Goal: Task Accomplishment & Management: Manage account settings

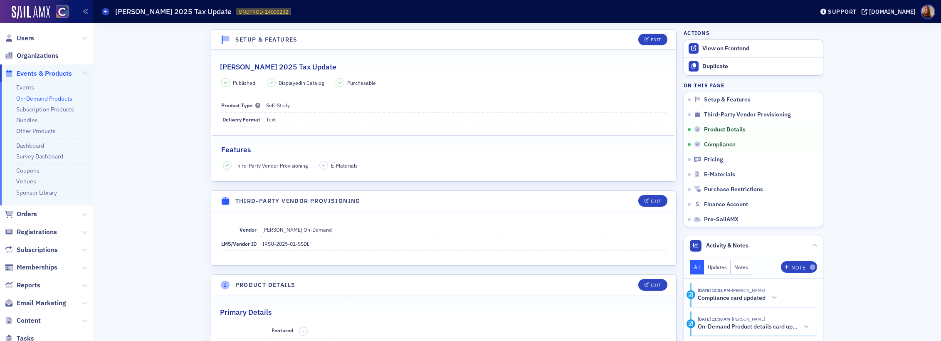
scroll to position [484, 0]
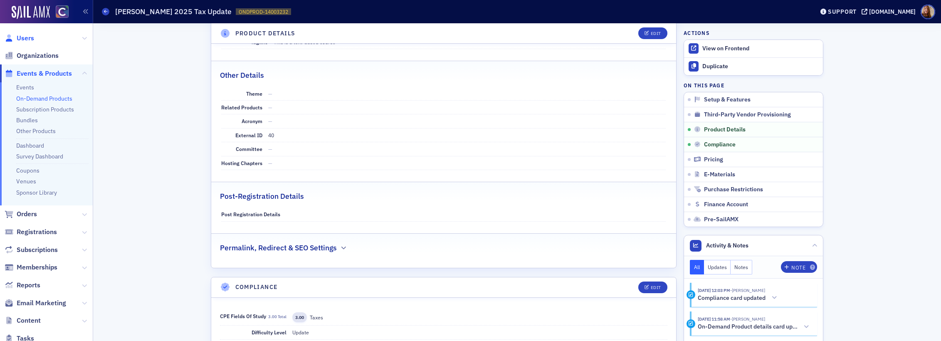
click at [31, 37] on span "Users" at bounding box center [25, 38] width 17 height 9
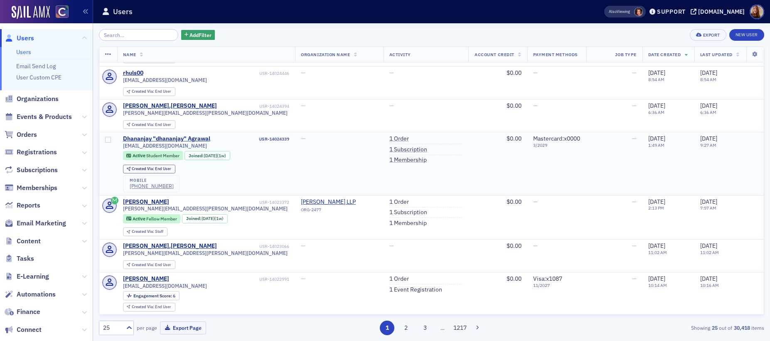
scroll to position [836, 0]
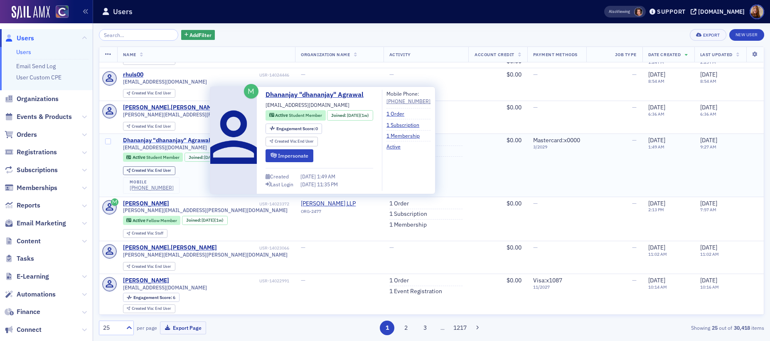
click at [173, 139] on div "Dhananjay "dhananjay" Agrawal" at bounding box center [166, 140] width 87 height 7
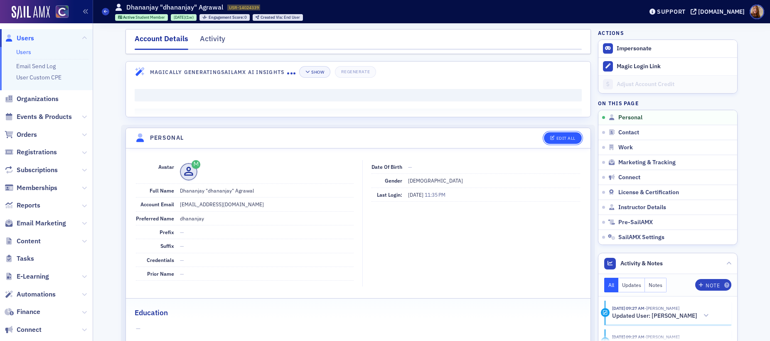
click at [562, 136] on div "Edit All" at bounding box center [566, 138] width 19 height 5
select select "US"
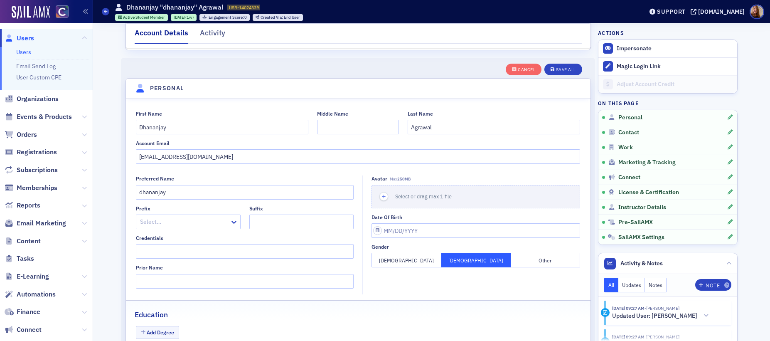
scroll to position [97, 0]
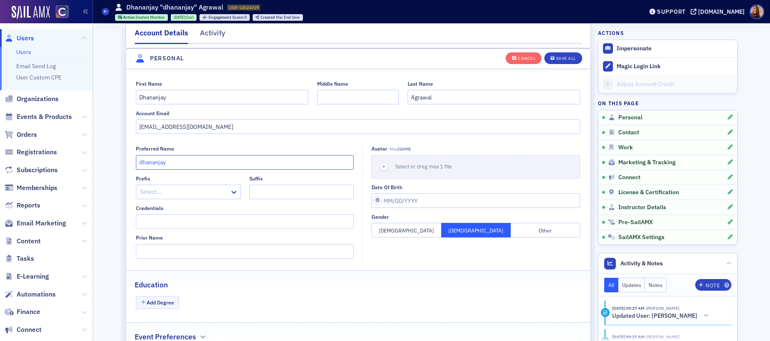
click at [138, 162] on input "dhananjay" at bounding box center [245, 162] width 218 height 15
type input "Dhananjay"
drag, startPoint x: 557, startPoint y: 56, endPoint x: 550, endPoint y: 53, distance: 8.6
click at [556, 57] on div "Save All" at bounding box center [566, 58] width 20 height 5
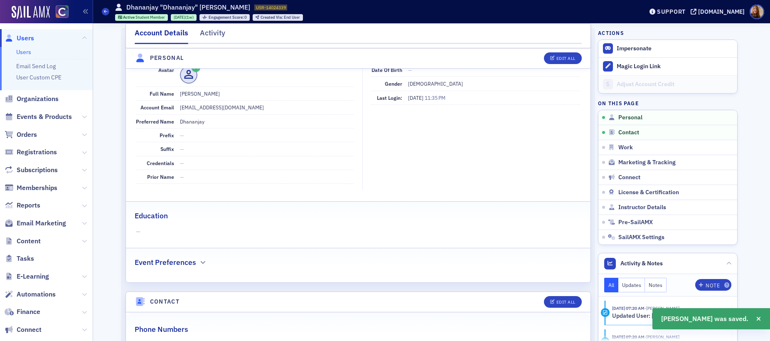
click at [26, 48] on link "Users" at bounding box center [23, 51] width 15 height 7
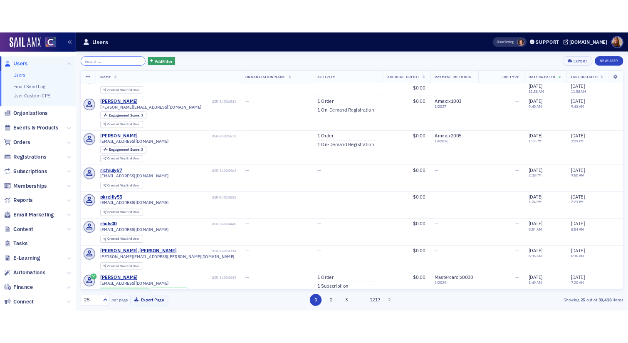
scroll to position [689, 0]
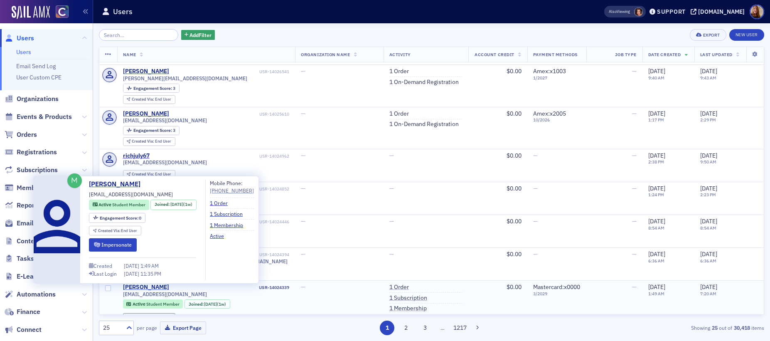
click at [160, 285] on div "Dhananjay Agrawal" at bounding box center [146, 287] width 46 height 7
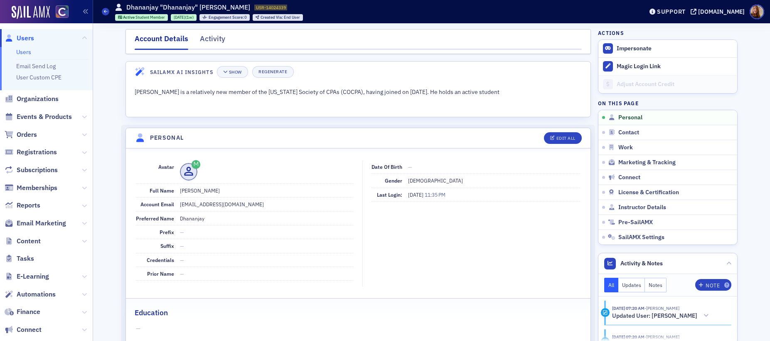
click at [25, 54] on link "Users" at bounding box center [23, 51] width 15 height 7
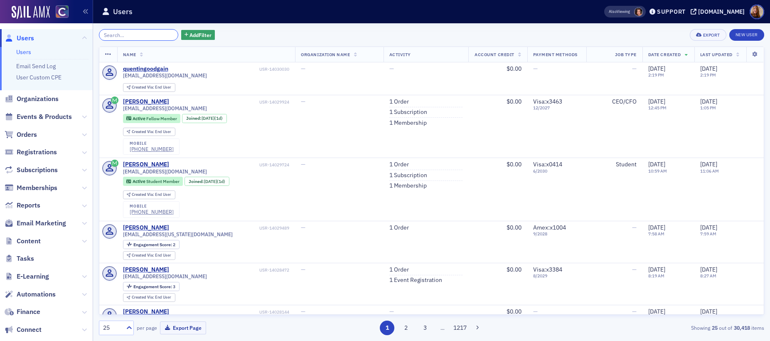
click at [128, 32] on input "search" at bounding box center [138, 35] width 79 height 12
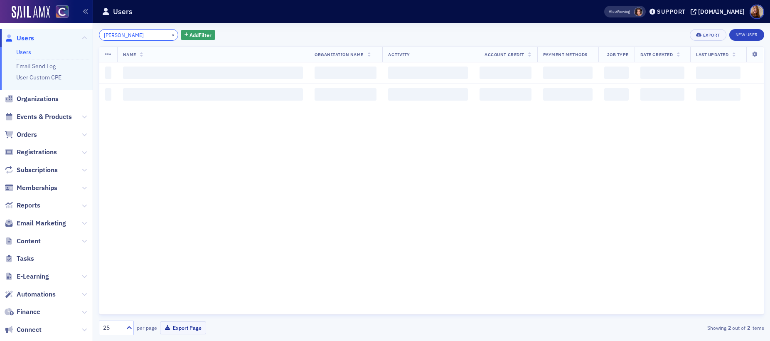
type input "hurbert"
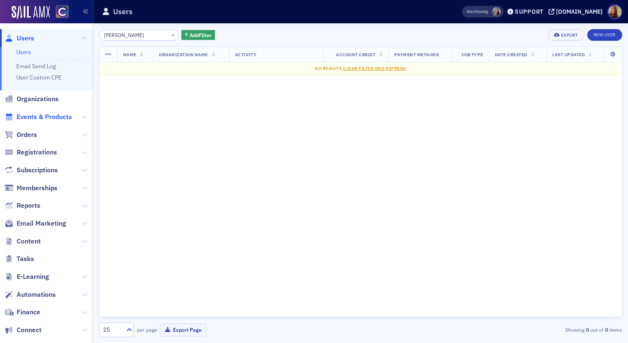
click at [44, 120] on span "Events & Products" at bounding box center [44, 116] width 55 height 9
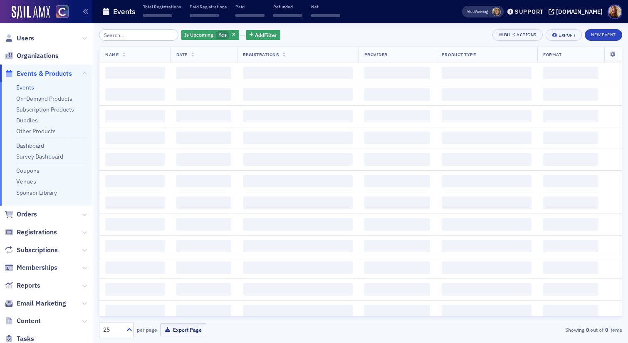
click at [117, 37] on input "search" at bounding box center [138, 35] width 79 height 12
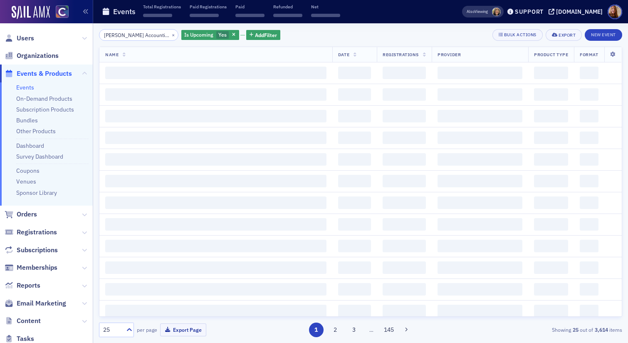
scroll to position [0, 91]
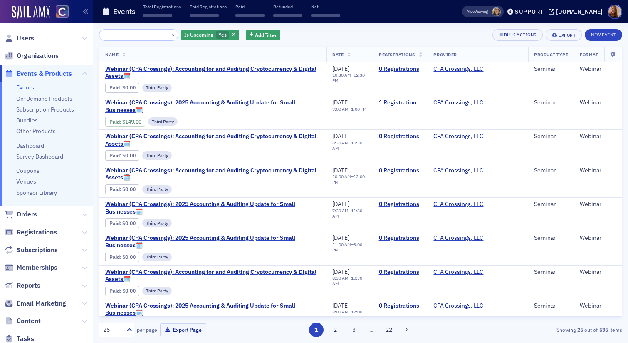
type input "[PERSON_NAME] Accounting and Auditing Credit Losses Under ASC 326"
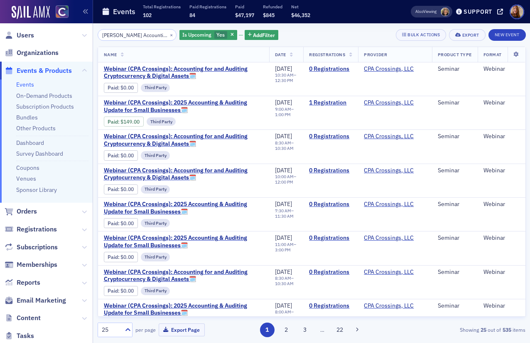
click at [2, 135] on ul "Events On-Demand Products Subscription Products Bundles Other Products Dashboar…" at bounding box center [46, 140] width 93 height 123
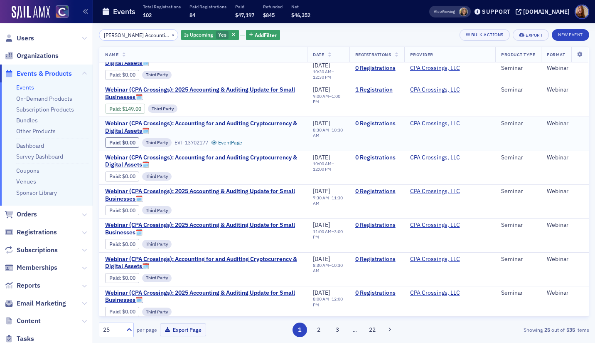
scroll to position [100, 0]
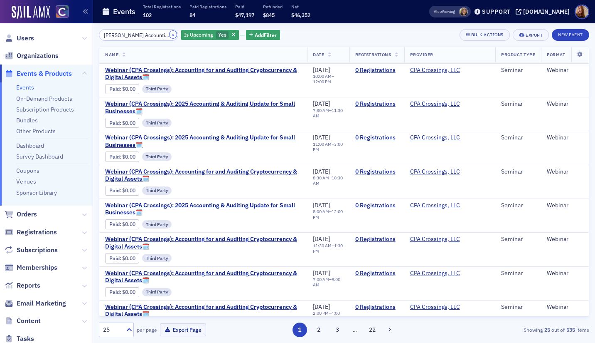
click at [170, 36] on button "×" at bounding box center [173, 34] width 7 height 7
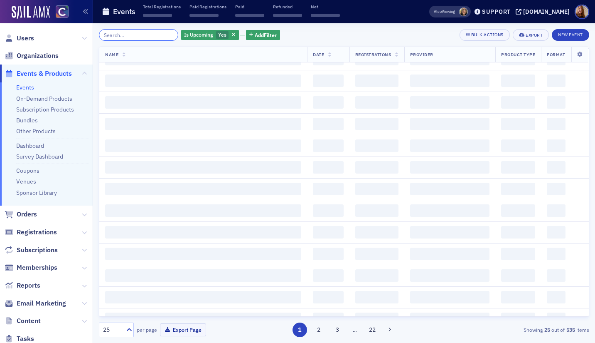
click at [139, 33] on input "search" at bounding box center [138, 35] width 79 height 12
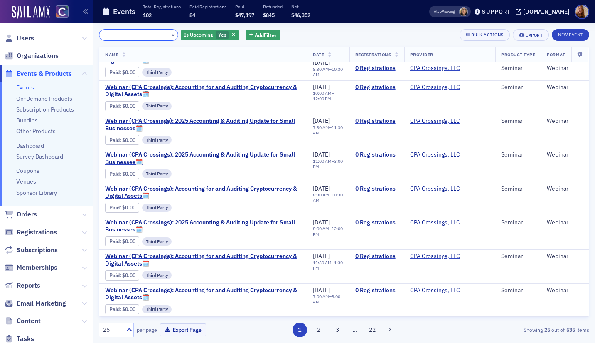
scroll to position [66, 0]
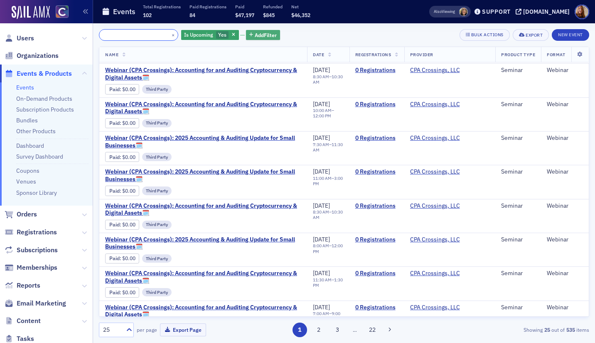
type input "[PERSON_NAME] Accounting and Auditing Credit Losses Under ASC 326"
click at [261, 37] on span "Add Filter" at bounding box center [266, 34] width 22 height 7
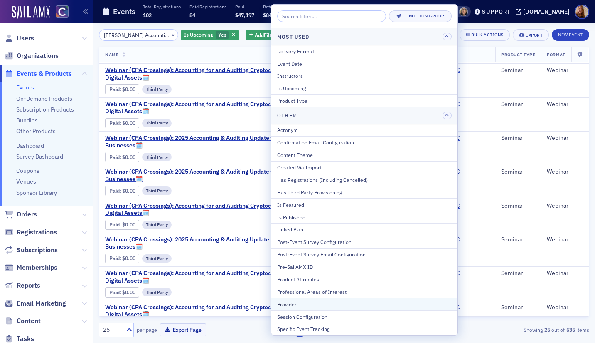
click at [289, 302] on div "Provider" at bounding box center [364, 303] width 175 height 7
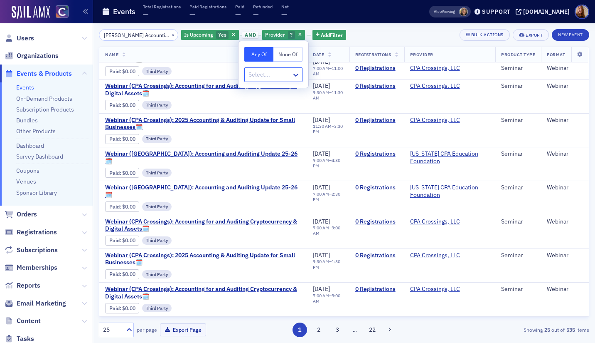
scroll to position [569, 0]
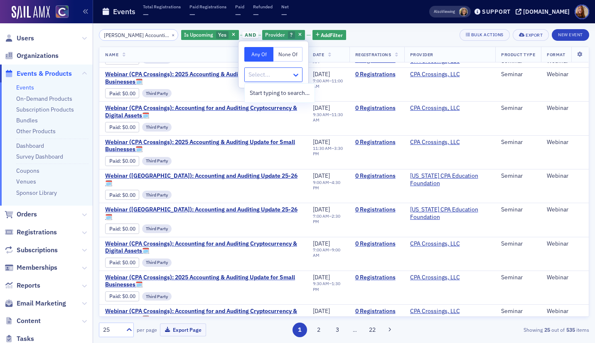
click at [298, 73] on icon at bounding box center [296, 75] width 8 height 8
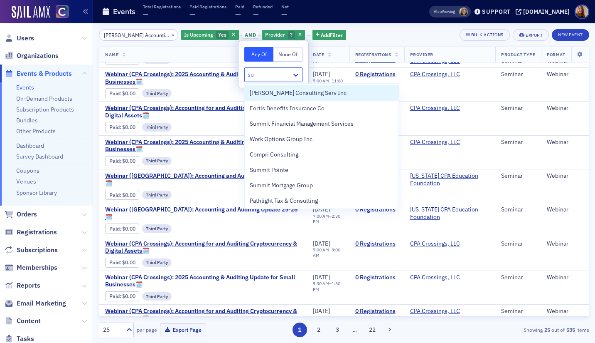
type input "sur"
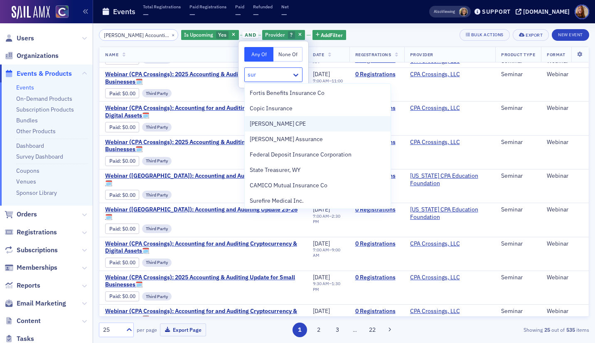
click at [280, 122] on span "[PERSON_NAME] CPE" at bounding box center [278, 123] width 56 height 9
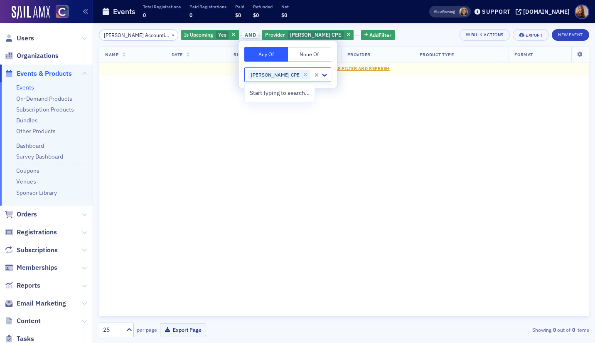
click at [382, 120] on div "Name Date Registrations Provider Product Type Format No results. Clear Filter a…" at bounding box center [344, 182] width 491 height 270
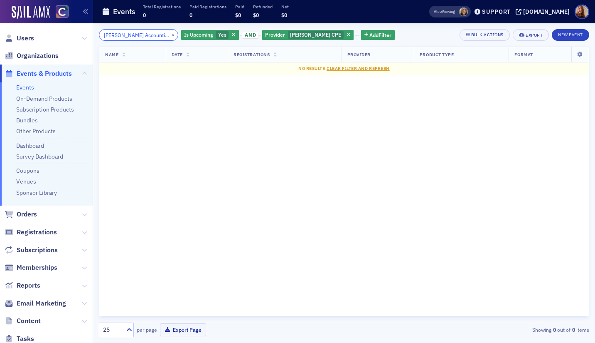
click at [138, 35] on input "[PERSON_NAME] Accounting and Auditing Credit Losses Under ASC 326" at bounding box center [138, 35] width 79 height 12
click at [347, 35] on icon "button" at bounding box center [348, 35] width 3 height 5
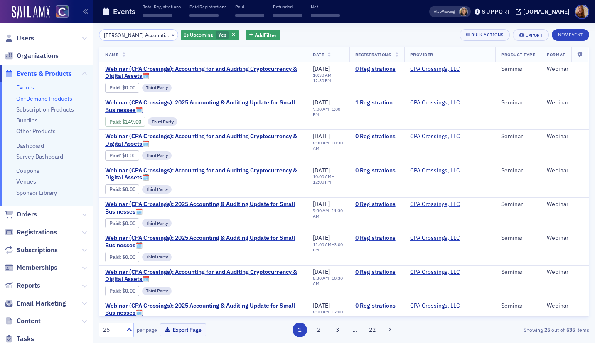
click at [30, 101] on link "On-Demand Products" at bounding box center [44, 98] width 56 height 7
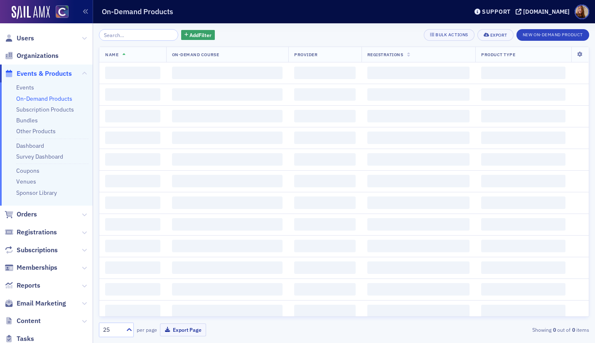
click at [137, 37] on input "search" at bounding box center [138, 35] width 79 height 12
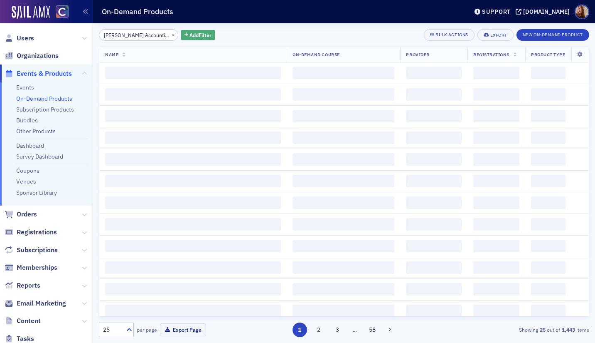
type input "[PERSON_NAME] Accounting and Auditing Credit Losses Under ASC 326"
click at [195, 32] on span "Add Filter" at bounding box center [201, 34] width 22 height 7
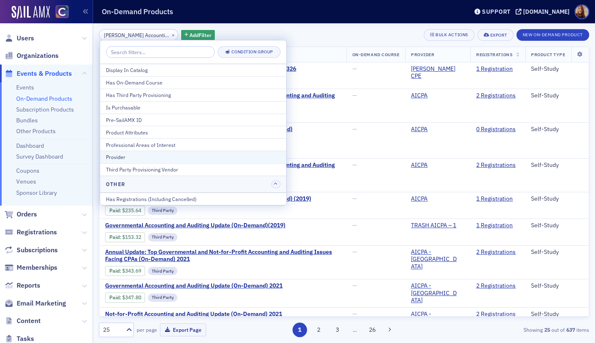
click at [121, 159] on div "Provider" at bounding box center [193, 156] width 175 height 7
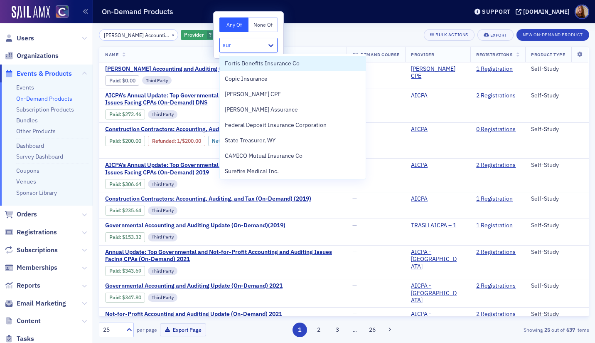
type input "surg"
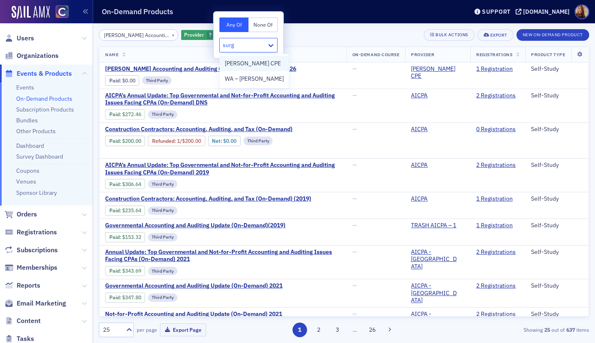
click at [255, 61] on span "[PERSON_NAME] CPE" at bounding box center [253, 63] width 56 height 9
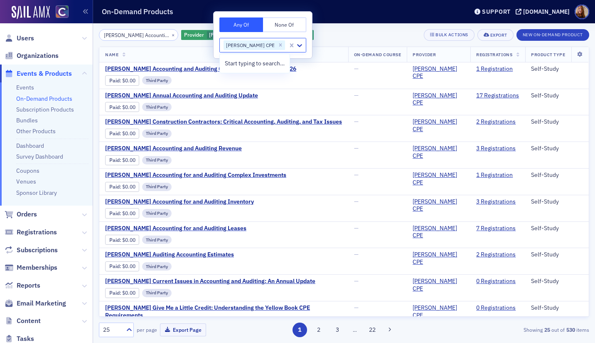
click at [337, 38] on div "Surgent's Accounting and Auditing Credit Losses Under ASC 326 × Provider Surgen…" at bounding box center [344, 35] width 491 height 12
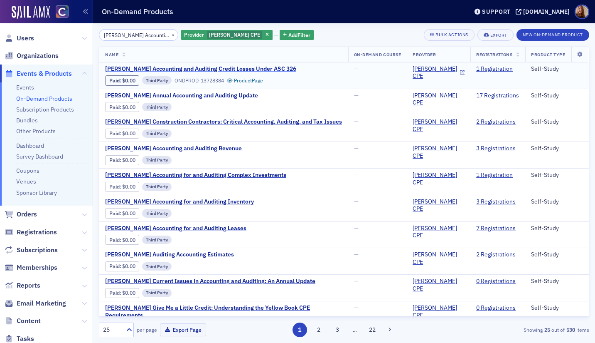
click at [251, 67] on span "[PERSON_NAME] Accounting and Auditing Credit Losses Under ASC 326" at bounding box center [200, 68] width 191 height 7
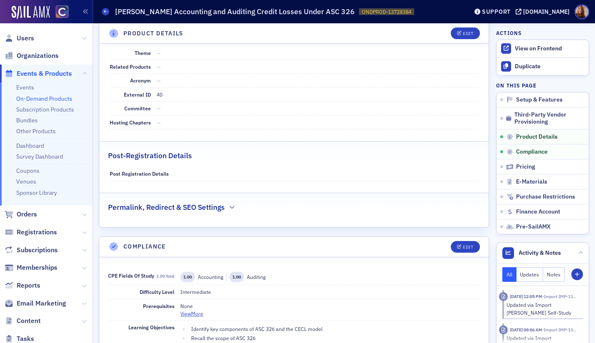
scroll to position [497, 0]
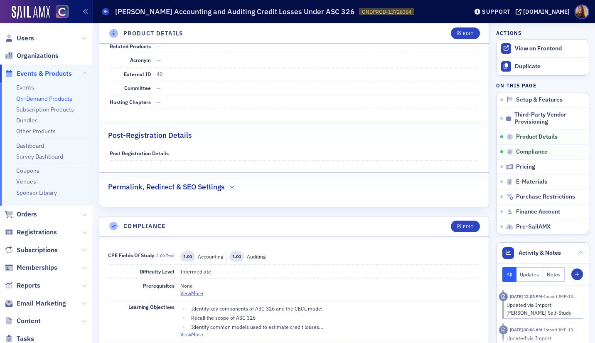
click at [41, 99] on link "On-Demand Products" at bounding box center [44, 98] width 56 height 7
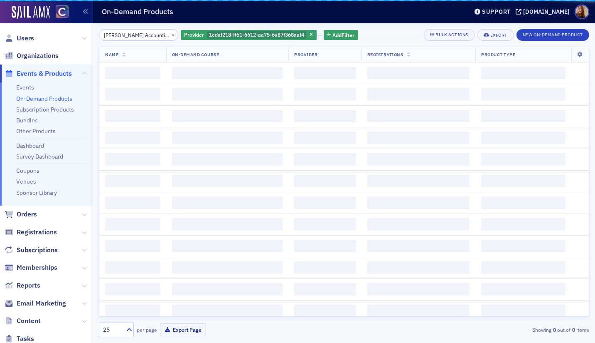
scroll to position [0, 91]
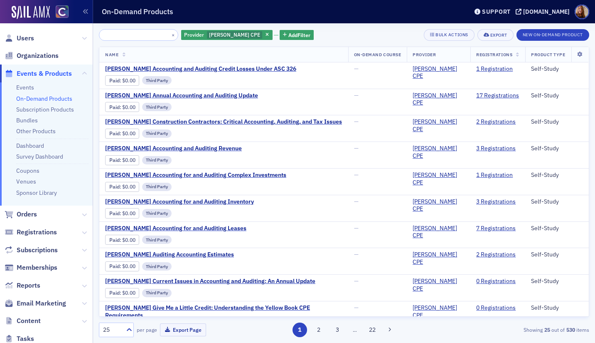
click at [129, 37] on input "[PERSON_NAME] Accounting and Auditing Credit Losses Under ASC 326" at bounding box center [138, 35] width 79 height 12
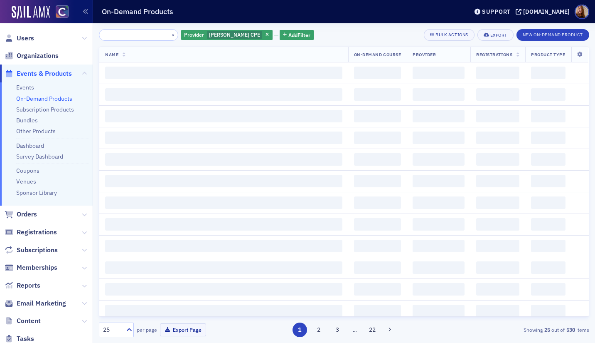
scroll to position [0, 71]
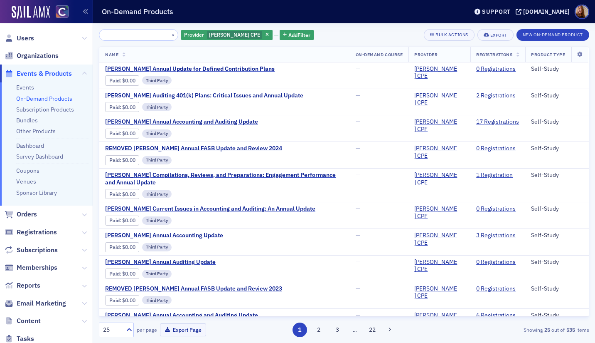
type input "[PERSON_NAME] Annual Update for Defined Contribution Plans"
click at [227, 69] on span "[PERSON_NAME] Annual Update for Defined Contribution Plans" at bounding box center [190, 68] width 170 height 7
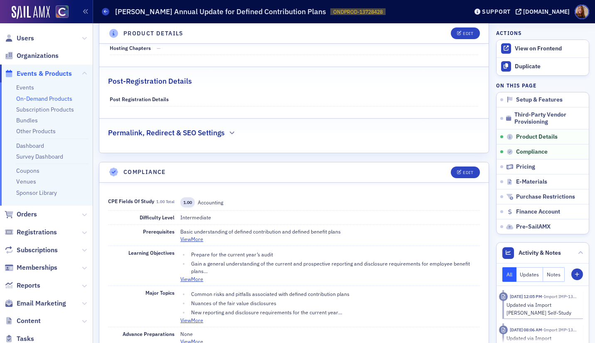
scroll to position [562, 0]
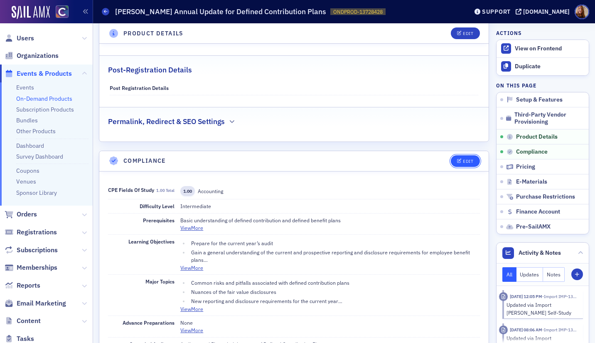
click at [466, 166] on button "Edit" at bounding box center [465, 161] width 29 height 12
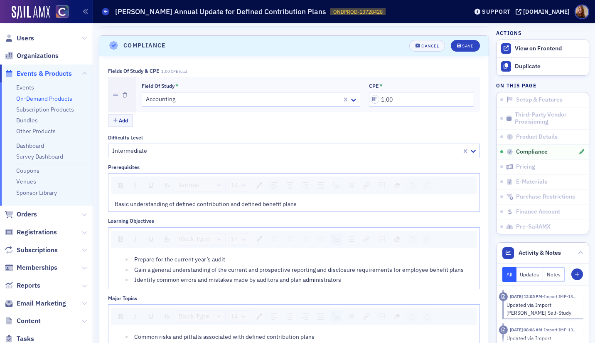
scroll to position [685, 0]
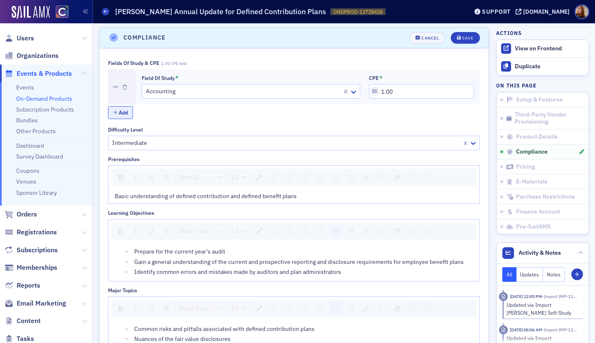
click at [121, 111] on button "Add" at bounding box center [120, 112] width 25 height 13
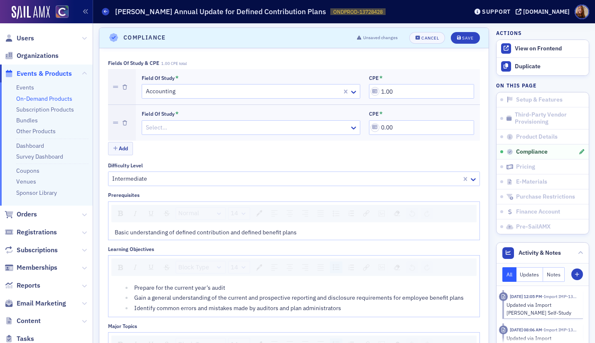
click at [192, 126] on div at bounding box center [247, 127] width 204 height 10
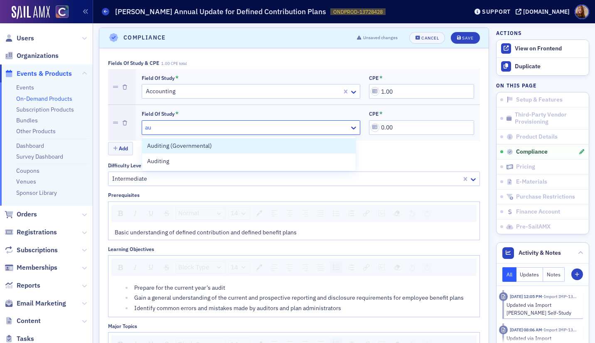
type input "aud"
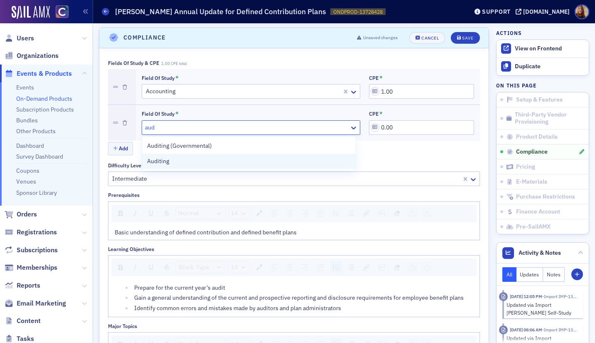
click at [172, 159] on div "Auditing" at bounding box center [249, 161] width 204 height 9
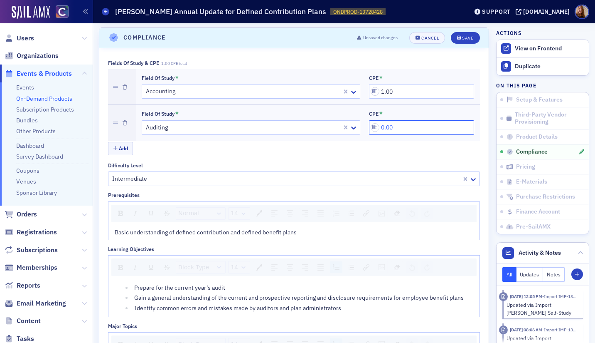
click at [383, 129] on input "0.00" at bounding box center [421, 127] width 105 height 15
type input "1.00"
click at [451, 32] on button "Save" at bounding box center [465, 38] width 29 height 12
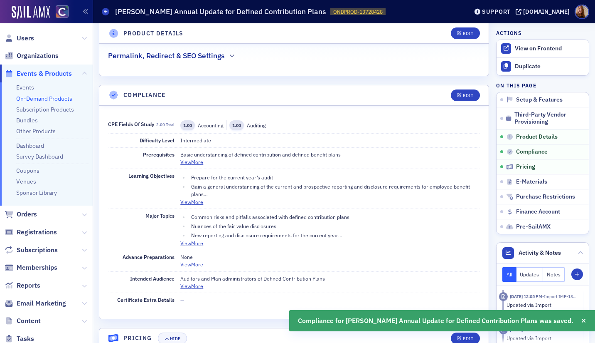
scroll to position [570, 0]
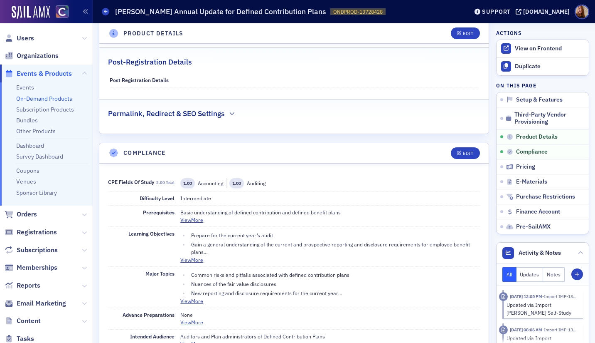
click at [40, 101] on link "On-Demand Products" at bounding box center [44, 98] width 56 height 7
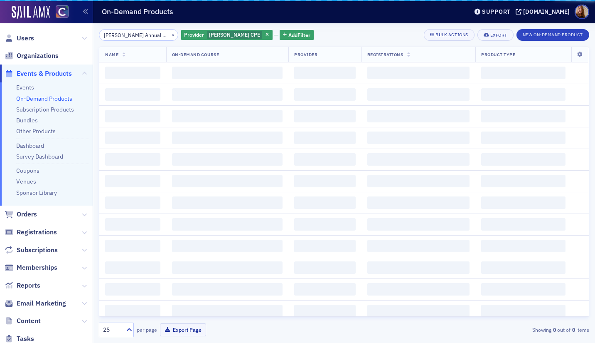
scroll to position [0, 71]
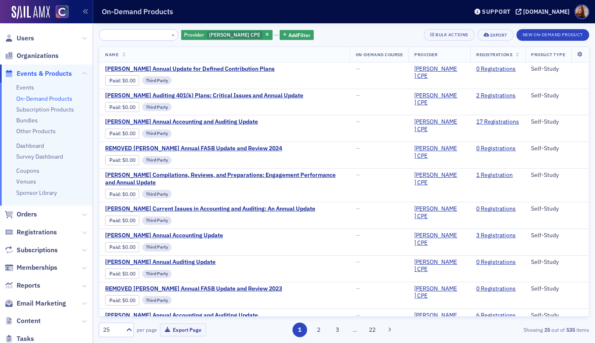
click at [155, 39] on input "[PERSON_NAME] Annual Update for Defined Contribution Plans" at bounding box center [138, 35] width 79 height 12
click at [170, 36] on button "×" at bounding box center [173, 34] width 7 height 7
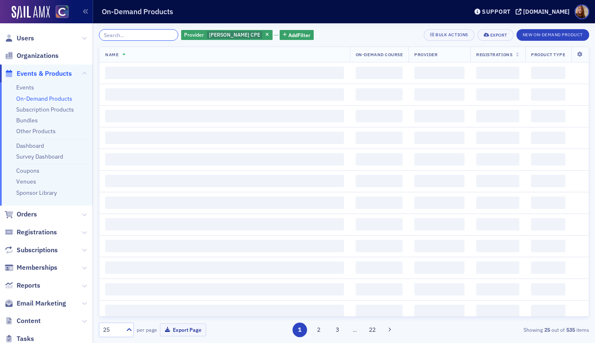
click at [153, 35] on input "search" at bounding box center [138, 35] width 79 height 12
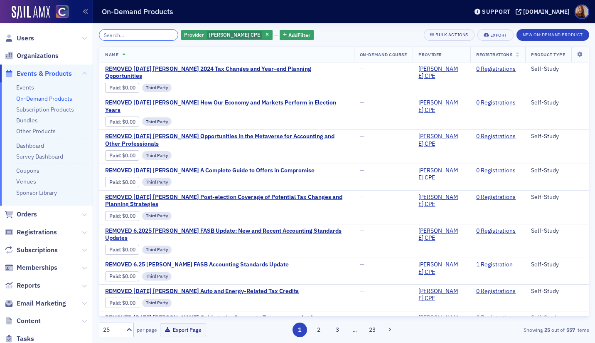
paste input "[PERSON_NAME] Current Issues in Accounting and Auditing: An Annual Update"
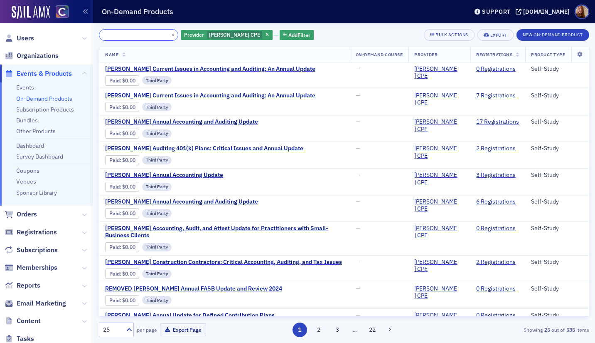
type input "[PERSON_NAME] Current Issues in Accounting and Auditing: An Annual Update"
click at [280, 70] on span "[PERSON_NAME] Current Issues in Accounting and Auditing: An Annual Update" at bounding box center [210, 68] width 210 height 7
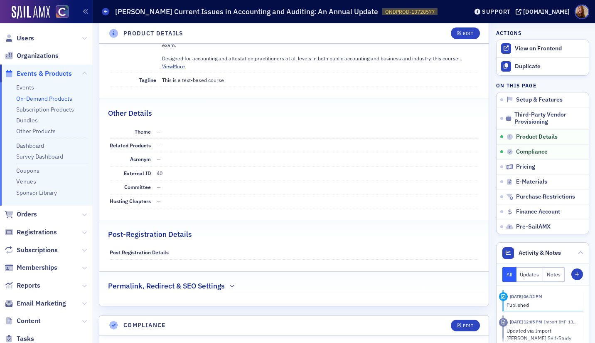
scroll to position [567, 0]
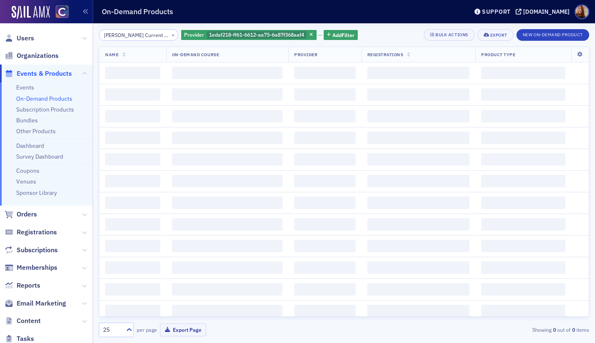
scroll to position [0, 108]
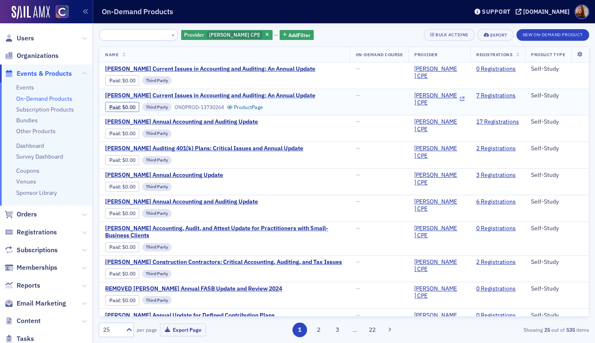
click at [234, 95] on span "[PERSON_NAME] Current Issues in Accounting and Auditing: An Annual Update" at bounding box center [210, 95] width 210 height 7
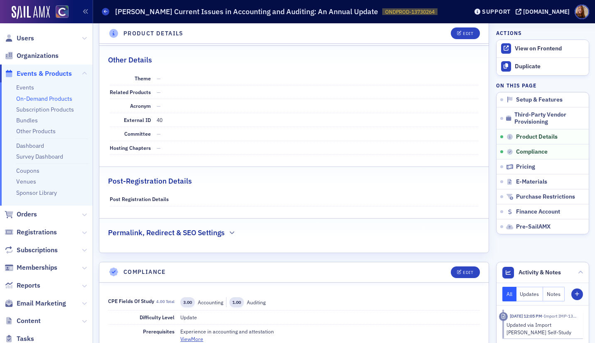
scroll to position [454, 0]
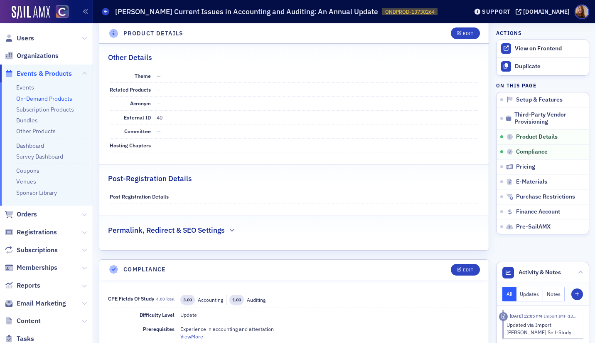
click at [57, 98] on link "On-Demand Products" at bounding box center [44, 98] width 56 height 7
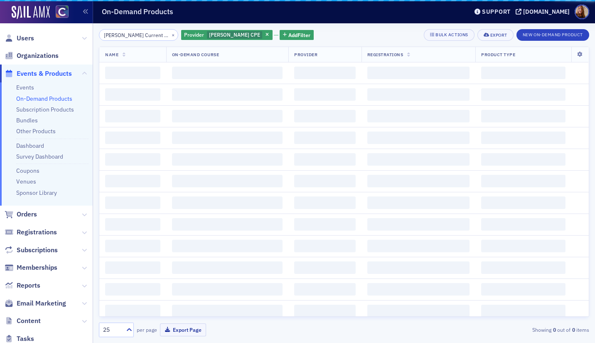
scroll to position [0, 108]
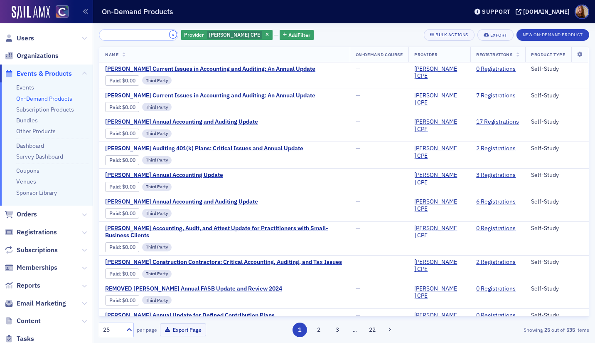
click at [170, 33] on button "×" at bounding box center [173, 34] width 7 height 7
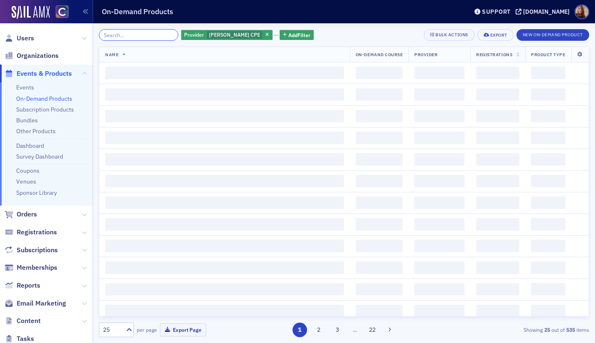
click at [132, 37] on input "search" at bounding box center [138, 35] width 79 height 12
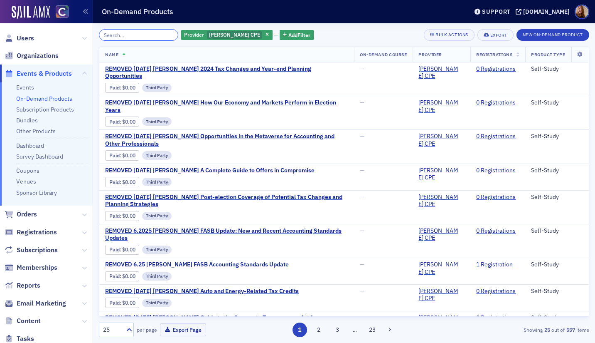
paste input "Surgent's AICPA Update"
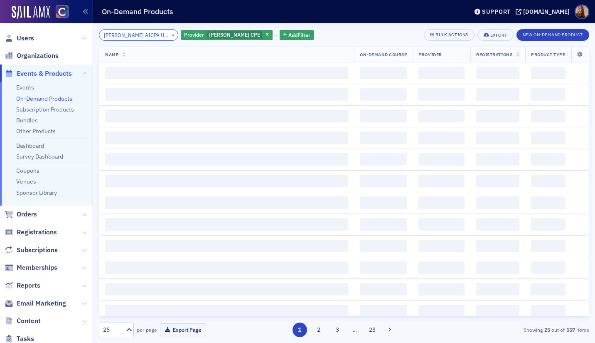
scroll to position [0, 0]
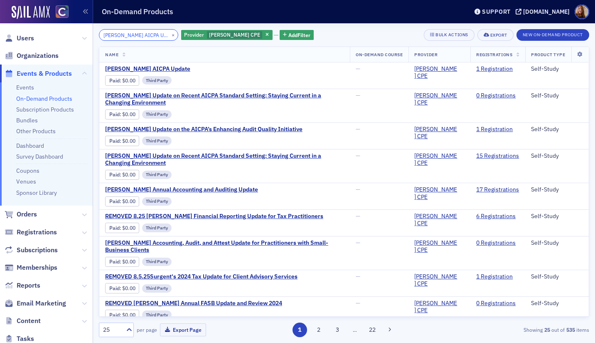
type input "Surgent's AICPA Update"
click at [155, 67] on span "Surgent's AICPA Update" at bounding box center [175, 68] width 140 height 7
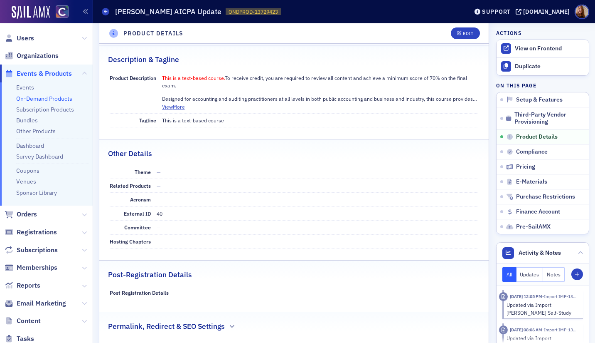
scroll to position [476, 0]
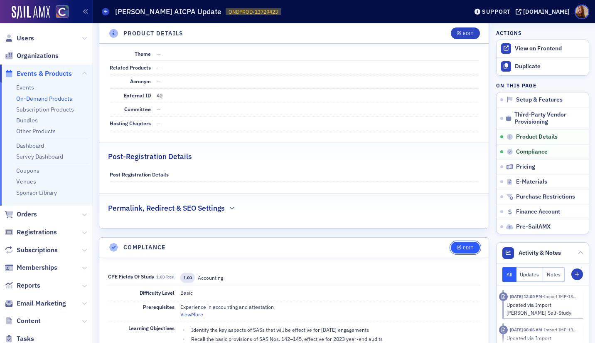
click at [463, 246] on div "Edit" at bounding box center [468, 247] width 10 height 5
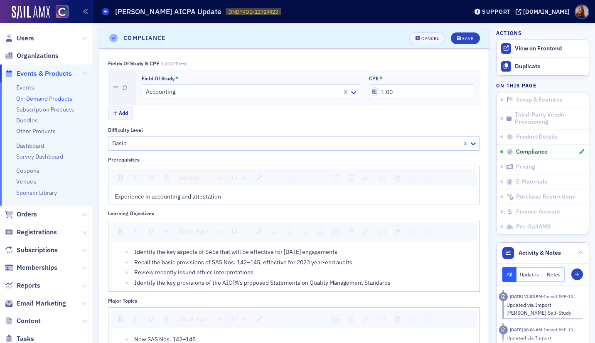
scroll to position [685, 0]
click at [118, 111] on button "Add" at bounding box center [120, 112] width 25 height 13
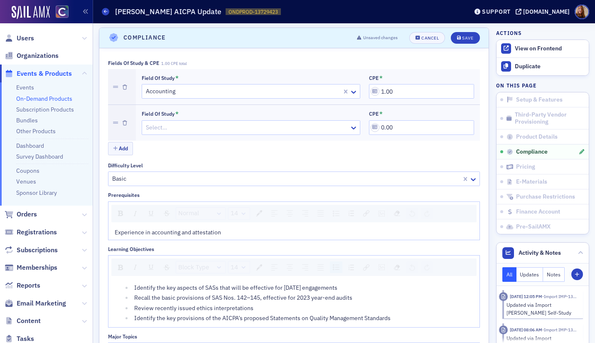
click at [184, 129] on div at bounding box center [247, 127] width 204 height 10
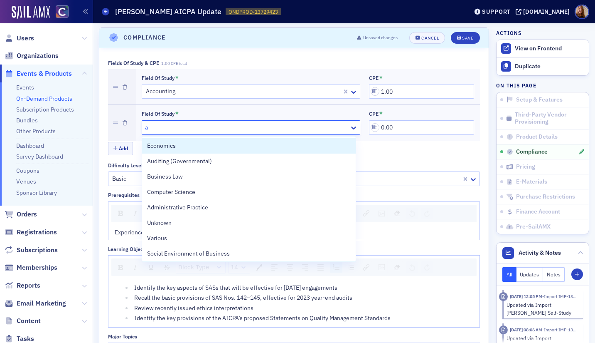
type input "au"
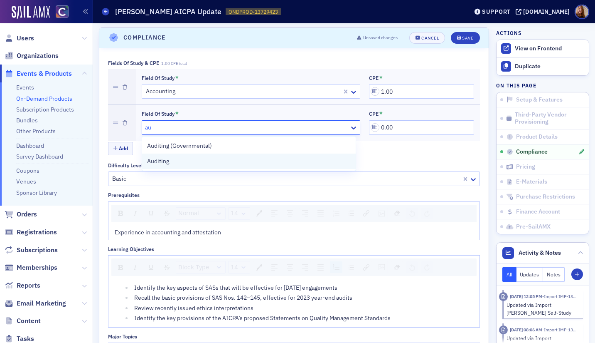
click at [150, 157] on span "Auditing" at bounding box center [158, 161] width 22 height 9
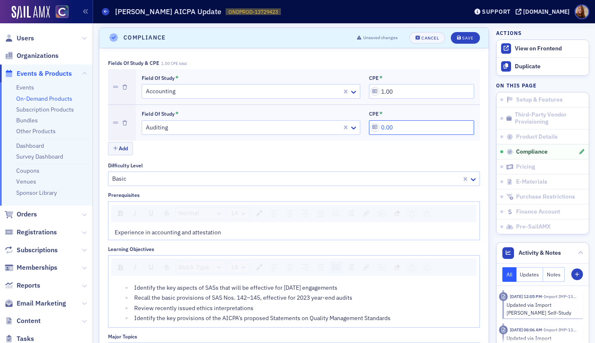
click at [375, 126] on input "0.00" at bounding box center [421, 127] width 105 height 15
type input "1.00"
click at [471, 42] on button "Save" at bounding box center [465, 38] width 29 height 12
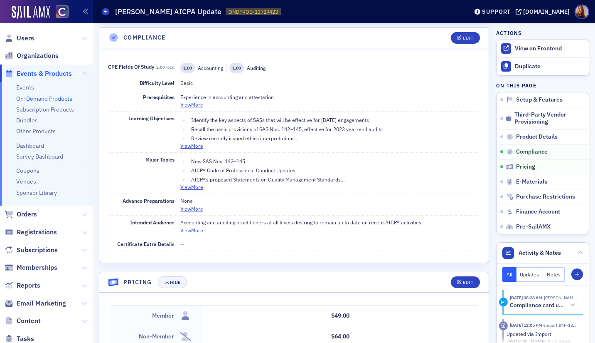
click at [47, 96] on link "On-Demand Products" at bounding box center [44, 98] width 56 height 7
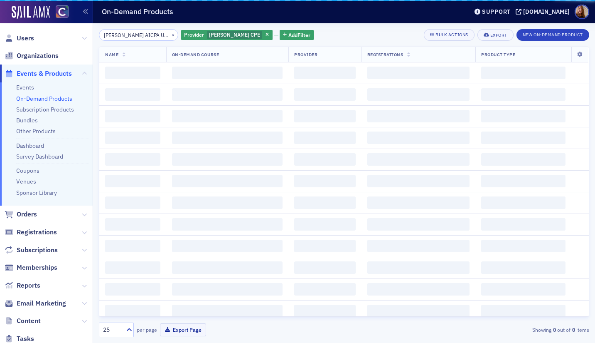
scroll to position [0, 0]
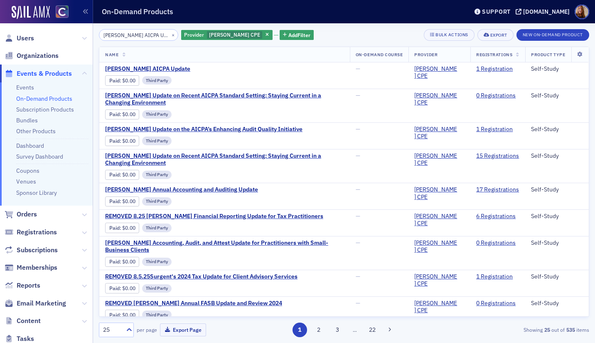
click at [120, 37] on input "Surgent's AICPA Update" at bounding box center [138, 35] width 79 height 12
click at [123, 36] on input "Surgent's AICPA Update" at bounding box center [138, 35] width 79 height 12
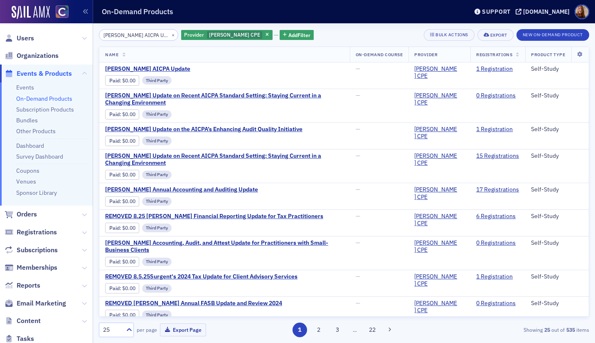
click at [145, 32] on input "Surgent's AICPA Update" at bounding box center [138, 35] width 79 height 12
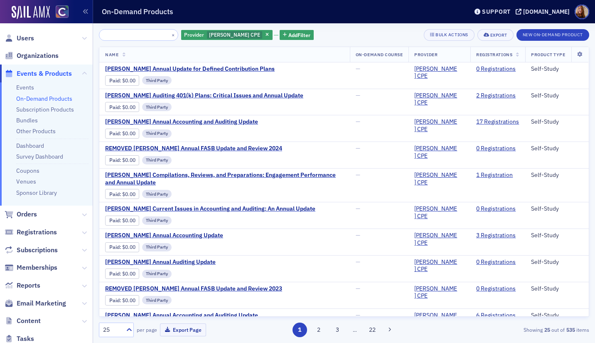
type input "[PERSON_NAME] Annual Update for Defined Contribution Plans"
click at [172, 64] on td "Surgent's Annual Update for Defined Contribution Plans Paid : $0.00 Third Party…" at bounding box center [224, 75] width 251 height 26
click at [238, 71] on span "[PERSON_NAME] Annual Update for Defined Contribution Plans" at bounding box center [190, 68] width 170 height 7
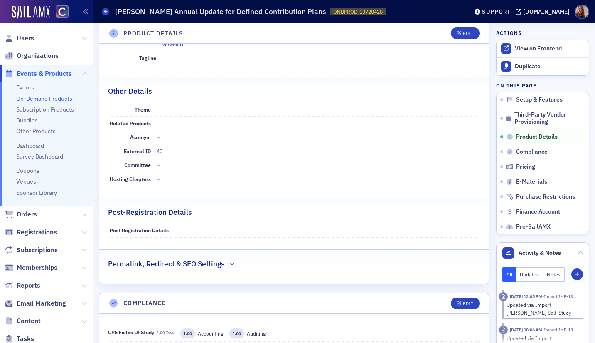
scroll to position [220, 0]
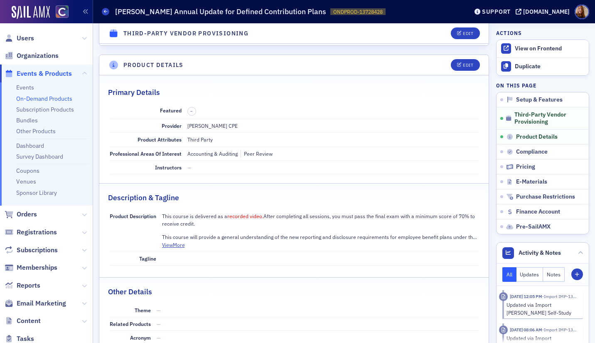
click at [56, 99] on link "On-Demand Products" at bounding box center [44, 98] width 56 height 7
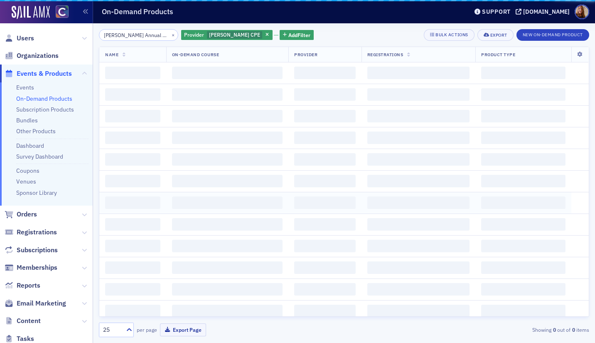
scroll to position [0, 71]
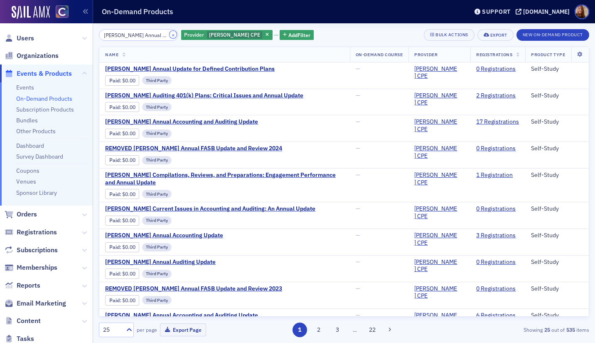
click at [170, 35] on button "×" at bounding box center [173, 34] width 7 height 7
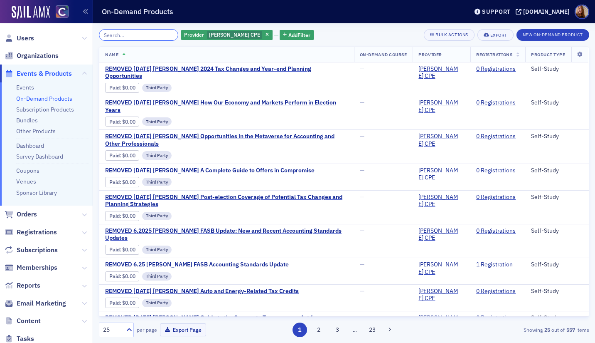
click at [146, 37] on input "search" at bounding box center [138, 35] width 79 height 12
paste input "[PERSON_NAME] Small-Business Accounting, Audit, and Attest Update"
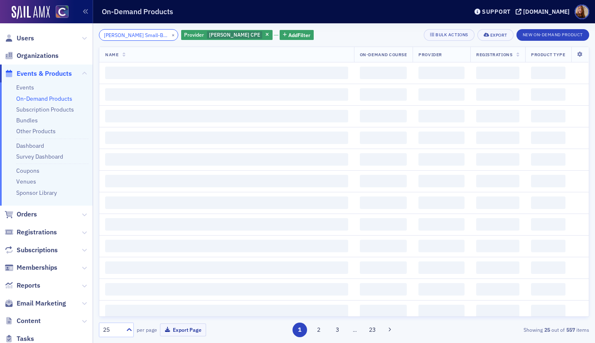
scroll to position [0, 89]
type input "[PERSON_NAME] Small-Business Accounting, Audit, and Attest Update"
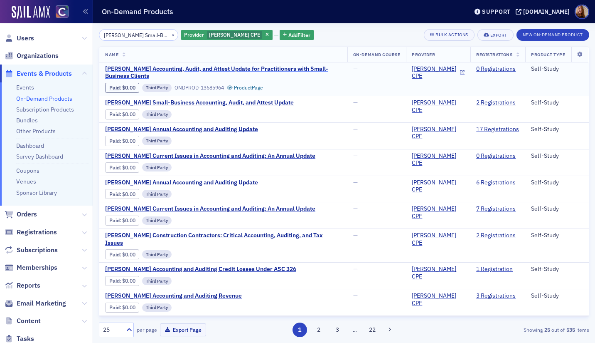
click at [304, 67] on span "[PERSON_NAME] Accounting, Audit, and Attest Update for Practitioners with Small…" at bounding box center [223, 72] width 237 height 15
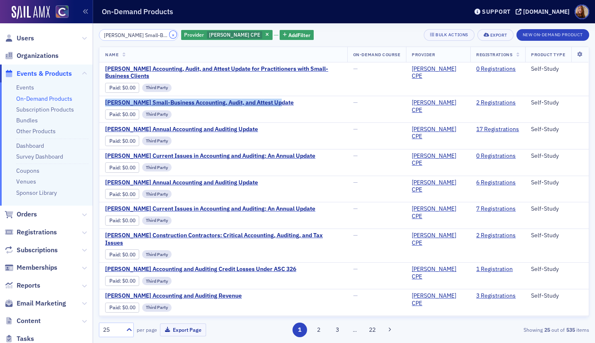
click at [170, 35] on button "×" at bounding box center [173, 34] width 7 height 7
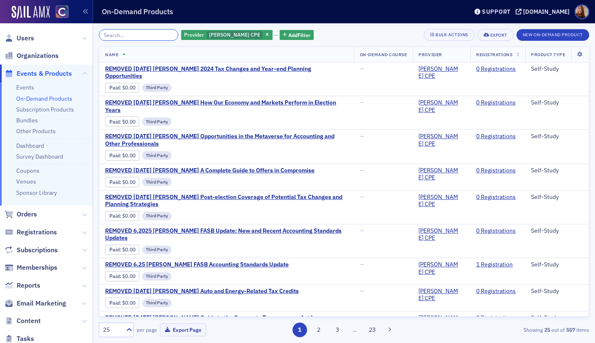
click at [138, 36] on input "search" at bounding box center [138, 35] width 79 height 12
paste input "[PERSON_NAME] Small-Business Accounting, Audit, and Attest Update"
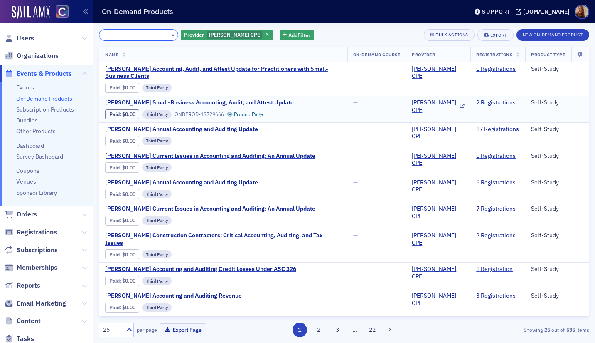
type input "[PERSON_NAME] Small-Business Accounting, Audit, and Attest Update"
click at [234, 103] on span "[PERSON_NAME] Small-Business Accounting, Audit, and Attest Update" at bounding box center [199, 102] width 189 height 7
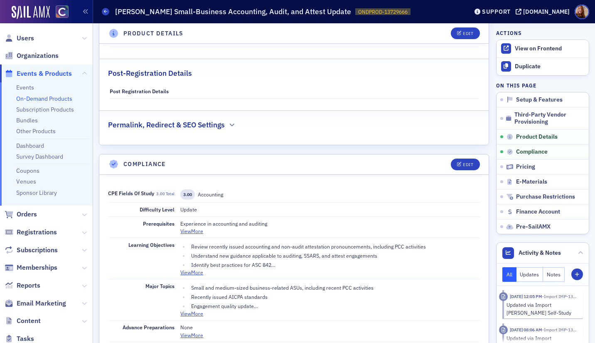
scroll to position [563, 0]
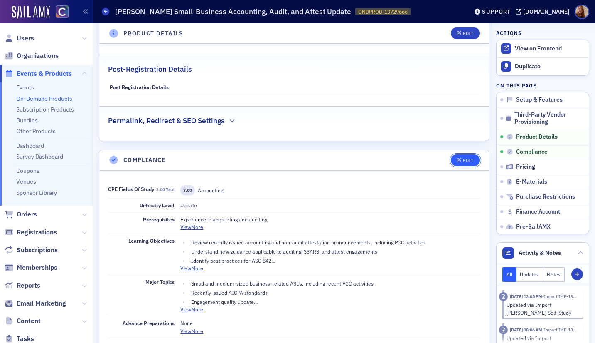
click at [463, 162] on div "Edit" at bounding box center [468, 160] width 10 height 5
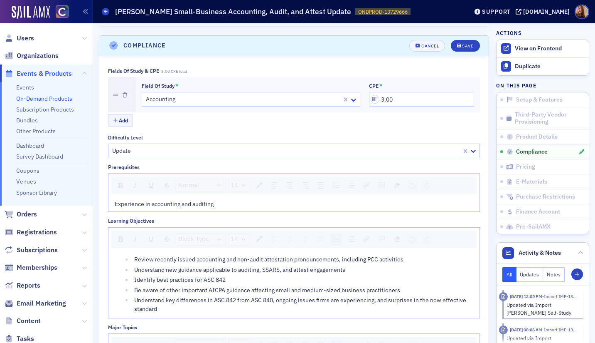
scroll to position [685, 0]
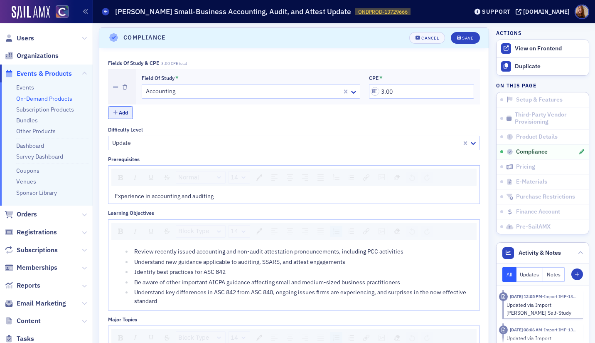
click at [125, 113] on button "Add" at bounding box center [120, 112] width 25 height 13
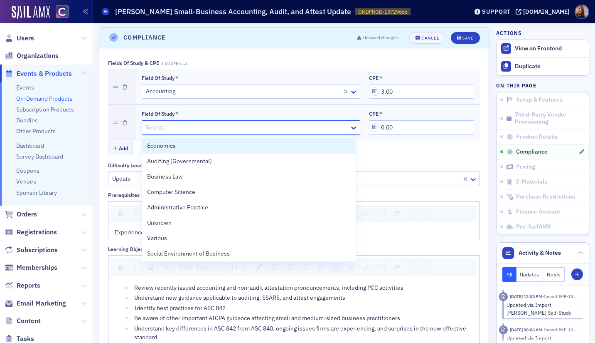
click at [183, 126] on div at bounding box center [247, 127] width 204 height 10
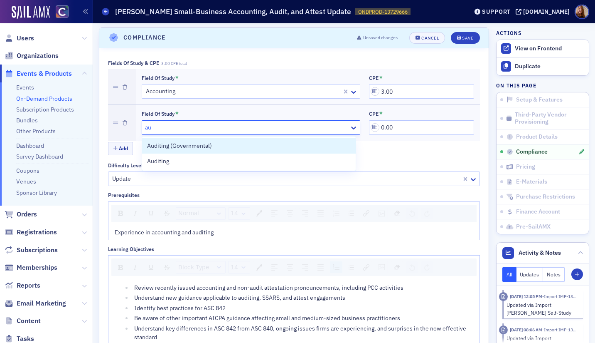
type input "aud"
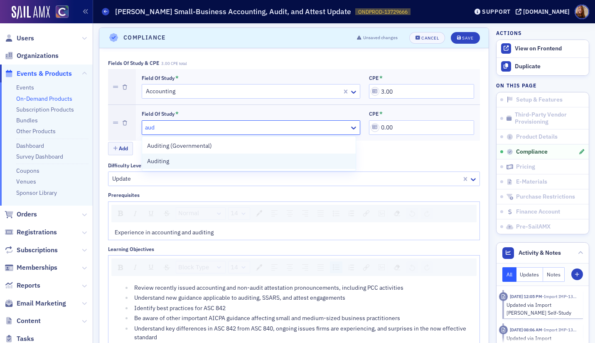
click at [182, 161] on div "Auditing" at bounding box center [249, 161] width 204 height 9
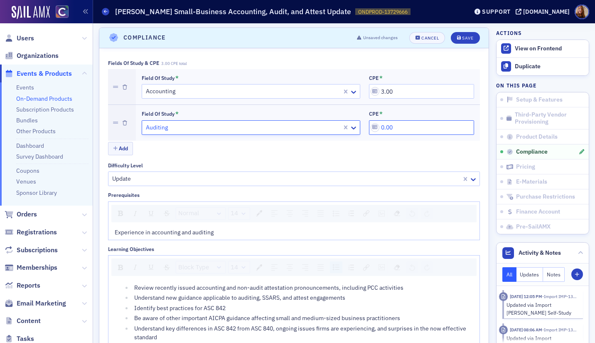
click at [377, 130] on input "0.00" at bounding box center [421, 127] width 105 height 15
type input "1.00"
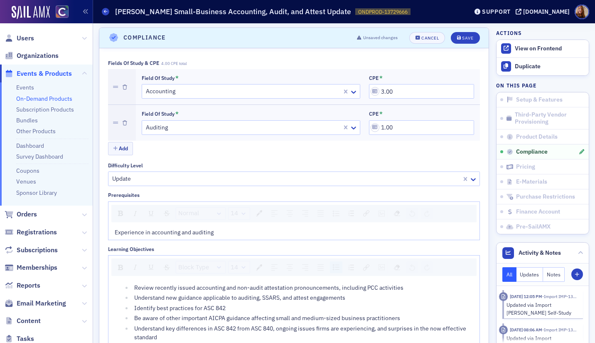
drag, startPoint x: 389, startPoint y: 155, endPoint x: 394, endPoint y: 150, distance: 7.1
click at [389, 155] on div "Add" at bounding box center [294, 149] width 372 height 15
click at [462, 36] on div "Save" at bounding box center [467, 38] width 11 height 5
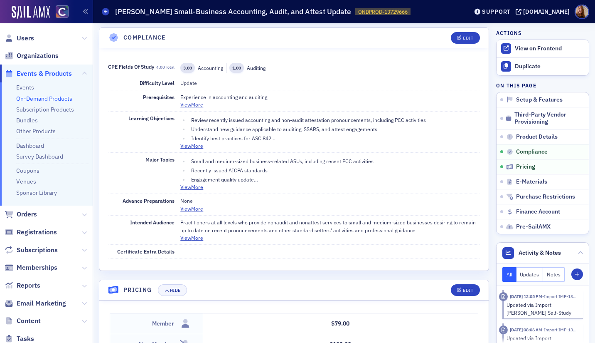
click at [44, 96] on link "On-Demand Products" at bounding box center [44, 98] width 56 height 7
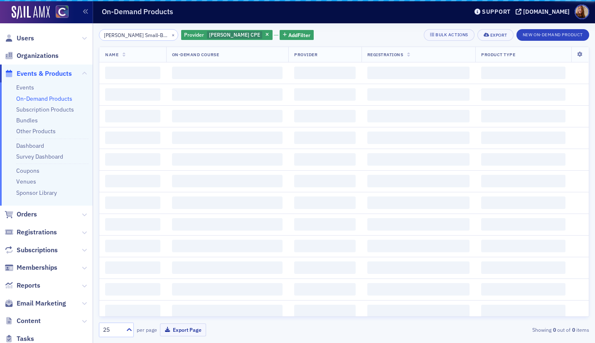
scroll to position [0, 89]
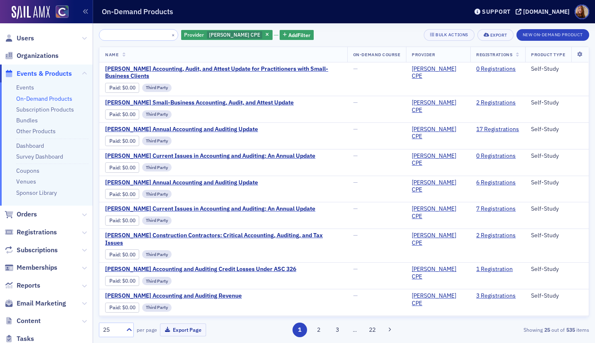
click at [135, 38] on input "[PERSON_NAME] Small-Business Accounting, Audit, and Attest Update" at bounding box center [138, 35] width 79 height 12
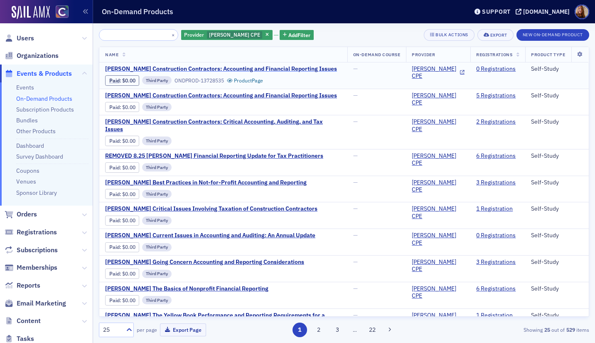
type input "Surgent's Construction Contractors: Accounting and Financial Reporting Issues"
click at [269, 67] on span "Surgent's Construction Contractors: Accounting and Financial Reporting Issues" at bounding box center [221, 68] width 232 height 7
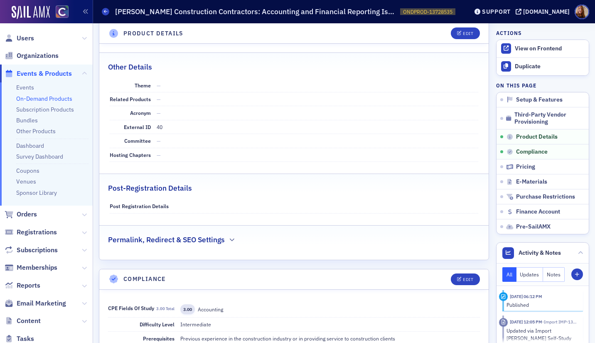
scroll to position [619, 0]
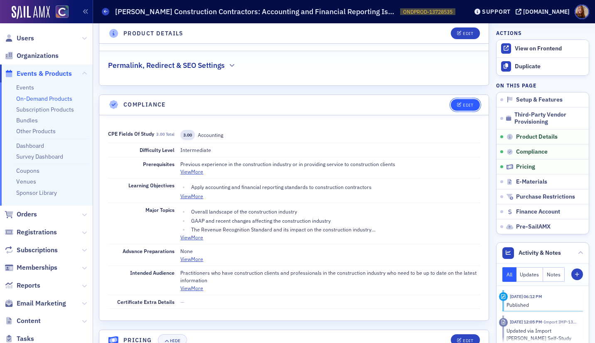
click at [463, 106] on div "Edit" at bounding box center [468, 105] width 10 height 5
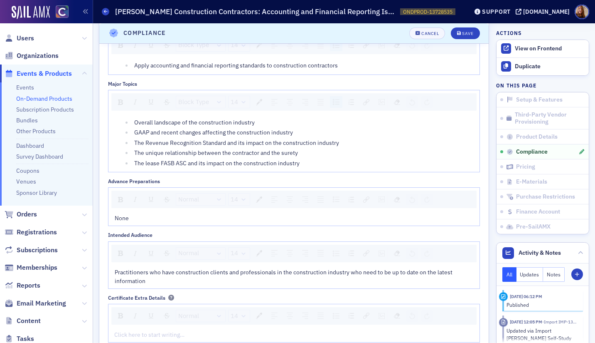
scroll to position [694, 0]
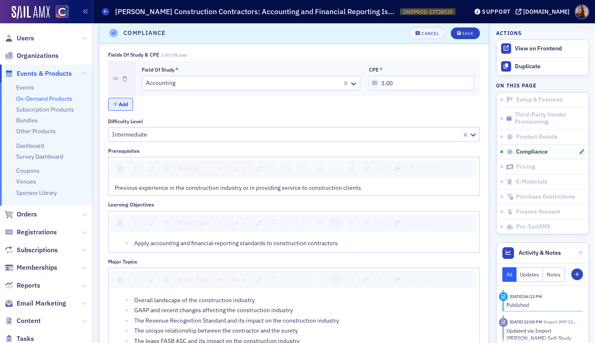
click at [115, 104] on icon "button" at bounding box center [115, 104] width 5 height 5
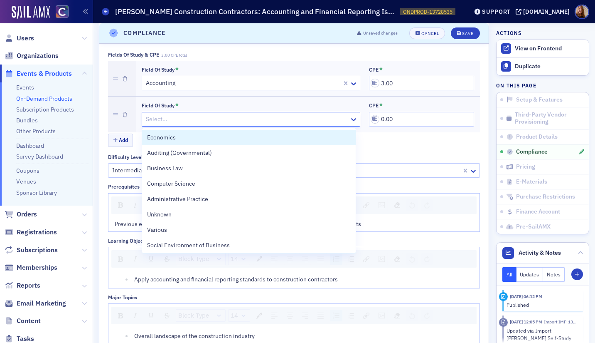
click at [190, 123] on div at bounding box center [247, 119] width 204 height 10
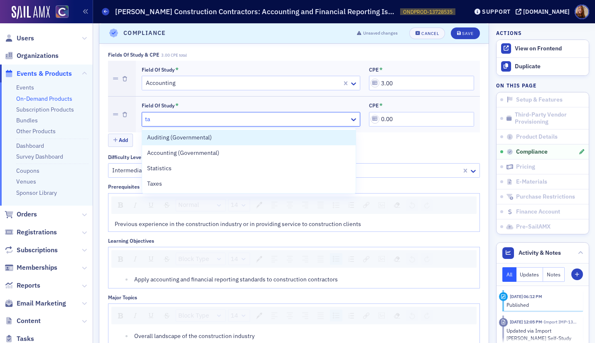
type input "tax"
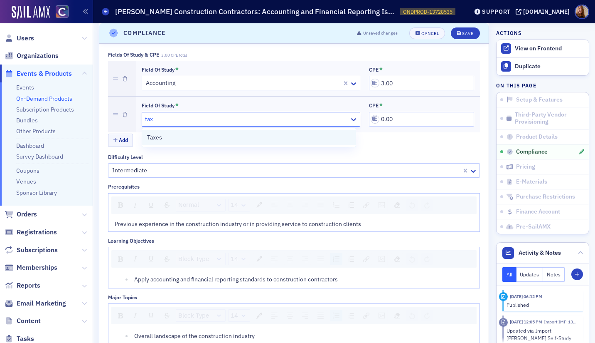
click at [206, 136] on div "Taxes" at bounding box center [249, 137] width 204 height 9
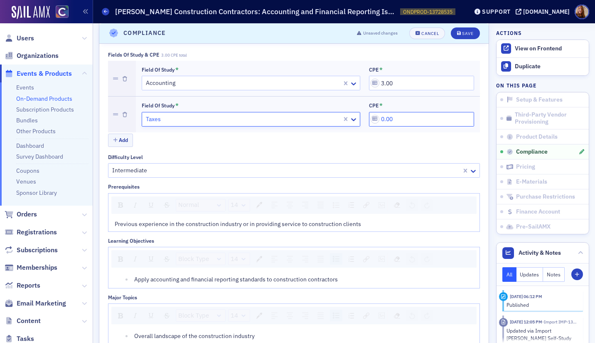
click at [403, 117] on input "0.00" at bounding box center [421, 119] width 105 height 15
type input "1.00"
click at [443, 147] on div "Add" at bounding box center [294, 140] width 372 height 15
click at [463, 29] on button "Save" at bounding box center [465, 33] width 29 height 12
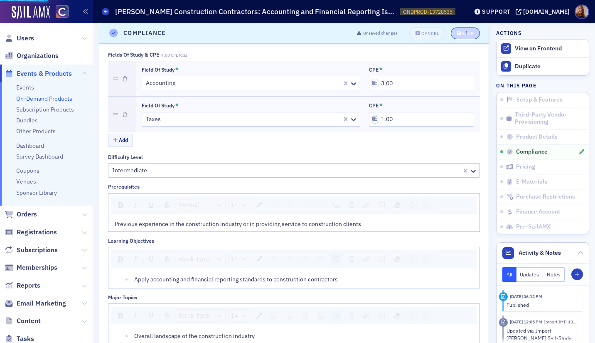
scroll to position [685, 0]
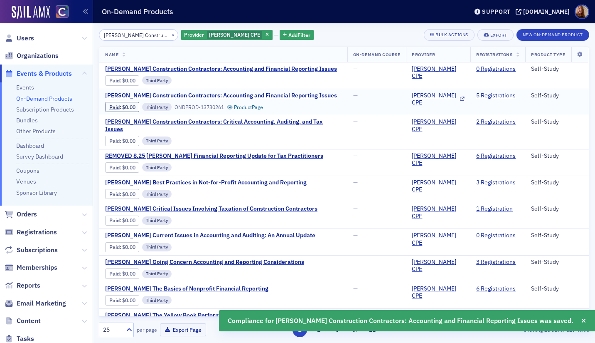
click at [231, 95] on span "Surgent's Construction Contractors: Accounting and Financial Reporting Issues" at bounding box center [221, 95] width 232 height 7
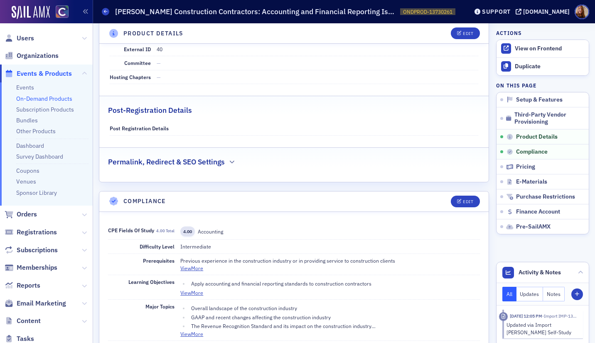
scroll to position [515, 0]
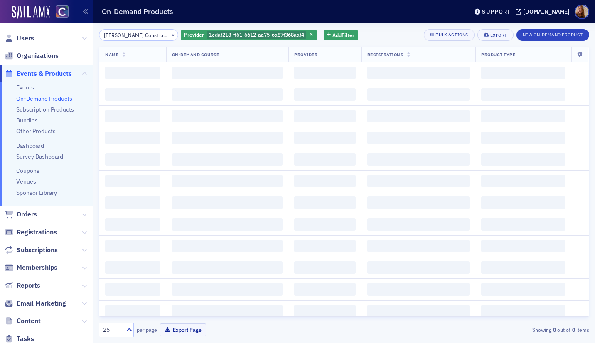
scroll to position [0, 125]
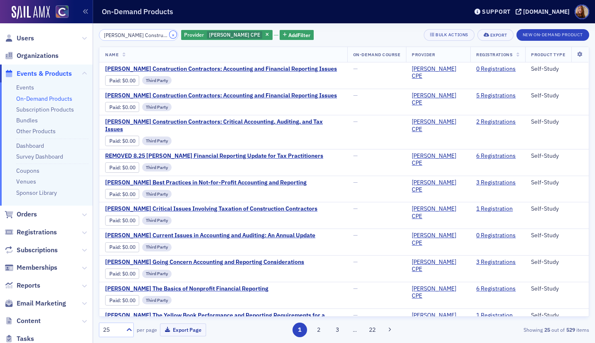
click at [170, 36] on button "×" at bounding box center [173, 34] width 7 height 7
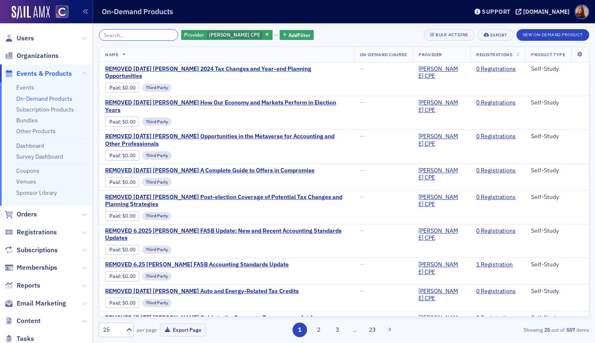
click at [150, 37] on input "search" at bounding box center [138, 35] width 79 height 12
paste input "Surgent's Engagement and Client Retention Best Practices"
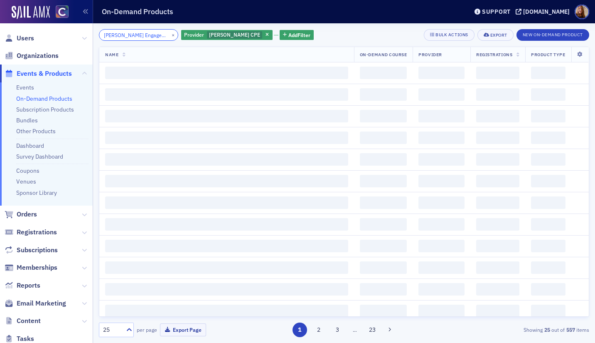
scroll to position [0, 78]
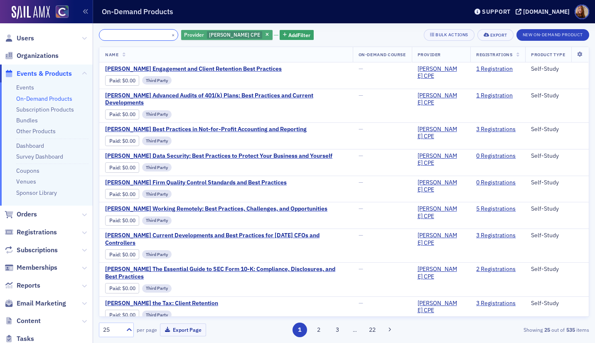
type input "Surgent's Engagement and Client Retention Best Practices"
click at [236, 68] on span "Surgent's Engagement and Client Retention Best Practices" at bounding box center [193, 68] width 177 height 7
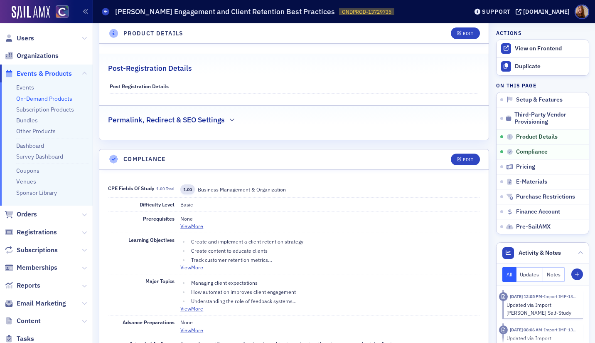
scroll to position [592, 0]
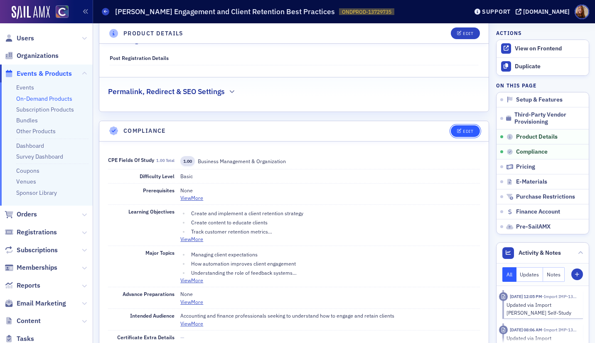
click at [463, 131] on div "Edit" at bounding box center [468, 131] width 10 height 5
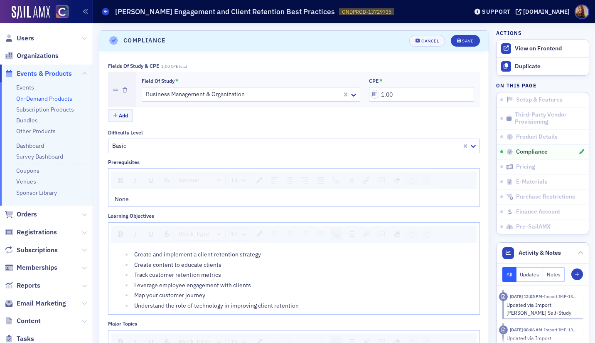
scroll to position [685, 0]
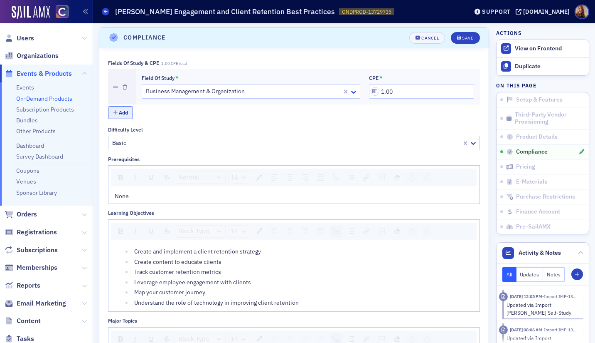
click at [122, 116] on button "Add" at bounding box center [120, 112] width 25 height 13
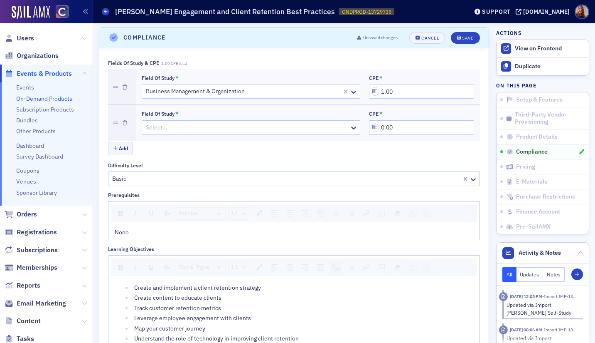
click at [199, 127] on div at bounding box center [247, 127] width 204 height 10
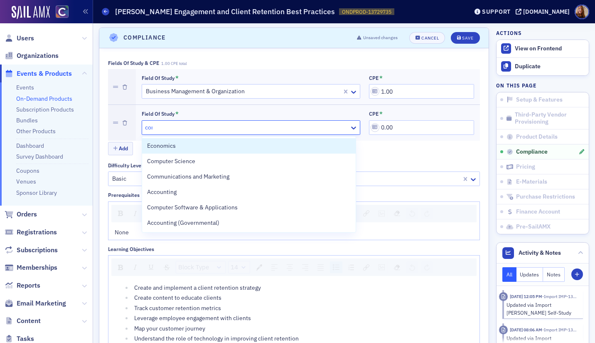
type input "comm"
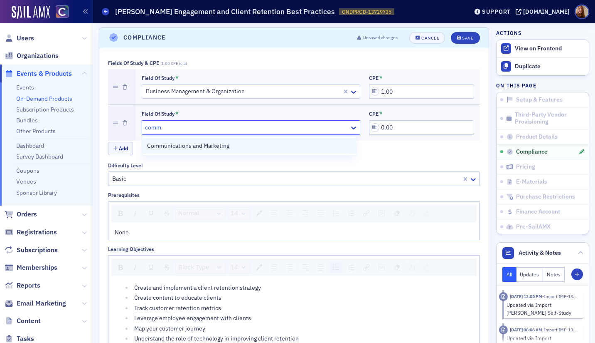
click at [181, 145] on span "Communications and Marketing" at bounding box center [188, 145] width 82 height 9
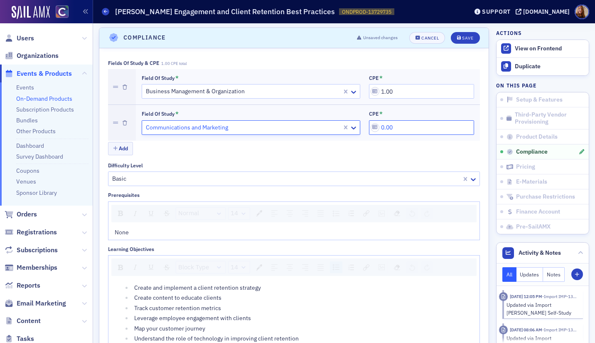
click at [387, 126] on input "0.00" at bounding box center [421, 127] width 105 height 15
type input "1.00"
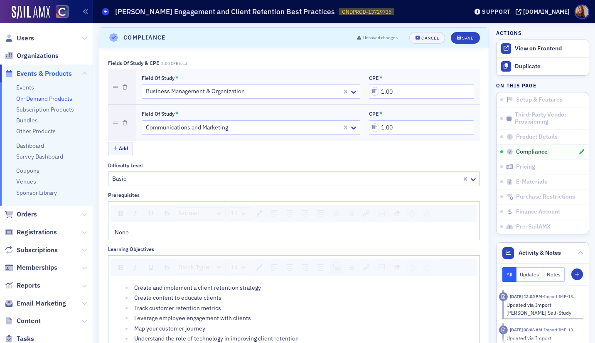
click at [407, 151] on div "Add" at bounding box center [294, 149] width 372 height 15
click at [462, 38] on div "Save" at bounding box center [467, 38] width 11 height 5
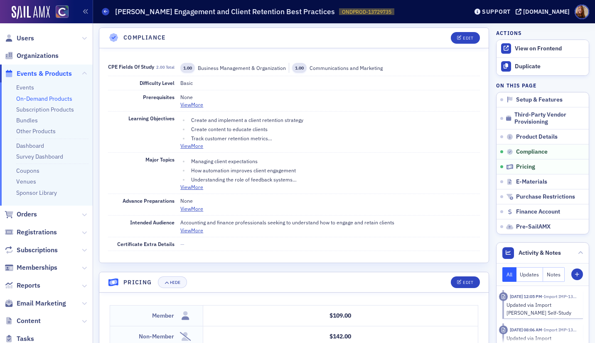
click at [46, 99] on link "On-Demand Products" at bounding box center [44, 98] width 56 height 7
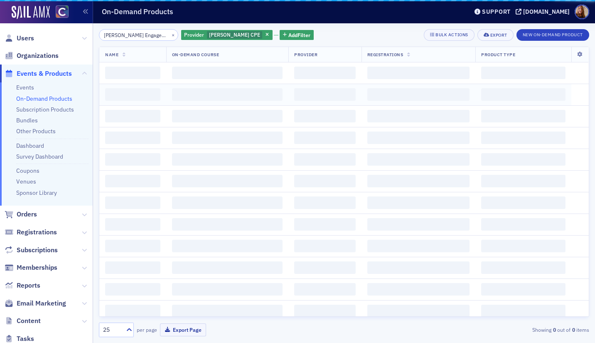
scroll to position [0, 78]
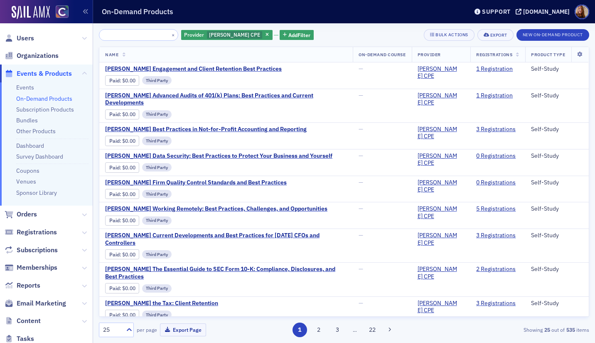
click at [122, 37] on input "Surgent's Engagement and Client Retention Best Practices" at bounding box center [138, 35] width 79 height 12
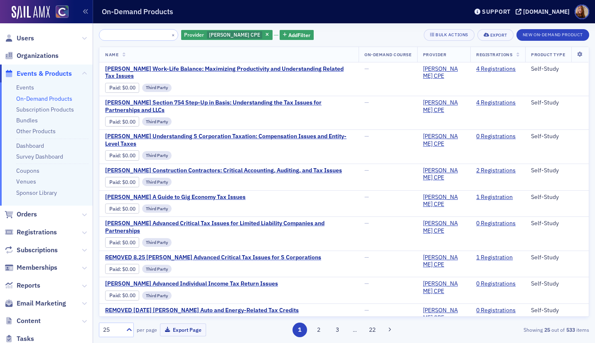
type input "Surgent's Work-Life Balance: Maximizing Productivity and Understanding Related …"
click at [148, 67] on span "Surgent's Work-Life Balance: Maximizing Productivity and Understanding Related …" at bounding box center [229, 72] width 248 height 15
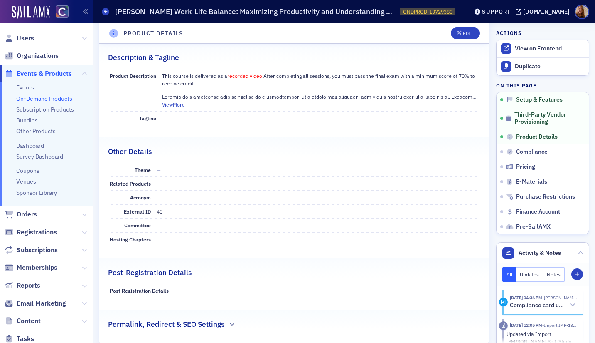
scroll to position [109, 0]
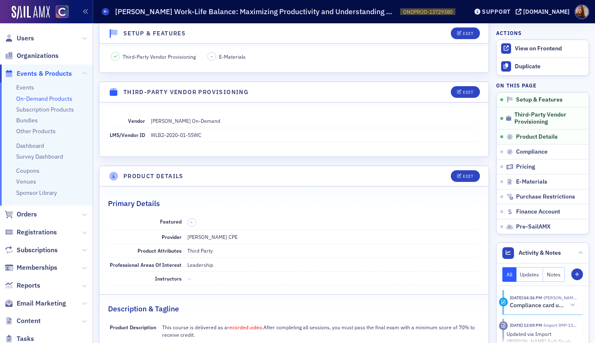
click at [60, 99] on link "On-Demand Products" at bounding box center [44, 98] width 56 height 7
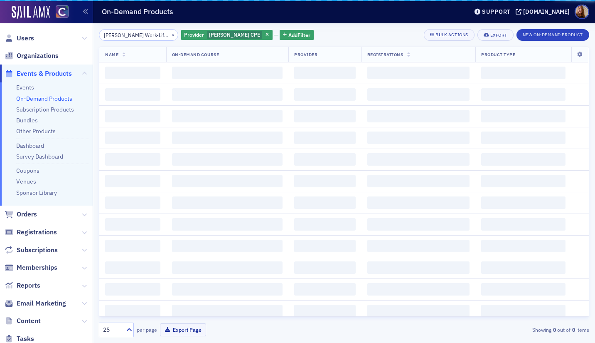
scroll to position [0, 155]
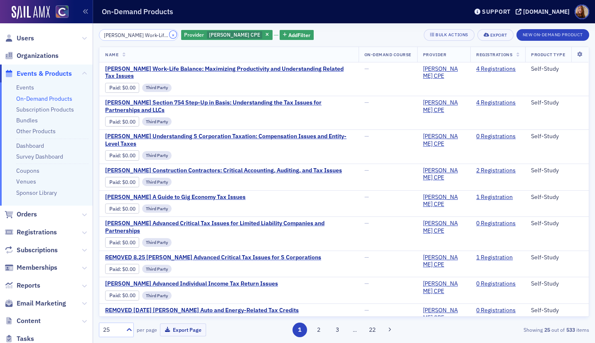
click at [170, 35] on button "×" at bounding box center [173, 34] width 7 height 7
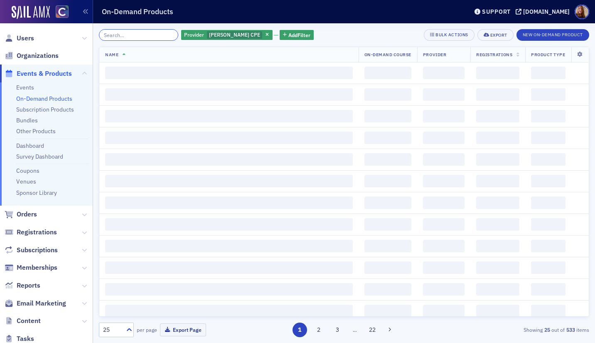
click at [157, 34] on input "search" at bounding box center [138, 35] width 79 height 12
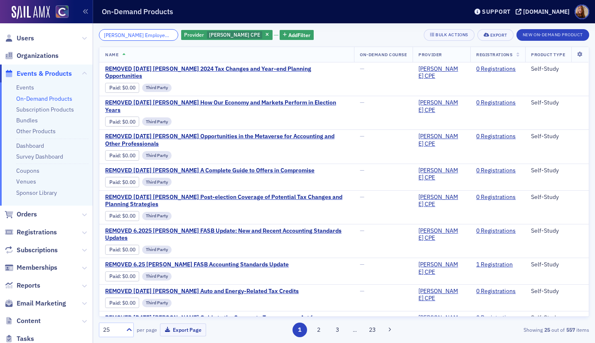
scroll to position [0, 187]
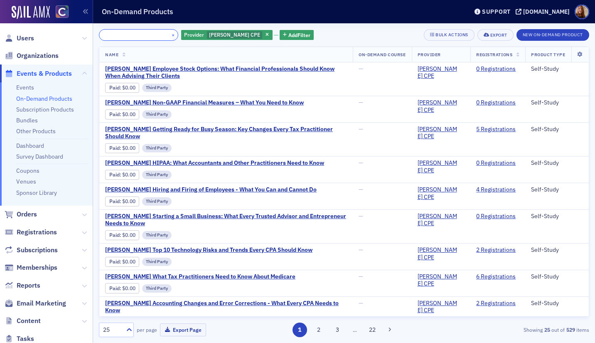
type input "Surgent's Employee Stock Options: What Financial Professionals Should Know When…"
click at [268, 70] on span "Surgent's Employee Stock Options: What Financial Professionals Should Know When…" at bounding box center [226, 72] width 242 height 15
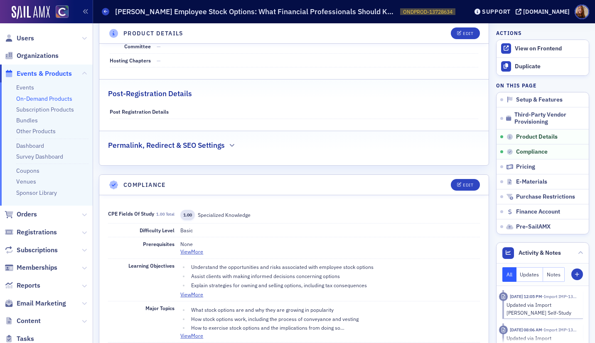
scroll to position [552, 0]
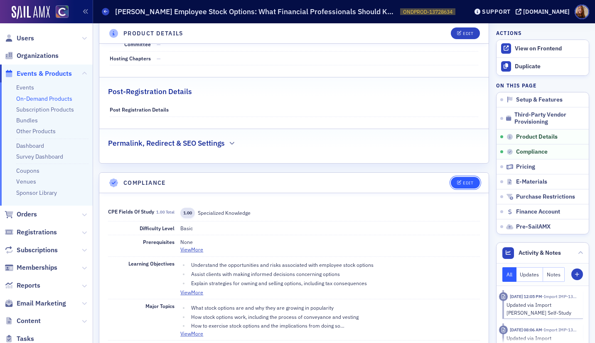
click at [469, 177] on button "Edit" at bounding box center [465, 183] width 29 height 12
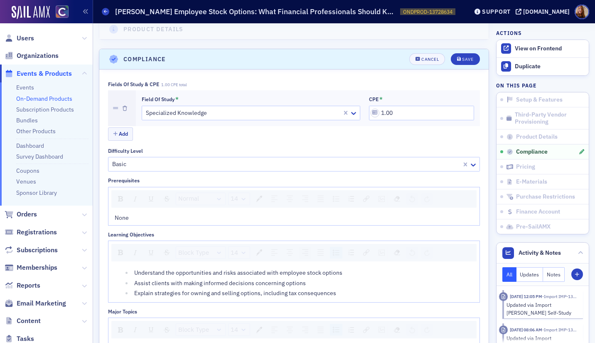
scroll to position [685, 0]
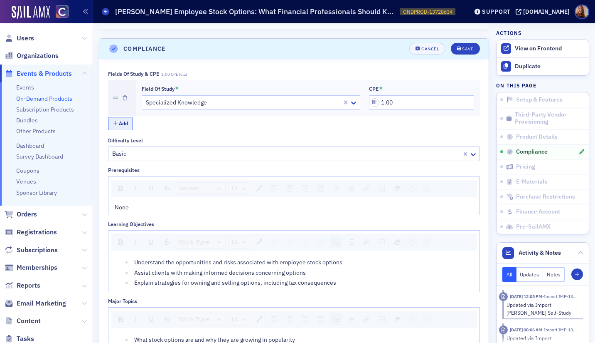
click at [122, 117] on button "Add" at bounding box center [120, 123] width 25 height 13
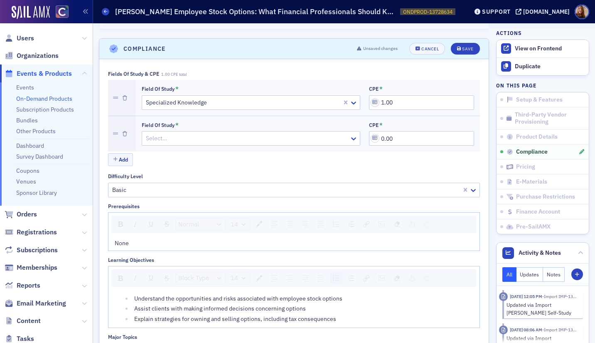
click at [220, 133] on div at bounding box center [247, 138] width 204 height 10
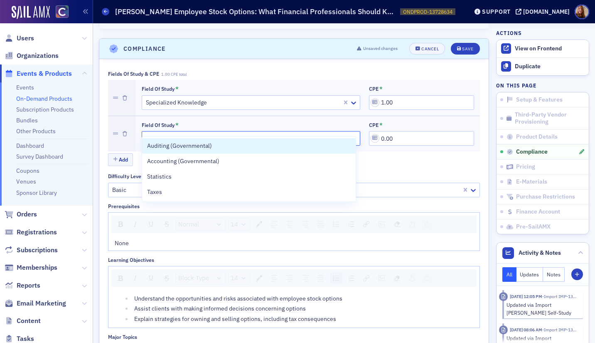
type input "tax"
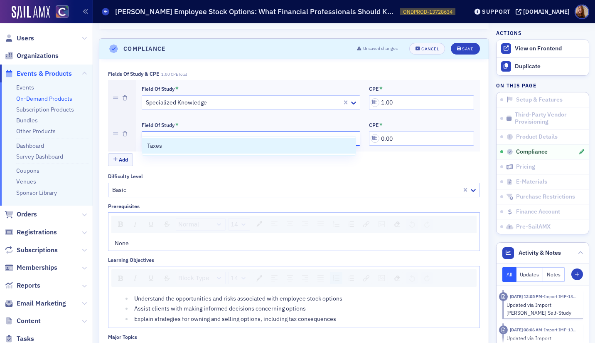
click at [213, 153] on div "Taxes" at bounding box center [249, 145] width 214 height 19
click at [295, 152] on div "Taxes" at bounding box center [249, 145] width 214 height 15
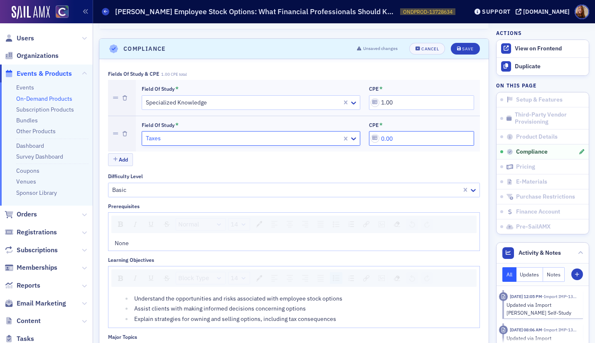
click at [374, 131] on input "0.00" at bounding box center [421, 138] width 105 height 15
click at [380, 131] on input "0.00" at bounding box center [421, 138] width 105 height 15
click at [381, 131] on input "0.00" at bounding box center [421, 138] width 105 height 15
type input "1.00"
click at [357, 153] on div "Add" at bounding box center [294, 160] width 372 height 15
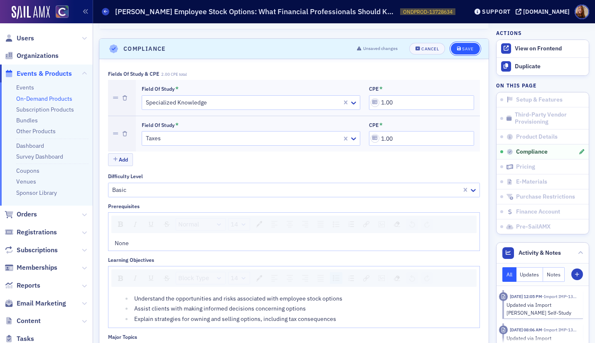
click at [457, 43] on button "Save" at bounding box center [465, 49] width 29 height 12
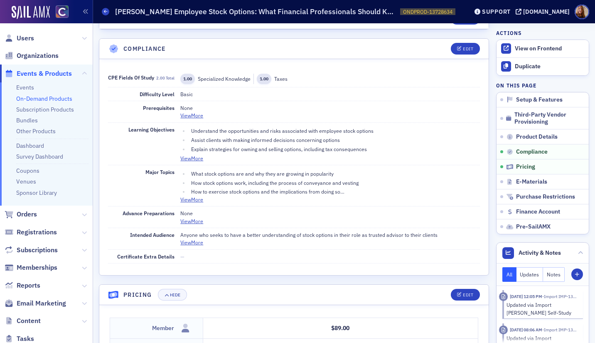
click at [48, 97] on link "On-Demand Products" at bounding box center [44, 98] width 56 height 7
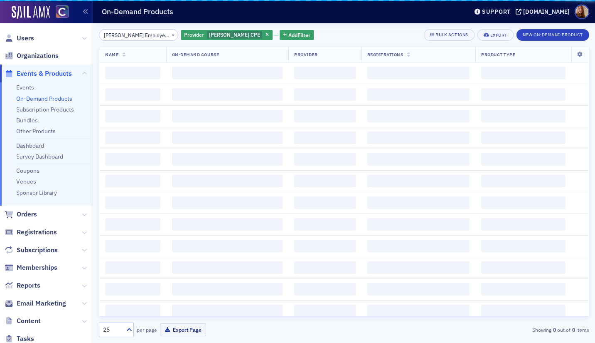
scroll to position [0, 187]
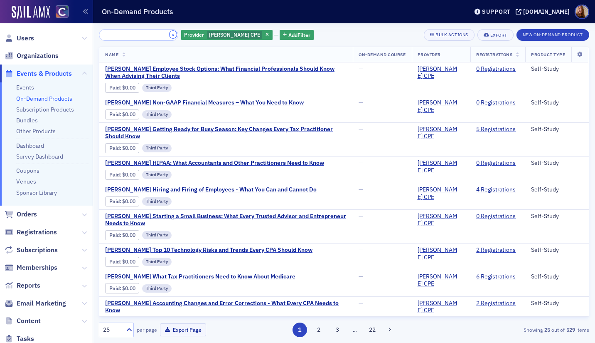
click at [170, 34] on button "×" at bounding box center [173, 34] width 7 height 7
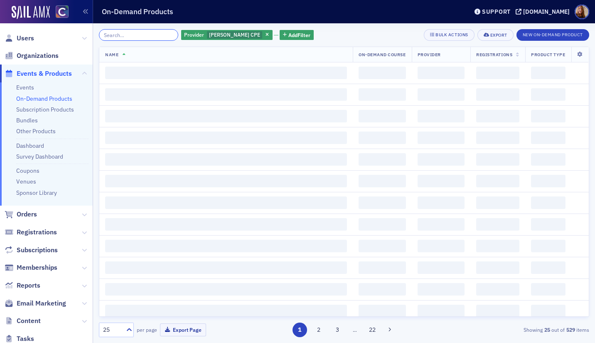
click at [130, 36] on input "search" at bounding box center [138, 35] width 79 height 12
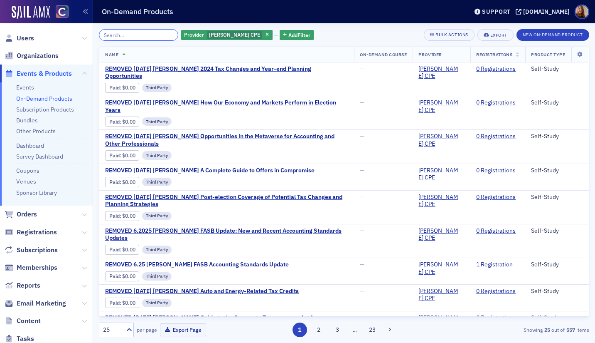
paste input "Surgent's Marijuana: A Generalized Business Viewpoint"
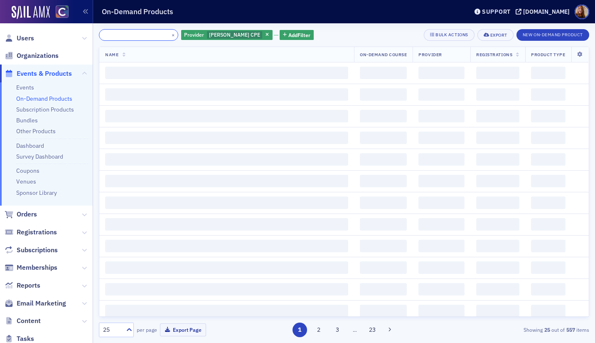
type input "Surgent's Marijuana: A Generalized Business Viewpoint"
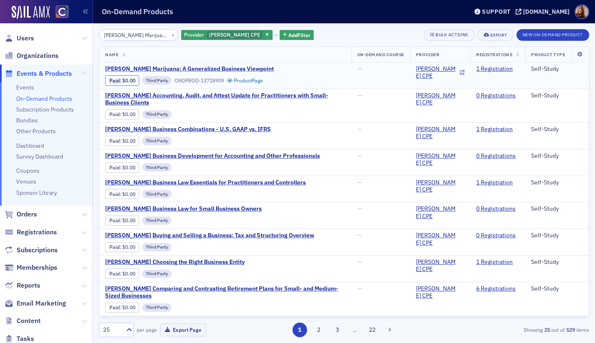
click at [212, 68] on span "Surgent's Marijuana: A Generalized Business Viewpoint" at bounding box center [189, 68] width 169 height 7
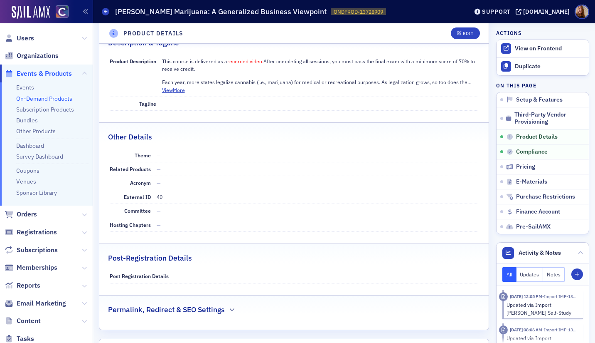
scroll to position [526, 0]
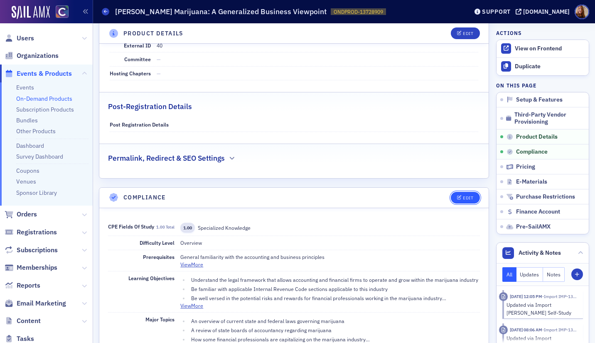
click at [468, 197] on button "Edit" at bounding box center [465, 198] width 29 height 12
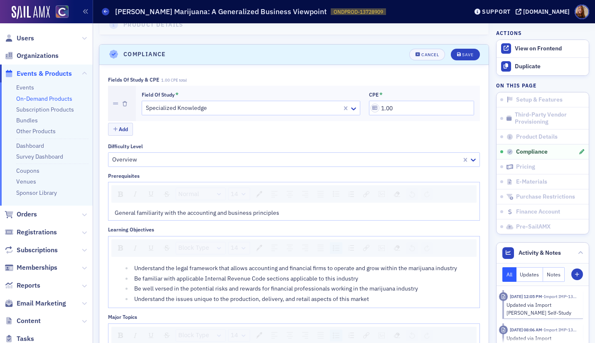
scroll to position [685, 0]
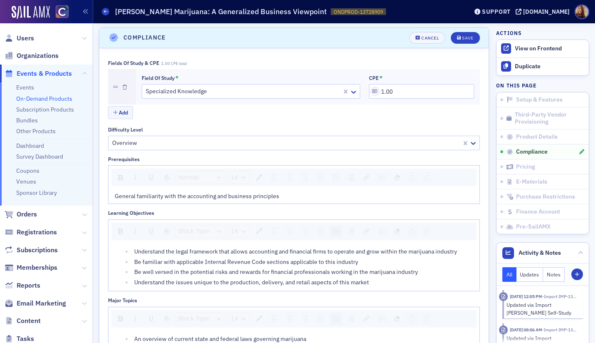
click at [135, 116] on div "Add" at bounding box center [294, 113] width 372 height 15
click at [125, 113] on button "Add" at bounding box center [120, 112] width 25 height 13
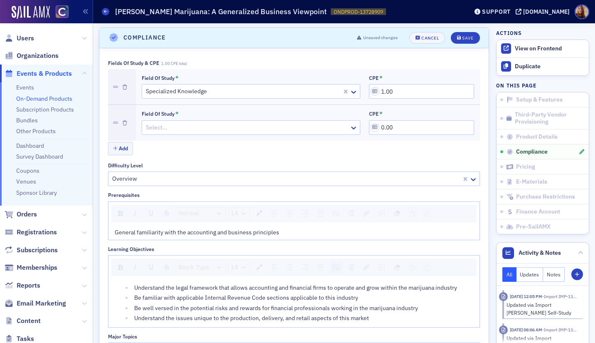
drag, startPoint x: 160, startPoint y: 130, endPoint x: 166, endPoint y: 125, distance: 7.4
click at [160, 130] on div at bounding box center [247, 127] width 204 height 10
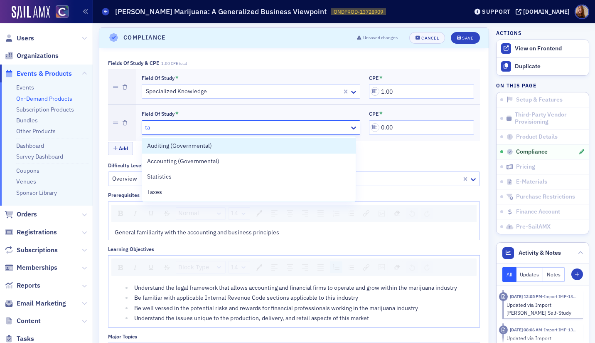
type input "tax"
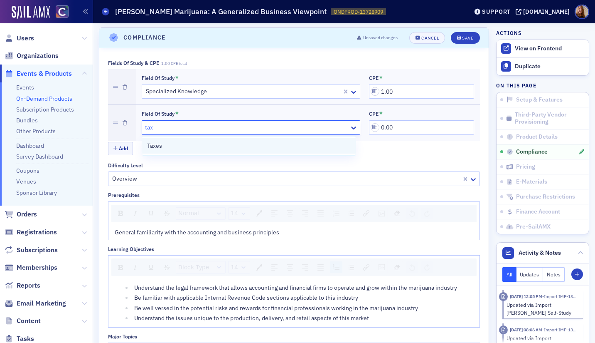
click at [171, 145] on div "Taxes" at bounding box center [249, 145] width 204 height 9
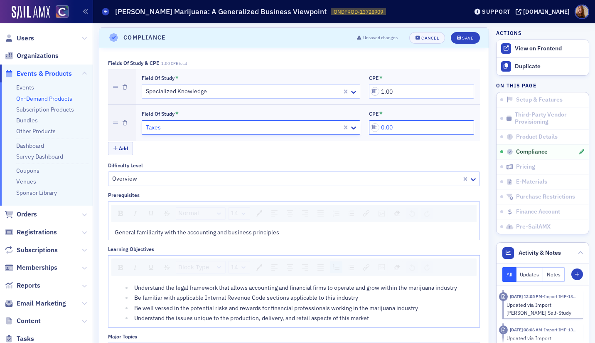
click at [403, 128] on input "0.00" at bounding box center [421, 127] width 105 height 15
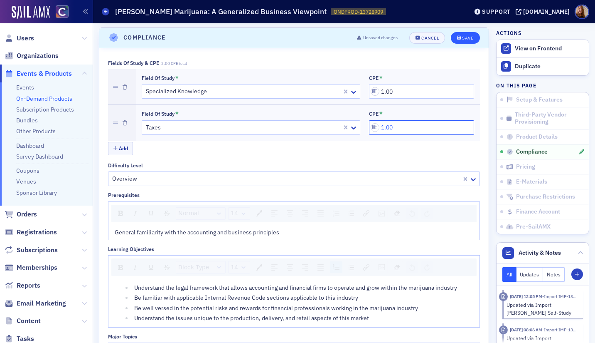
type input "1.00"
click at [462, 37] on div "Save" at bounding box center [467, 38] width 11 height 5
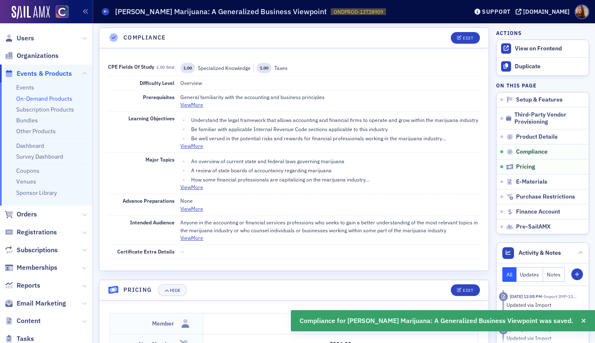
click at [44, 99] on link "On-Demand Products" at bounding box center [44, 98] width 56 height 7
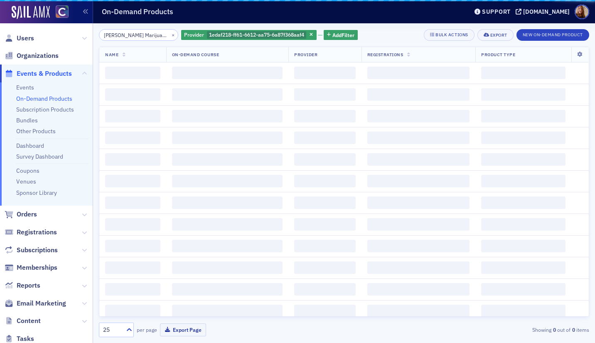
scroll to position [0, 71]
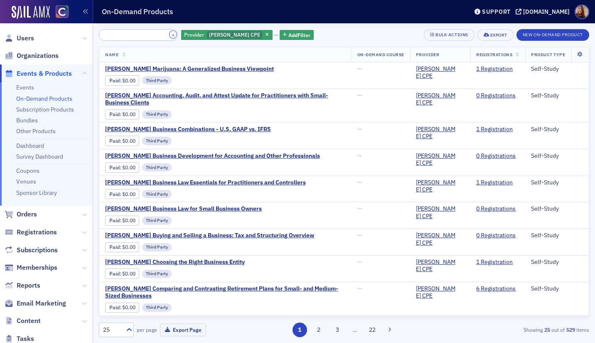
click at [170, 37] on button "×" at bounding box center [173, 34] width 7 height 7
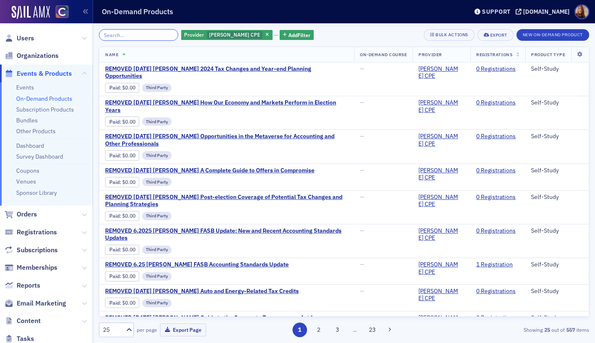
paste input "Surgent's Technology Trends and Hot Topics Impacting the Accounting Profession"
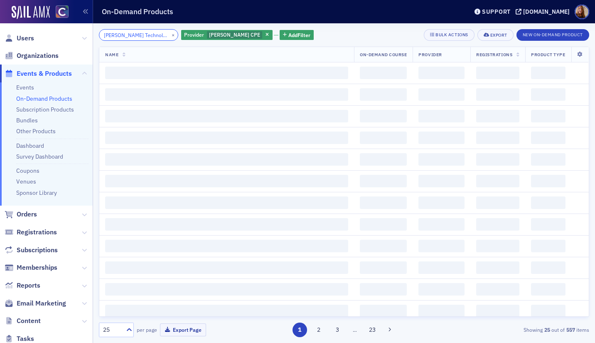
scroll to position [0, 131]
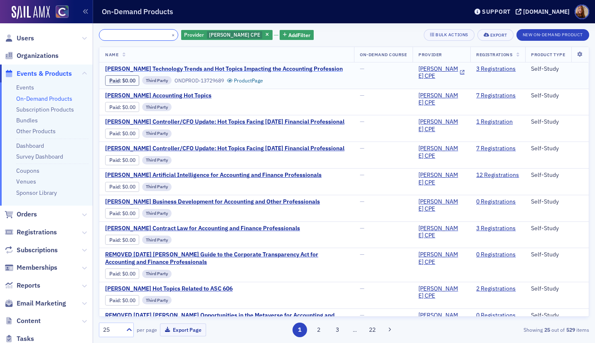
type input "Surgent's Technology Trends and Hot Topics Impacting the Accounting Profession"
click at [263, 69] on span "Surgent's Technology Trends and Hot Topics Impacting the Accounting Profession" at bounding box center [224, 68] width 238 height 7
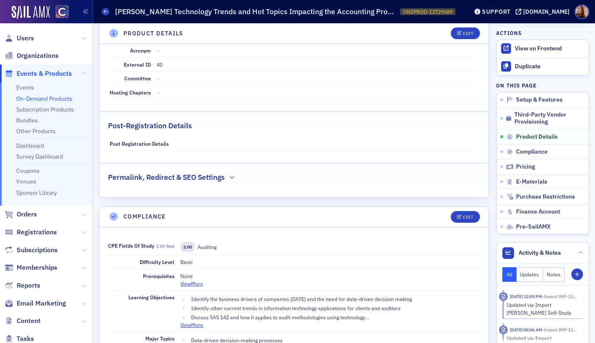
scroll to position [534, 0]
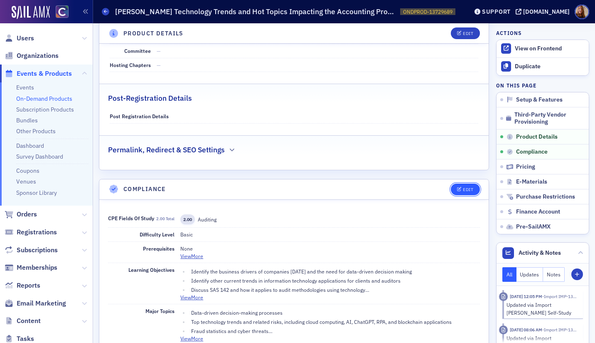
click at [457, 190] on span "Edit" at bounding box center [465, 189] width 16 height 5
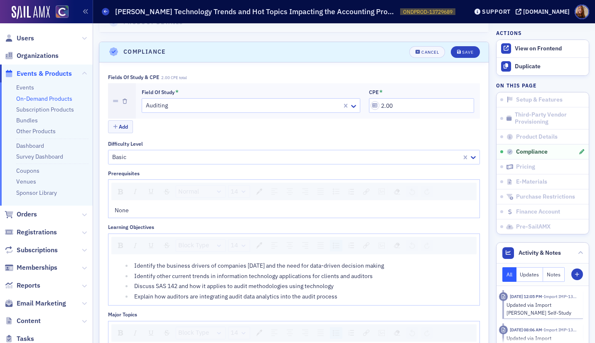
scroll to position [685, 0]
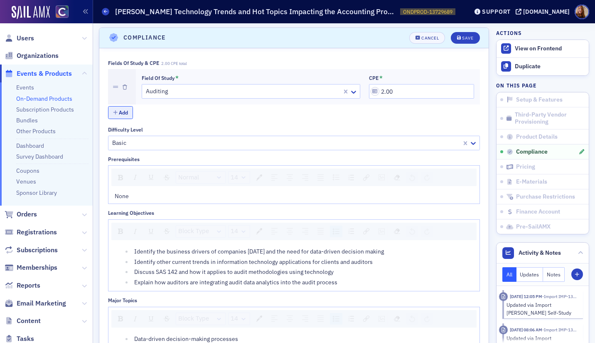
click at [116, 112] on icon "button" at bounding box center [115, 112] width 5 height 5
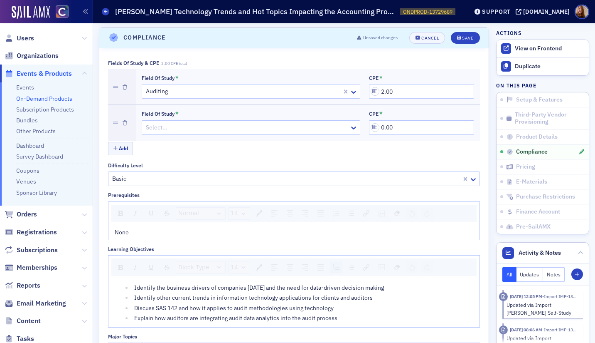
click at [161, 114] on div "Field of Study" at bounding box center [158, 114] width 33 height 6
click at [146, 123] on input "Field of Study *" at bounding box center [145, 127] width 1 height 9
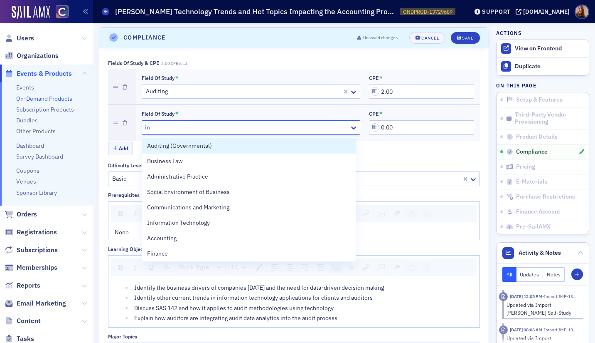
type input "inf"
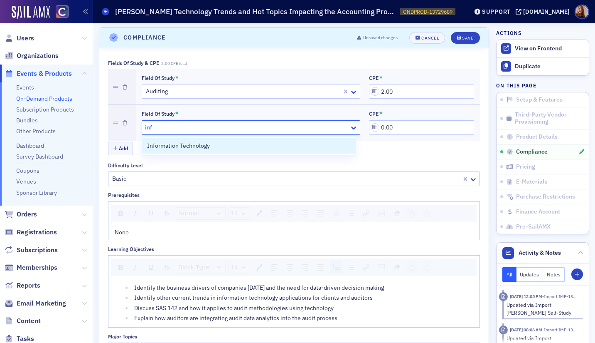
drag, startPoint x: 193, startPoint y: 143, endPoint x: 207, endPoint y: 144, distance: 13.3
click at [193, 144] on span "Information Technology" at bounding box center [178, 145] width 63 height 9
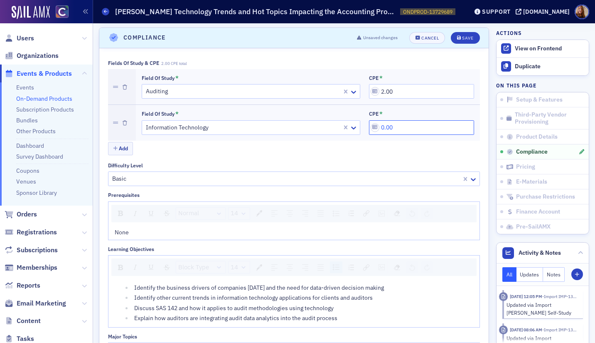
click at [384, 130] on input "0.00" at bounding box center [421, 127] width 105 height 15
type input "2.00"
click at [382, 155] on div "Add" at bounding box center [294, 149] width 372 height 15
click at [466, 40] on button "Save" at bounding box center [465, 38] width 29 height 12
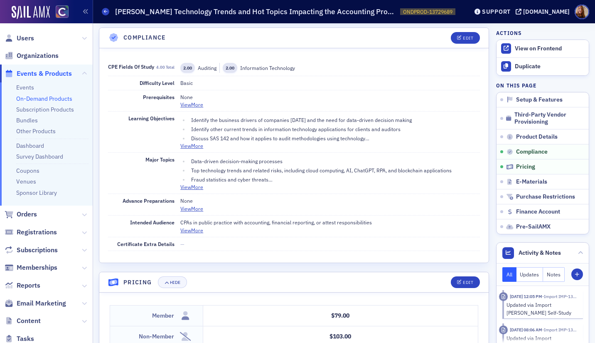
click at [28, 99] on link "On-Demand Products" at bounding box center [44, 98] width 56 height 7
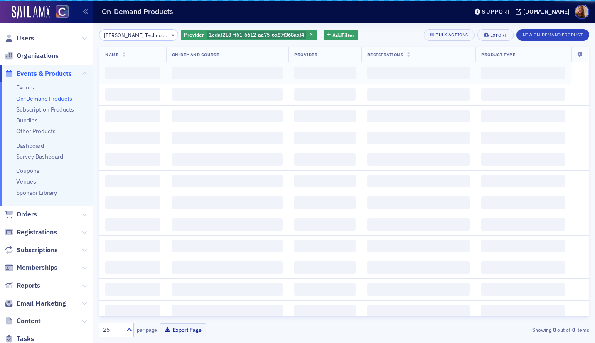
scroll to position [0, 131]
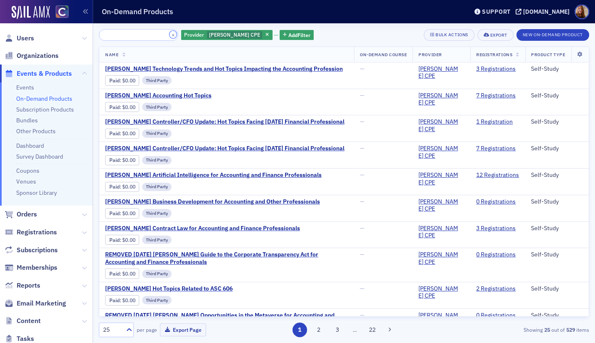
drag, startPoint x: 163, startPoint y: 34, endPoint x: 155, endPoint y: 34, distance: 7.5
click at [170, 34] on button "×" at bounding box center [173, 34] width 7 height 7
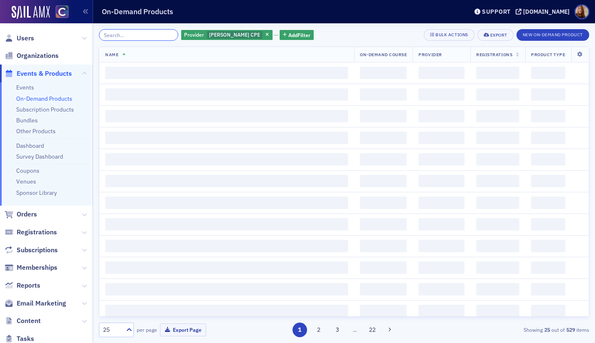
click at [138, 35] on input "search" at bounding box center [138, 35] width 79 height 12
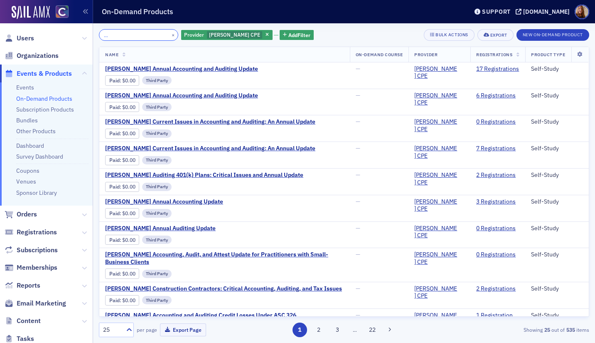
type input "[PERSON_NAME] Annual Accounting and Auditing Update"
click at [224, 66] on span "[PERSON_NAME] Annual Accounting and Auditing Update" at bounding box center [181, 68] width 153 height 7
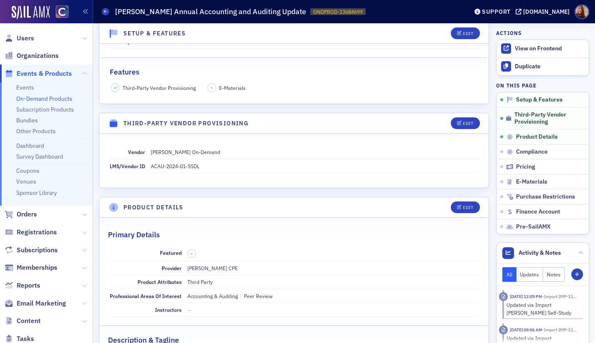
scroll to position [76, 0]
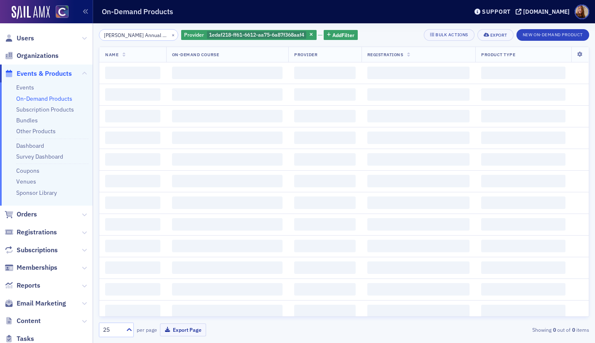
scroll to position [0, 59]
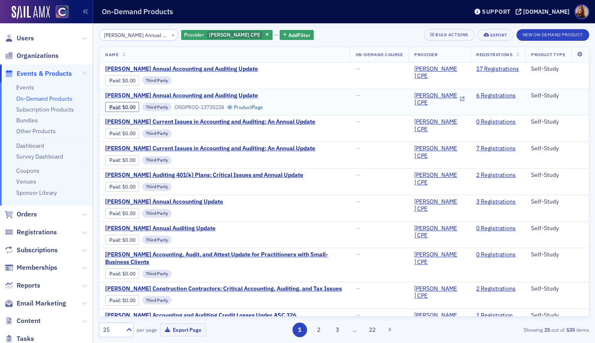
click at [198, 97] on span "[PERSON_NAME] Annual Accounting and Auditing Update" at bounding box center [181, 95] width 153 height 7
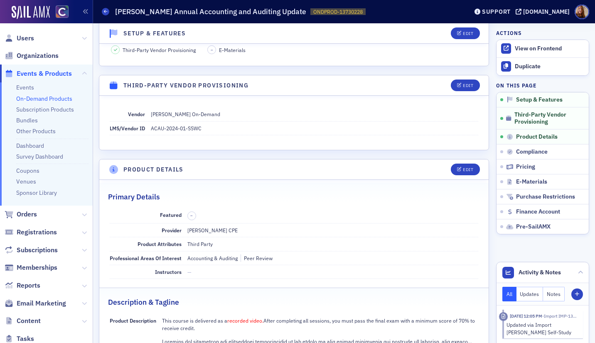
scroll to position [3, 0]
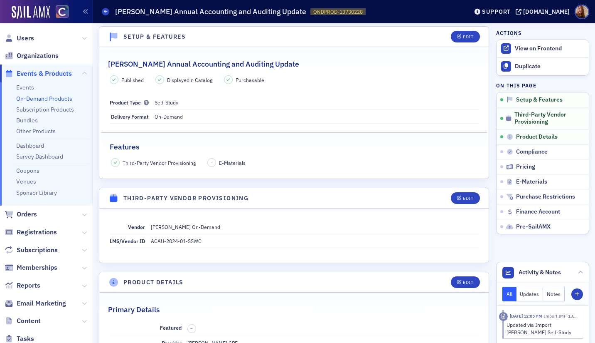
click at [52, 99] on link "On-Demand Products" at bounding box center [44, 98] width 56 height 7
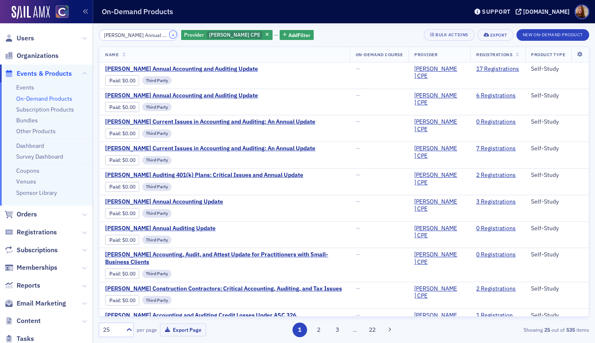
click at [170, 37] on button "×" at bounding box center [173, 34] width 7 height 7
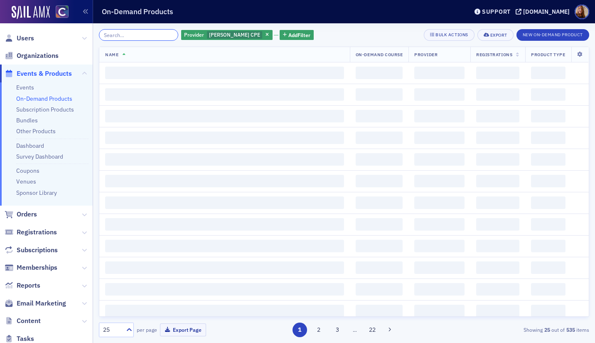
click at [149, 37] on input "search" at bounding box center [138, 35] width 79 height 12
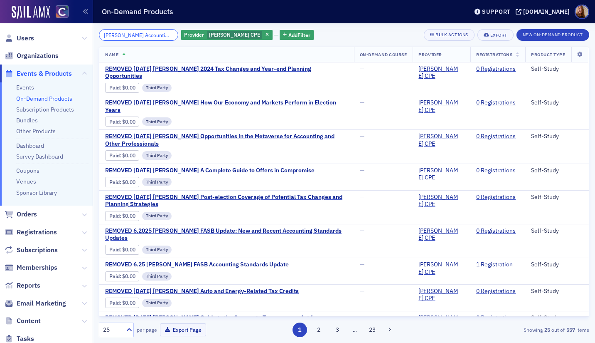
scroll to position [0, 155]
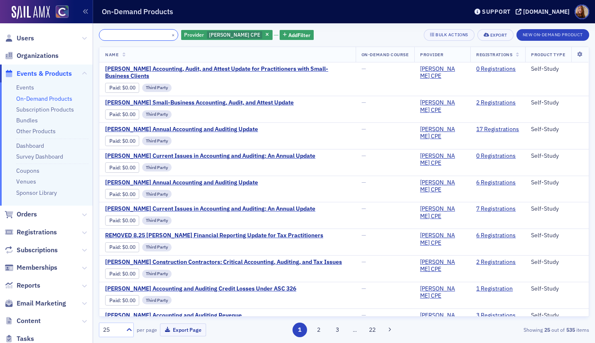
type input "[PERSON_NAME] Accounting, Audit, and Attest Update for Practitioners with Small…"
click at [256, 64] on td "Surgent's Accounting, Audit, and Attest Update for Practitioners with Small-Bus…" at bounding box center [227, 79] width 256 height 34
click at [318, 70] on span "[PERSON_NAME] Accounting, Audit, and Attest Update for Practitioners with Small…" at bounding box center [227, 72] width 245 height 15
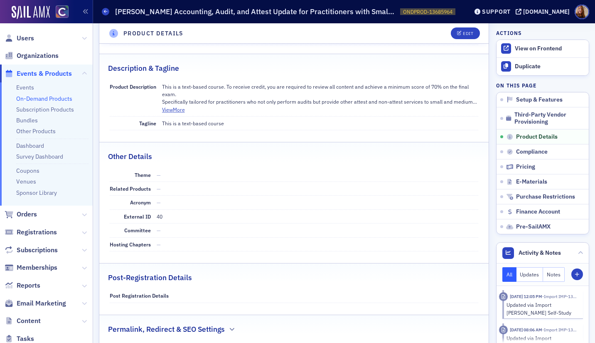
scroll to position [500, 0]
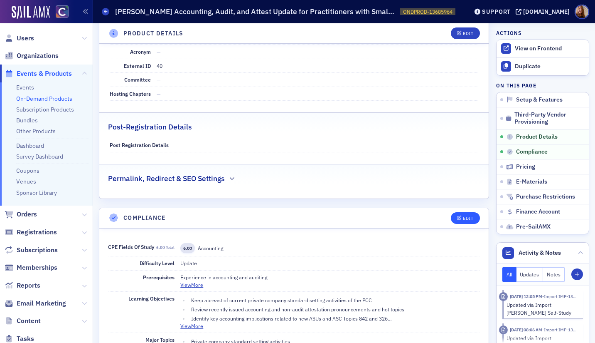
click at [472, 214] on div "Edit" at bounding box center [462, 218] width 35 height 12
click at [457, 219] on icon "button" at bounding box center [459, 218] width 5 height 5
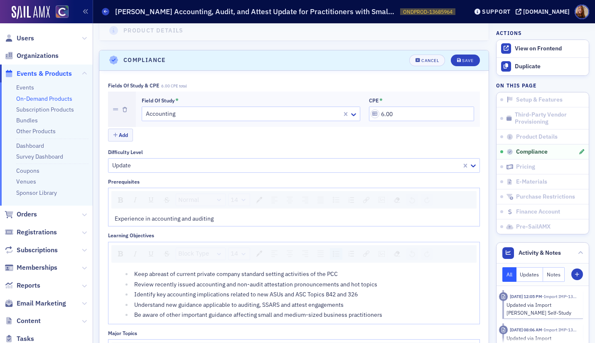
scroll to position [680, 0]
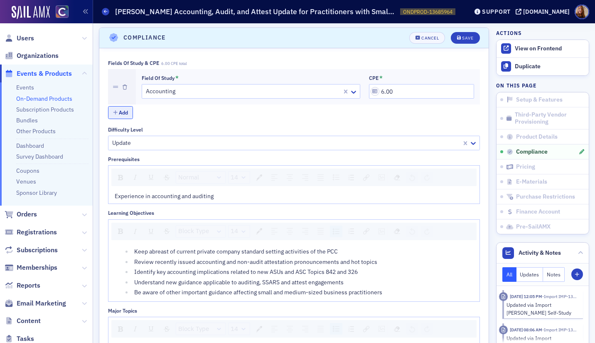
click at [123, 108] on button "Add" at bounding box center [120, 112] width 25 height 13
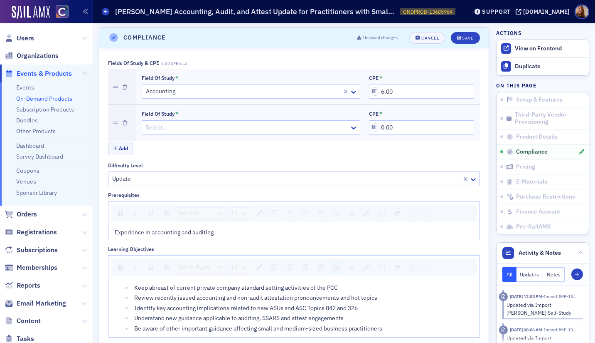
click at [176, 127] on div at bounding box center [247, 127] width 204 height 10
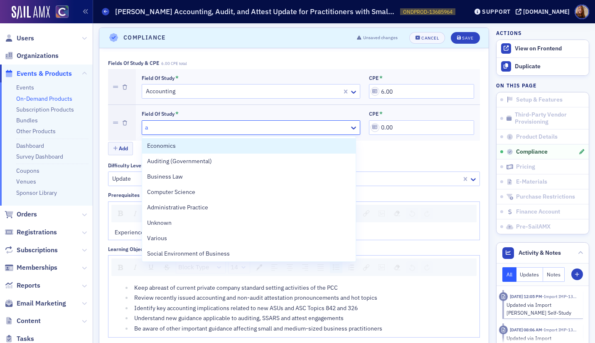
type input "au"
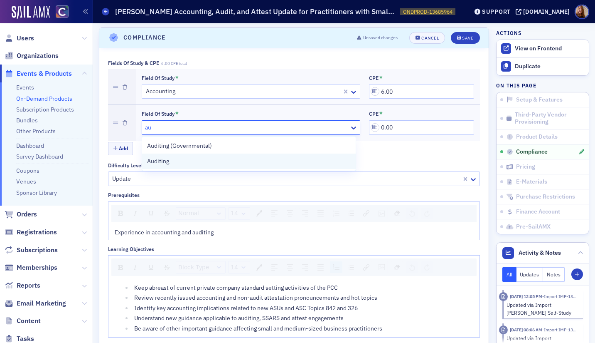
click at [192, 158] on div "Auditing" at bounding box center [249, 161] width 204 height 9
drag, startPoint x: 192, startPoint y: 158, endPoint x: 257, endPoint y: 151, distance: 65.3
click at [192, 158] on div "Fields of Study & CPE 6.00 CPE total Field of Study * Accounting CPE * 6.00 Fie…" at bounding box center [294, 342] width 372 height 565
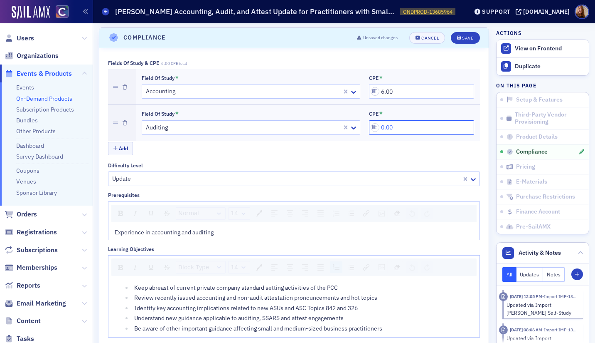
click at [385, 127] on input "0.00" at bounding box center [421, 127] width 105 height 15
type input "2.00"
click at [420, 165] on div "Difficulty Level" at bounding box center [294, 165] width 372 height 6
click at [466, 39] on div "Save" at bounding box center [467, 38] width 11 height 5
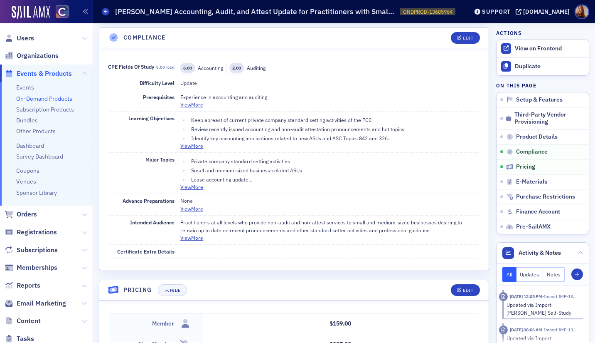
click at [59, 96] on link "On-Demand Products" at bounding box center [44, 98] width 56 height 7
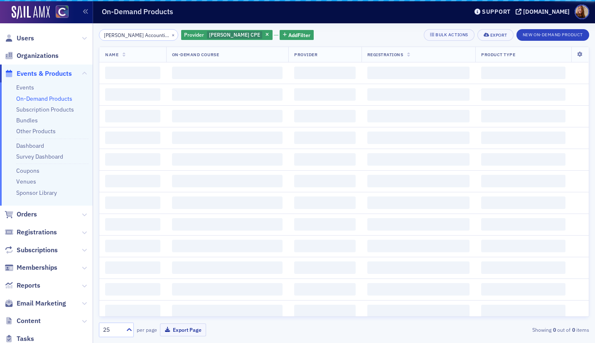
scroll to position [0, 155]
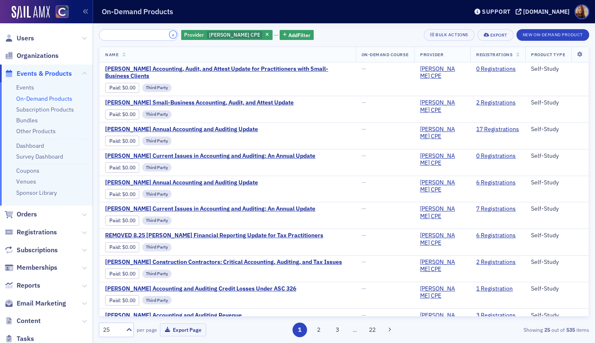
click at [170, 36] on button "×" at bounding box center [173, 34] width 7 height 7
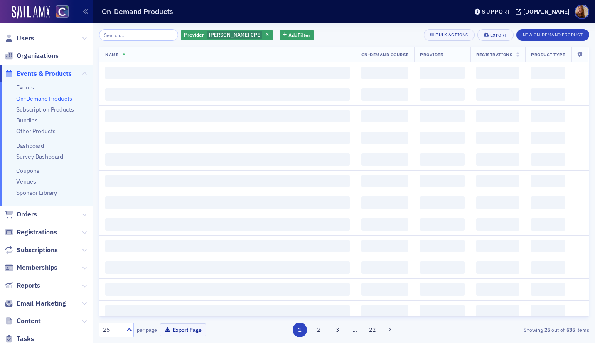
scroll to position [0, 0]
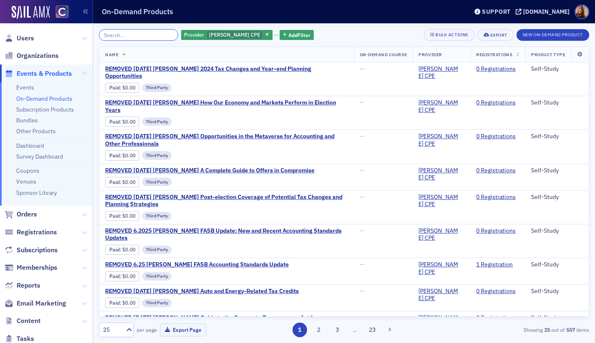
click at [136, 37] on input "search" at bounding box center [138, 35] width 79 height 12
paste input "[PERSON_NAME] Current Issues in Accounting and Auditing: An Annual Update"
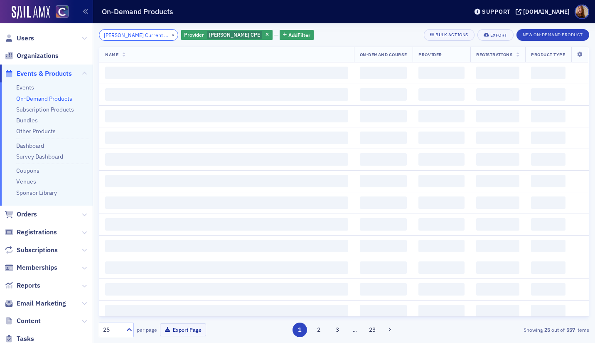
scroll to position [0, 108]
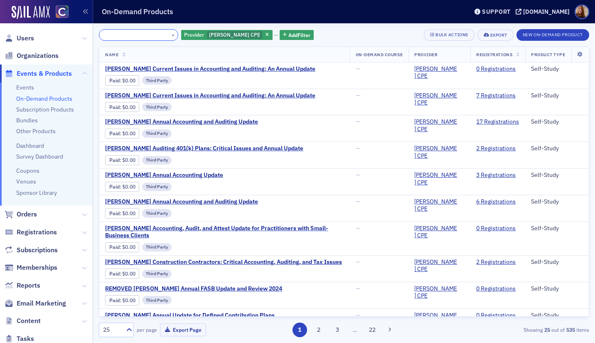
type input "[PERSON_NAME] Current Issues in Accounting and Auditing: An Annual Update"
click at [264, 69] on span "[PERSON_NAME] Current Issues in Accounting and Auditing: An Annual Update" at bounding box center [210, 68] width 210 height 7
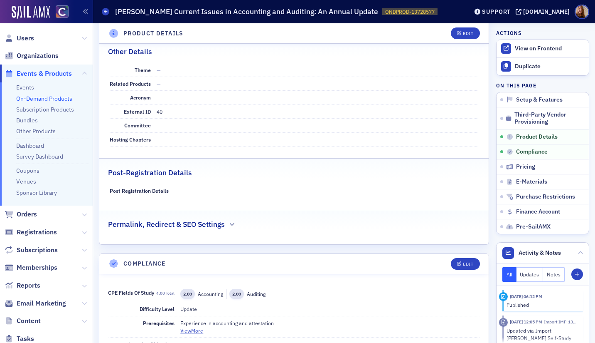
scroll to position [456, 0]
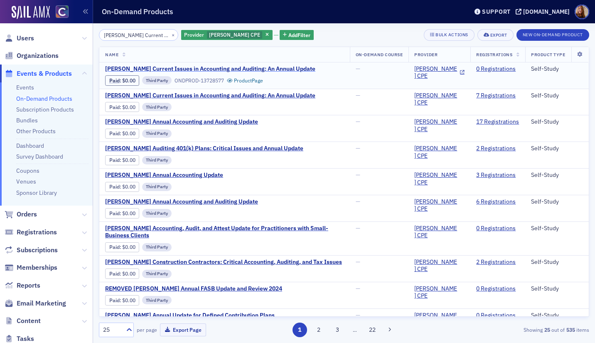
click at [278, 69] on span "[PERSON_NAME] Current Issues in Accounting and Auditing: An Annual Update" at bounding box center [210, 68] width 210 height 7
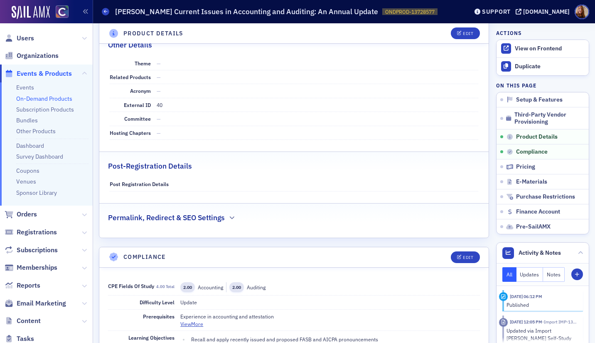
scroll to position [468, 0]
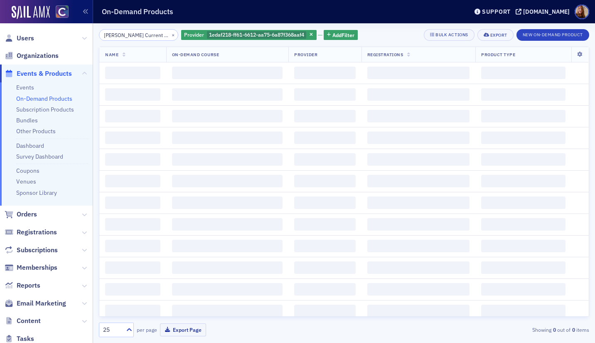
scroll to position [0, 108]
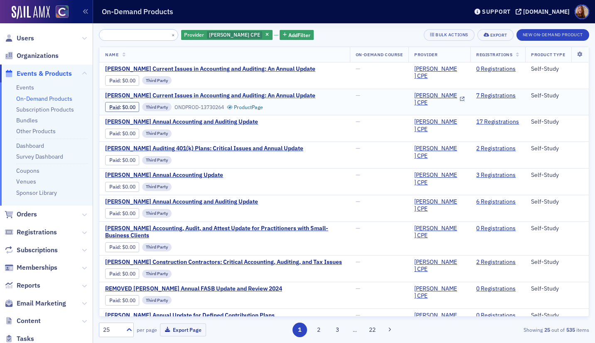
click at [225, 94] on span "[PERSON_NAME] Current Issues in Accounting and Auditing: An Annual Update" at bounding box center [210, 95] width 210 height 7
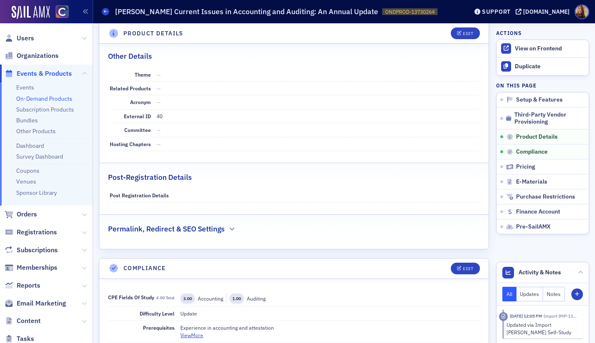
scroll to position [349, 0]
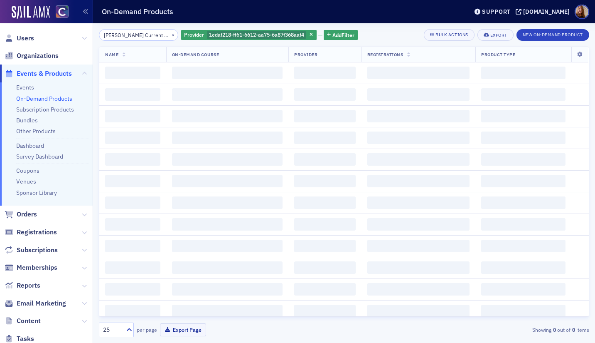
scroll to position [0, 108]
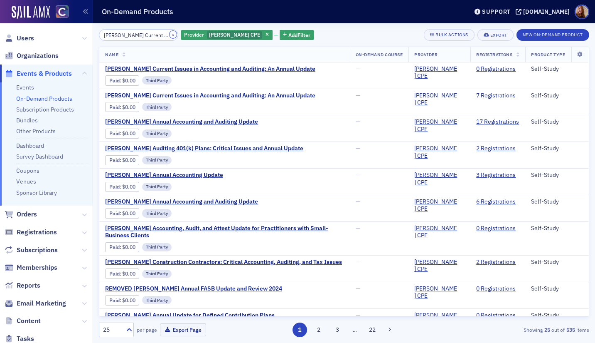
click at [170, 35] on button "×" at bounding box center [173, 34] width 7 height 7
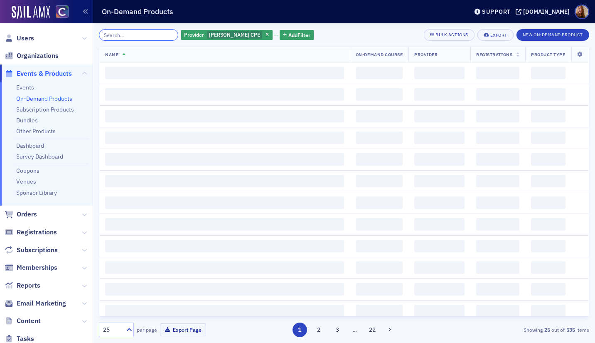
click at [138, 37] on input "search" at bounding box center [138, 35] width 79 height 12
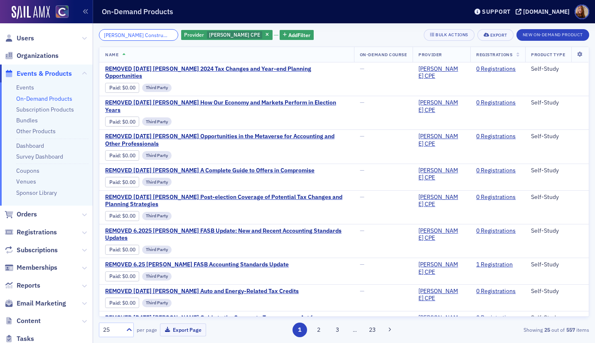
scroll to position [0, 129]
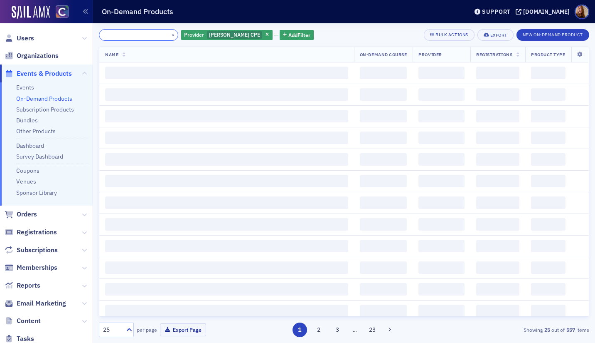
type input "[PERSON_NAME] Construction Contractors: Critical Accounting, Auditing, and Tax …"
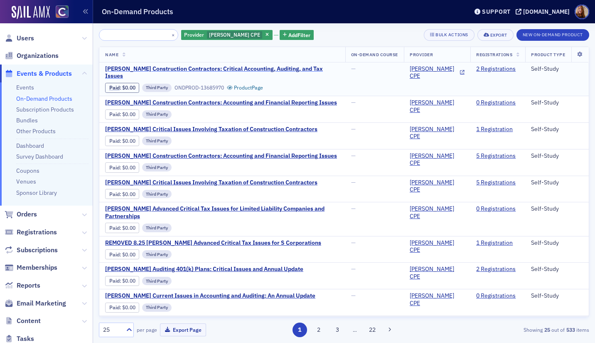
click at [254, 69] on span "[PERSON_NAME] Construction Contractors: Critical Accounting, Auditing, and Tax …" at bounding box center [222, 72] width 234 height 15
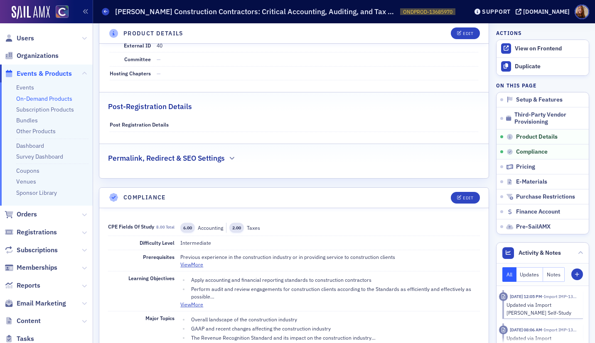
scroll to position [520, 0]
click at [49, 96] on link "On-Demand Products" at bounding box center [44, 98] width 56 height 7
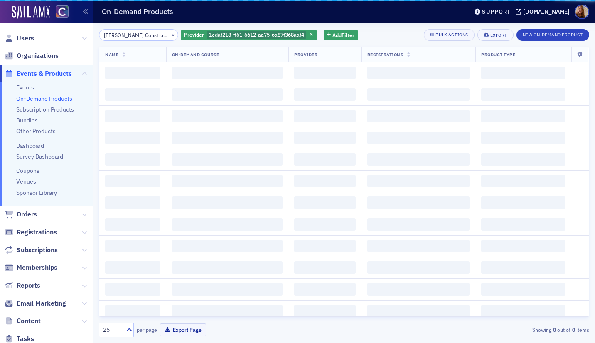
scroll to position [0, 129]
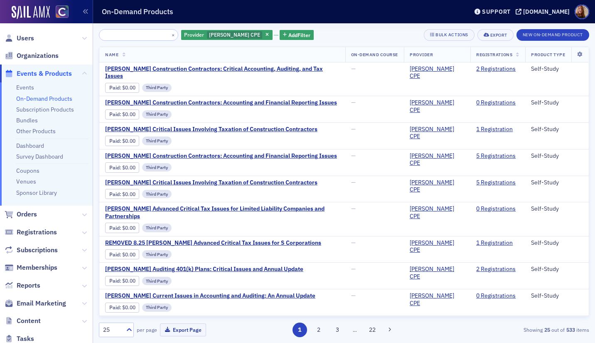
click at [113, 34] on input "[PERSON_NAME] Construction Contractors: Critical Accounting, Auditing, and Tax …" at bounding box center [138, 35] width 79 height 12
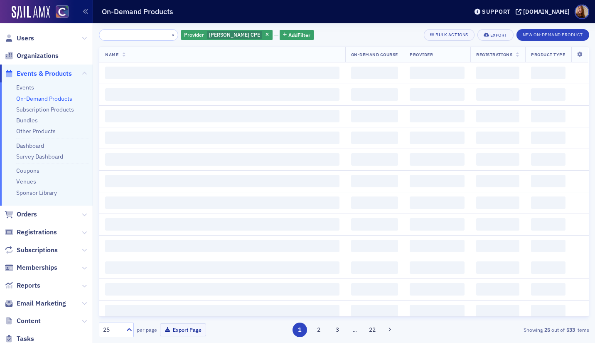
scroll to position [0, 132]
type input "[PERSON_NAME] Gaining a Competitive Advantage: Critical Skills for CFOs and Con…"
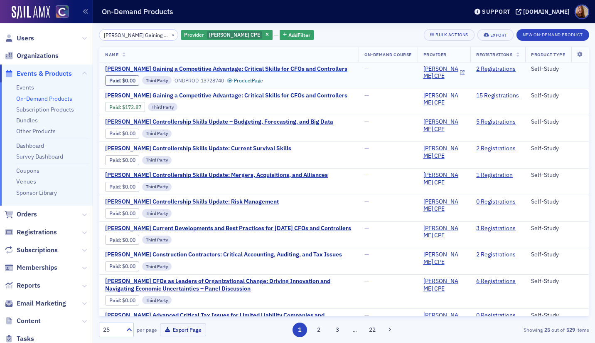
click at [286, 67] on span "[PERSON_NAME] Gaining a Competitive Advantage: Critical Skills for CFOs and Con…" at bounding box center [226, 68] width 242 height 7
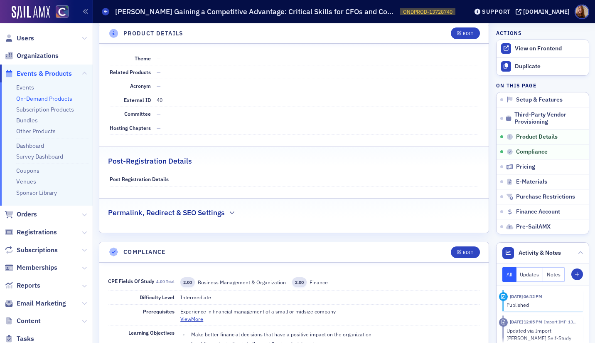
scroll to position [498, 0]
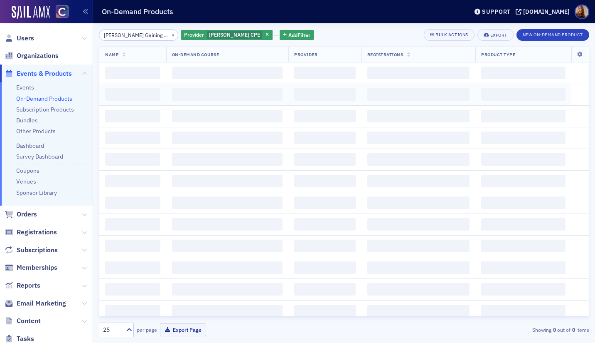
scroll to position [0, 132]
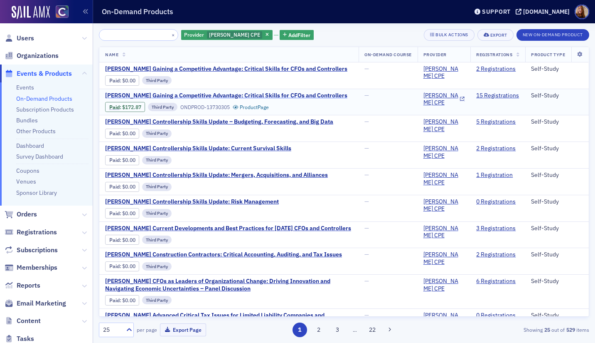
click at [182, 95] on span "[PERSON_NAME] Gaining a Competitive Advantage: Critical Skills for CFOs and Con…" at bounding box center [226, 95] width 242 height 7
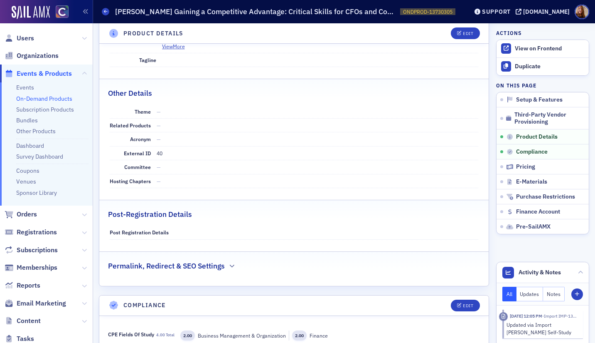
scroll to position [66, 0]
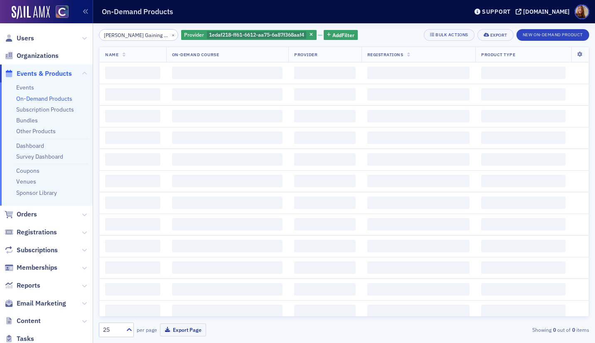
scroll to position [0, 132]
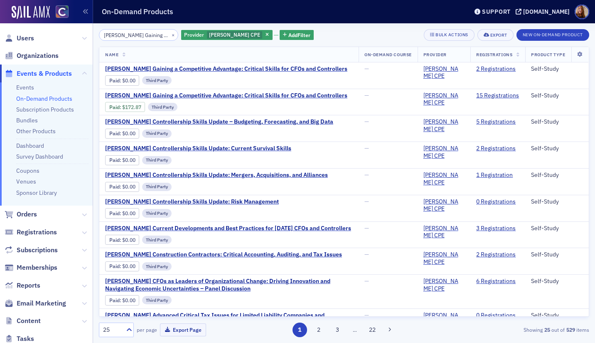
click at [49, 96] on link "On-Demand Products" at bounding box center [44, 98] width 56 height 7
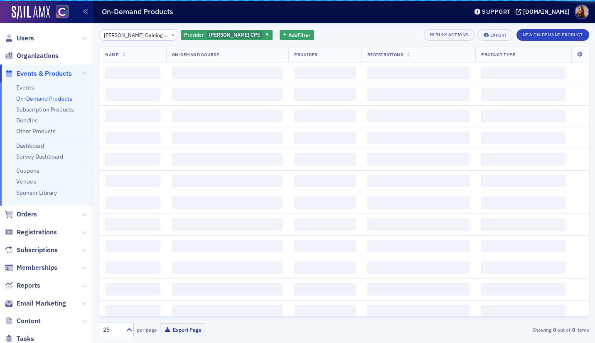
click at [126, 34] on input "[PERSON_NAME] Gaining a Competitive Advantage: Critical Skills for CFOs and Con…" at bounding box center [138, 35] width 79 height 12
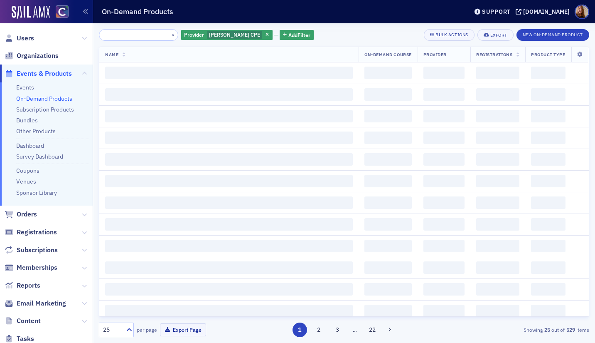
scroll to position [0, 145]
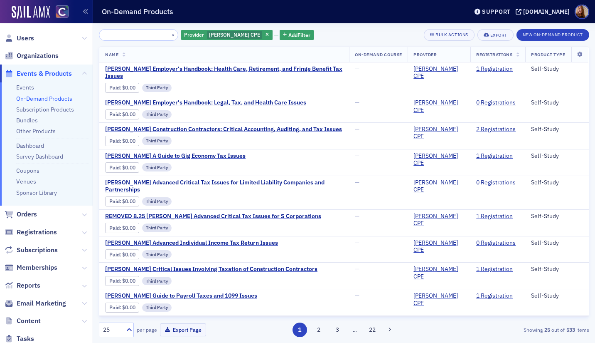
type input "[PERSON_NAME] Employer's Handbook: Health Care, Retirement, and Fringe Benefit …"
click at [318, 68] on span "[PERSON_NAME] Employer's Handbook: Health Care, Retirement, and Fringe Benefit …" at bounding box center [224, 72] width 238 height 15
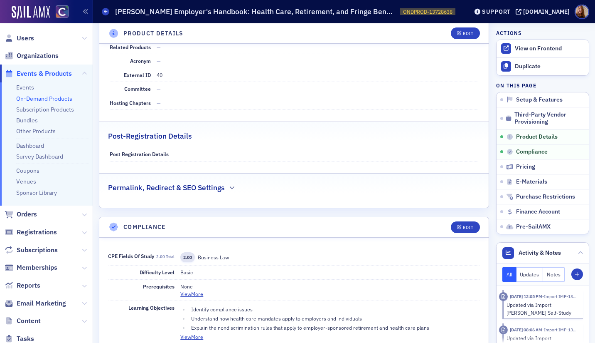
scroll to position [501, 0]
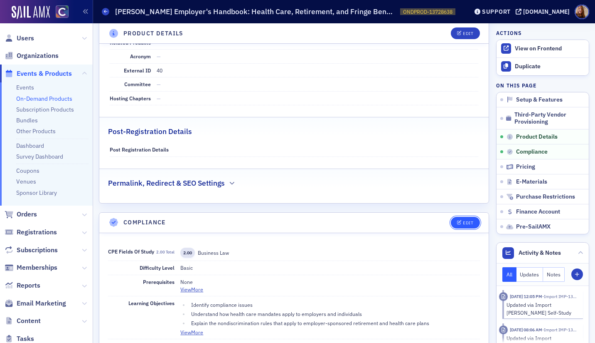
click at [467, 222] on button "Edit" at bounding box center [465, 223] width 29 height 12
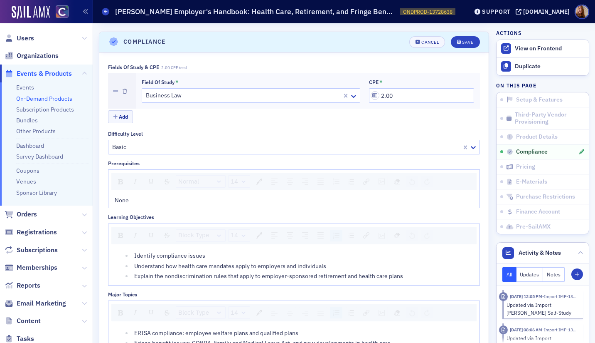
scroll to position [685, 0]
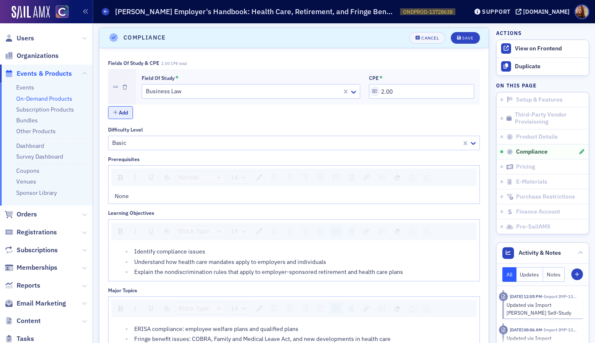
click at [122, 115] on button "Add" at bounding box center [120, 112] width 25 height 13
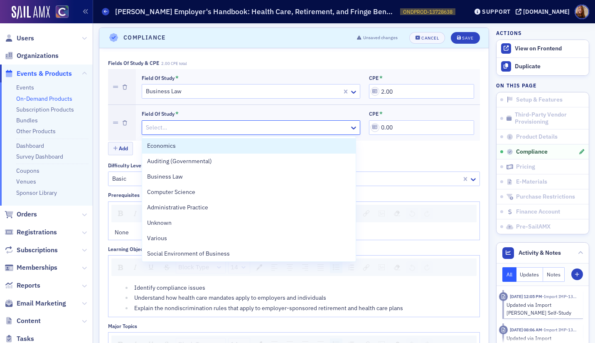
click at [170, 124] on div at bounding box center [247, 127] width 204 height 10
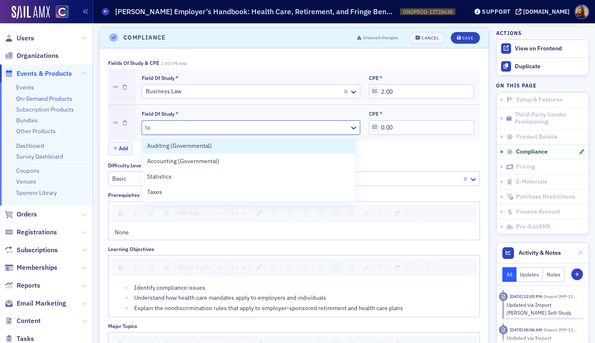
type input "tax"
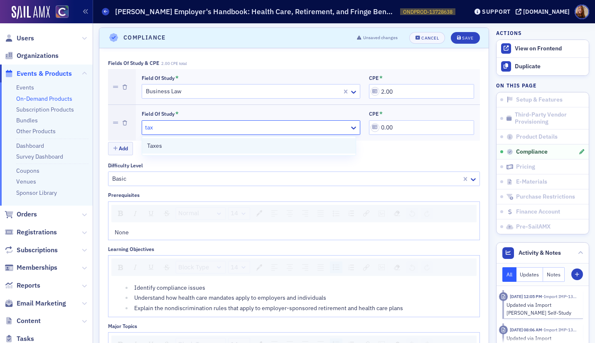
click at [169, 146] on div "Taxes" at bounding box center [249, 145] width 204 height 9
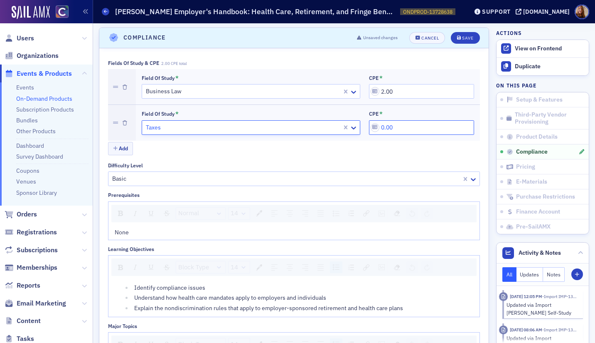
click at [395, 126] on input "0.00" at bounding box center [421, 127] width 105 height 15
type input "2.00"
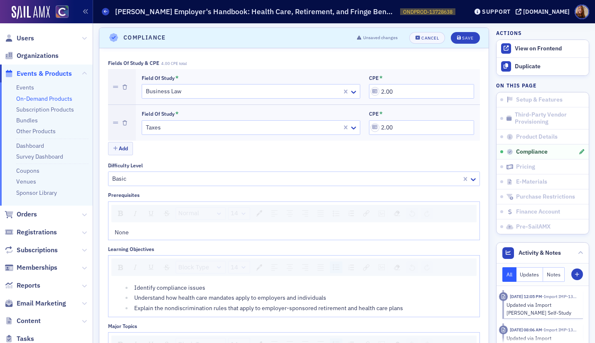
click at [439, 154] on div "Add" at bounding box center [294, 149] width 372 height 15
click at [463, 40] on div "Save" at bounding box center [467, 38] width 11 height 5
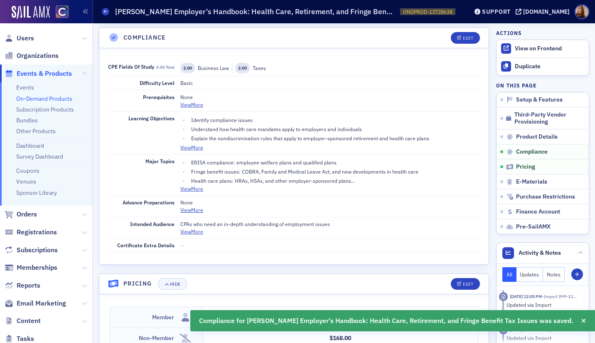
click at [61, 97] on link "On-Demand Products" at bounding box center [44, 98] width 56 height 7
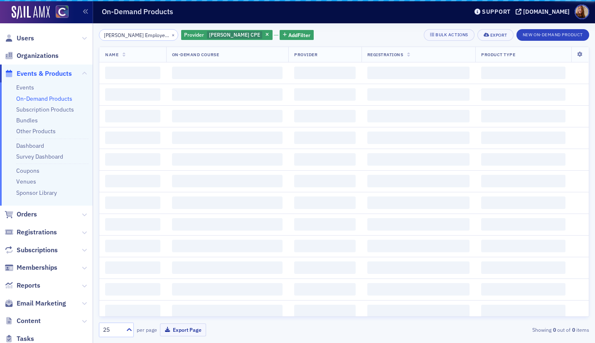
scroll to position [0, 145]
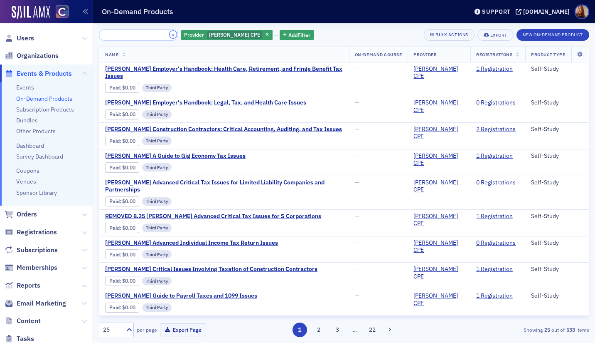
click at [170, 35] on button "×" at bounding box center [173, 34] width 7 height 7
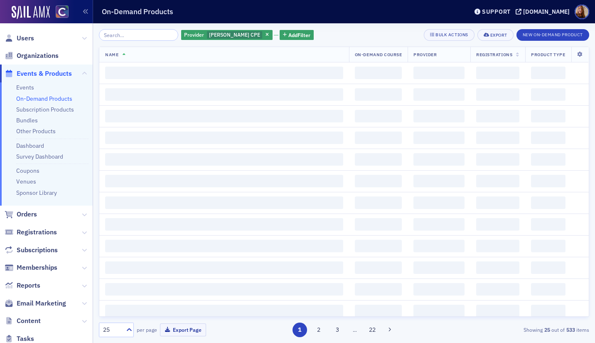
scroll to position [0, 0]
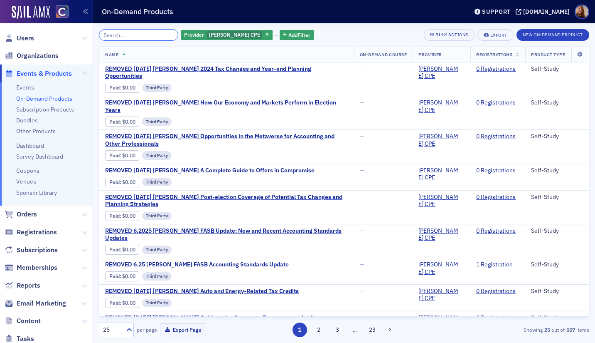
click at [134, 37] on input "search" at bounding box center [138, 35] width 79 height 12
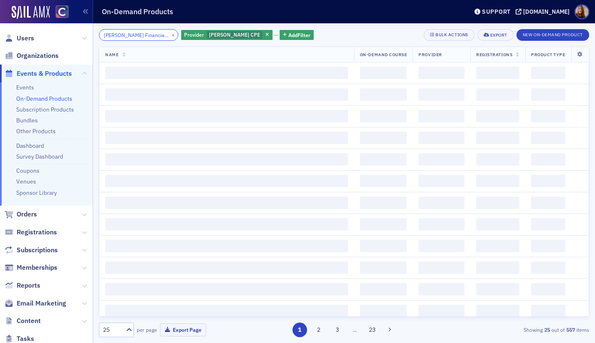
scroll to position [0, 76]
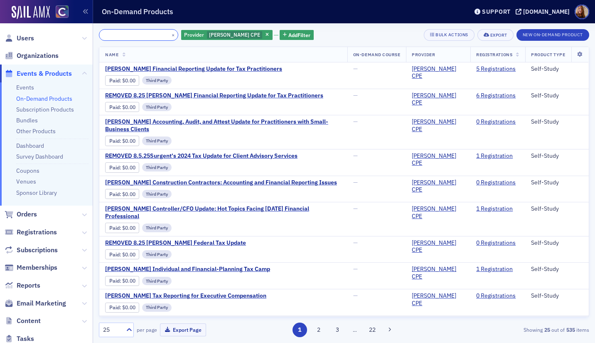
type input "Surgent's Financial Reporting Update for Tax Practitioners"
click at [230, 66] on span "Surgent's Financial Reporting Update for Tax Practitioners" at bounding box center [193, 68] width 177 height 7
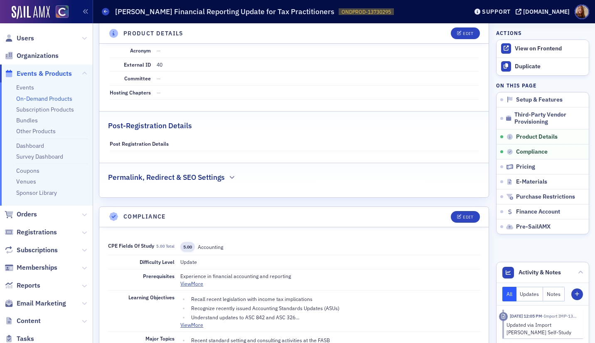
scroll to position [606, 0]
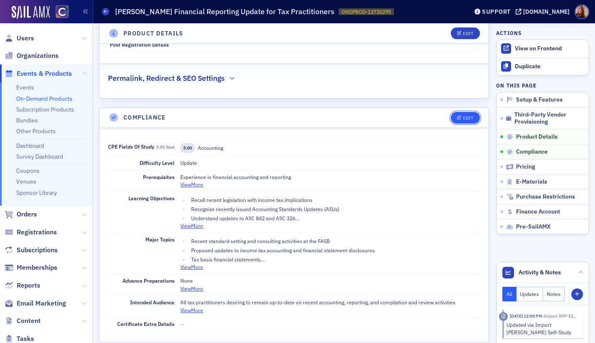
click at [451, 116] on button "Edit" at bounding box center [465, 118] width 29 height 12
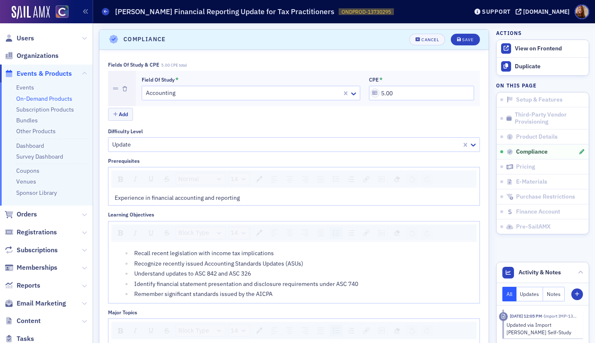
scroll to position [685, 0]
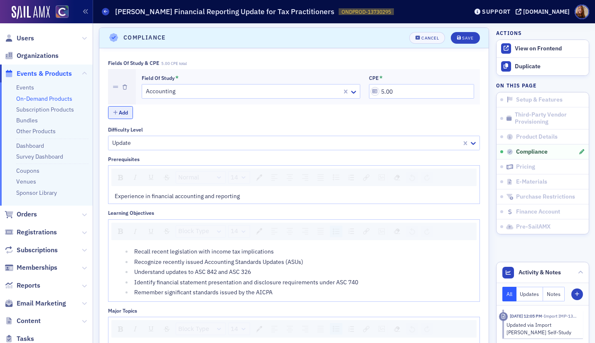
click at [124, 116] on button "Add" at bounding box center [120, 112] width 25 height 13
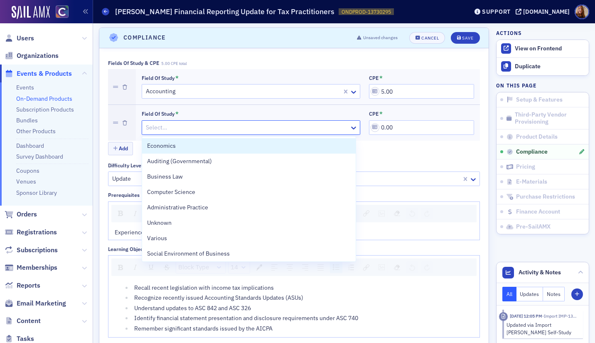
click at [199, 128] on div at bounding box center [247, 127] width 204 height 10
type input "au"
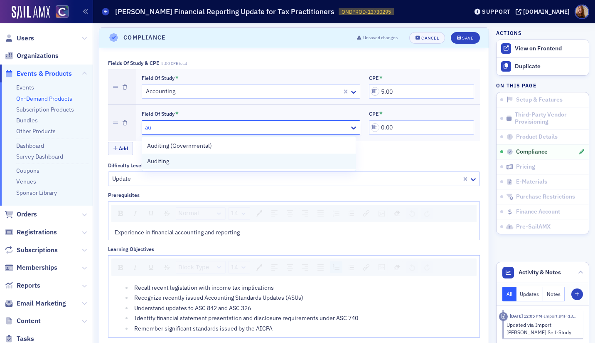
click at [191, 162] on div "Auditing" at bounding box center [249, 161] width 204 height 9
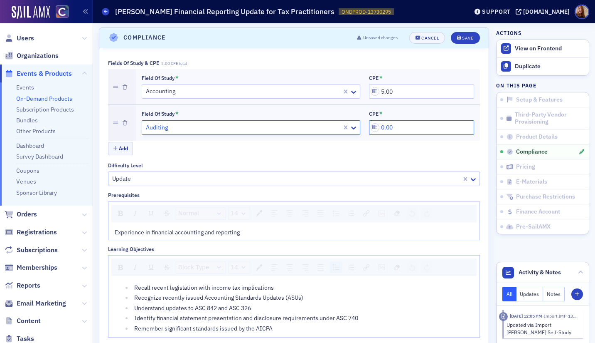
click at [394, 122] on input "0.00" at bounding box center [421, 127] width 105 height 15
type input "3.00"
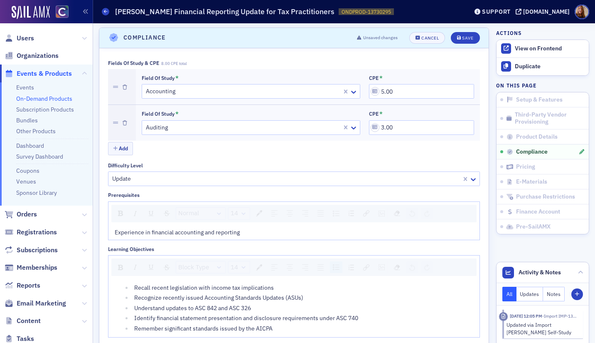
drag, startPoint x: 399, startPoint y: 162, endPoint x: 417, endPoint y: 140, distance: 28.4
click at [399, 162] on div "Difficulty Level" at bounding box center [294, 165] width 372 height 6
click at [459, 44] on header "Compliance Unsaved changes Cancel Save" at bounding box center [294, 38] width 390 height 20
click at [462, 38] on div "Save" at bounding box center [467, 38] width 11 height 5
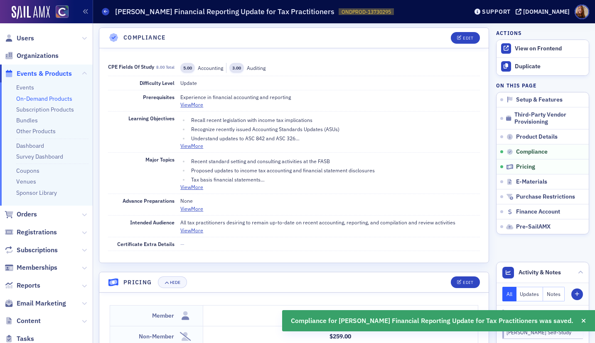
click at [57, 101] on link "On-Demand Products" at bounding box center [44, 98] width 56 height 7
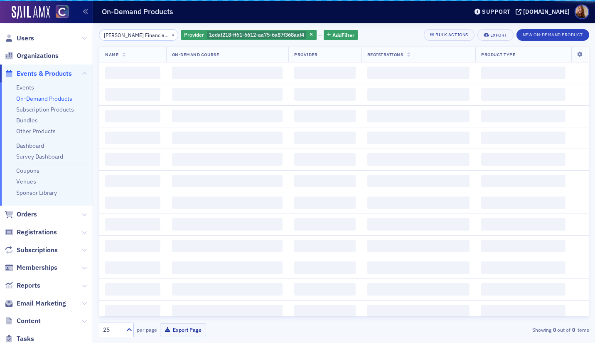
scroll to position [0, 76]
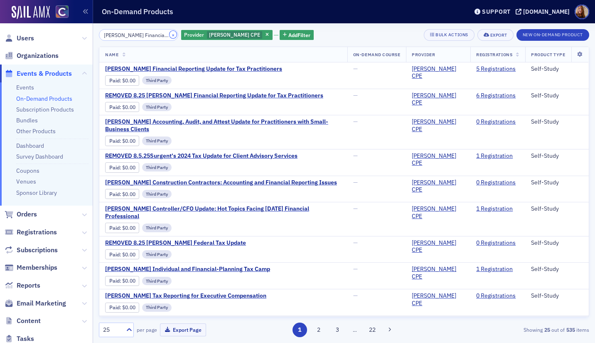
click at [170, 35] on button "×" at bounding box center [173, 34] width 7 height 7
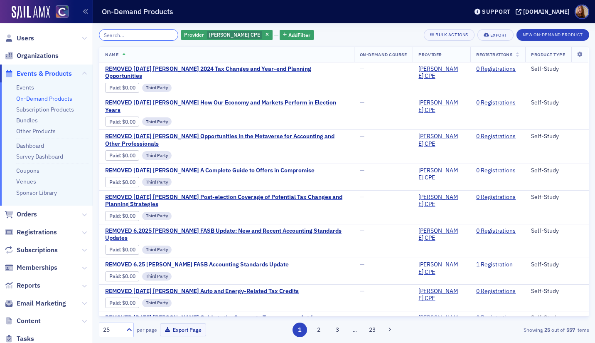
click at [154, 36] on input "search" at bounding box center [138, 35] width 79 height 12
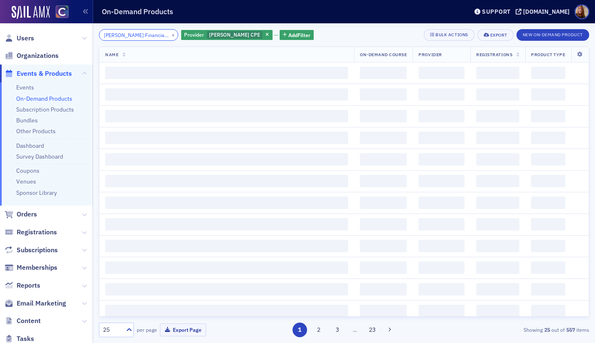
scroll to position [0, 76]
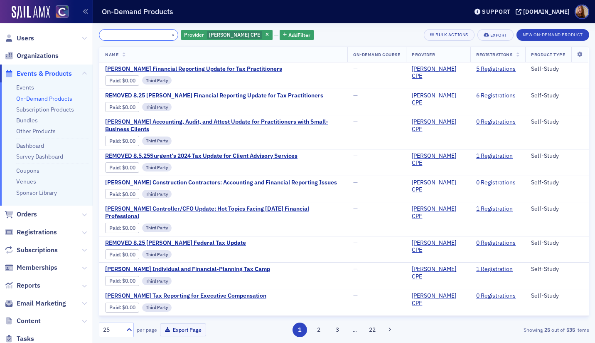
type input "Surgent's Financial Reporting Update for Tax Practitioners"
click at [230, 67] on span "Surgent's Financial Reporting Update for Tax Practitioners" at bounding box center [193, 68] width 177 height 7
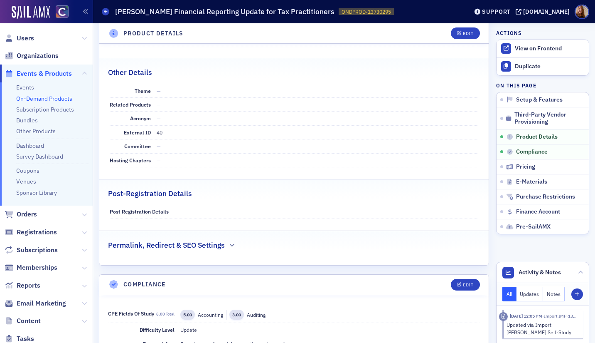
scroll to position [349, 0]
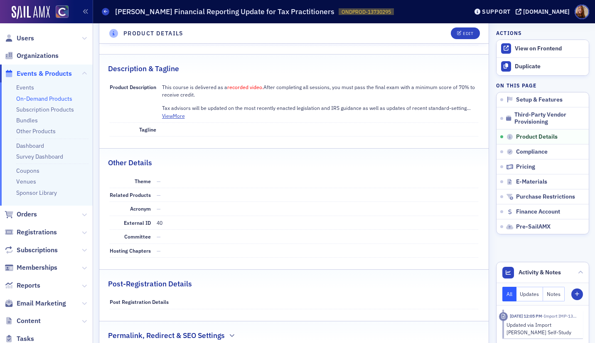
click at [39, 96] on link "On-Demand Products" at bounding box center [44, 98] width 56 height 7
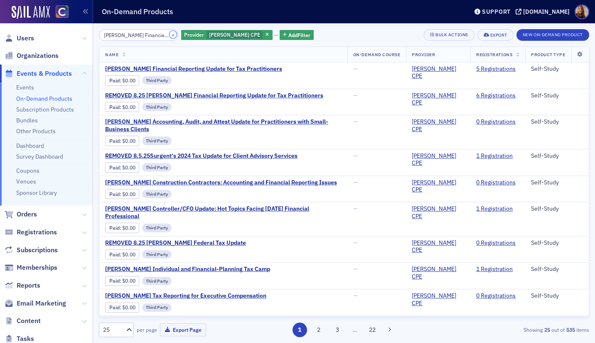
click at [170, 35] on button "×" at bounding box center [173, 34] width 7 height 7
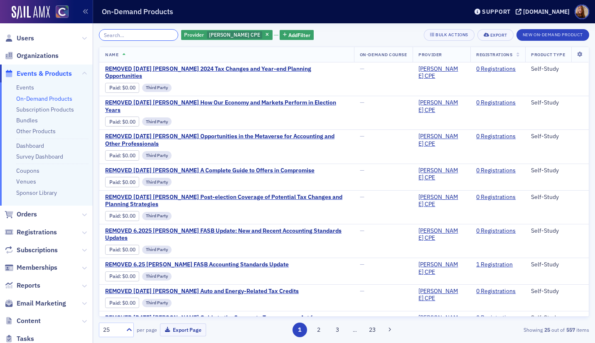
click at [144, 38] on input "search" at bounding box center [138, 35] width 79 height 12
paste input "Surgent's Employer's Handbook: Legal, Tax, and Health Care Issues"
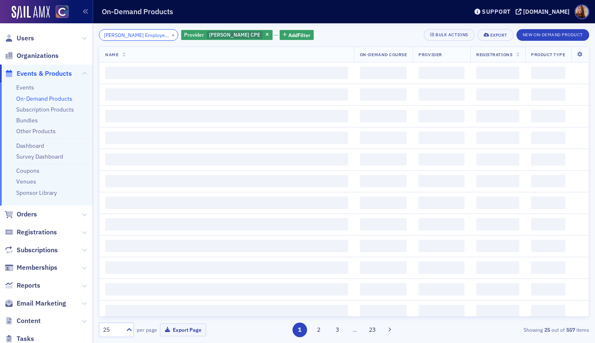
scroll to position [0, 99]
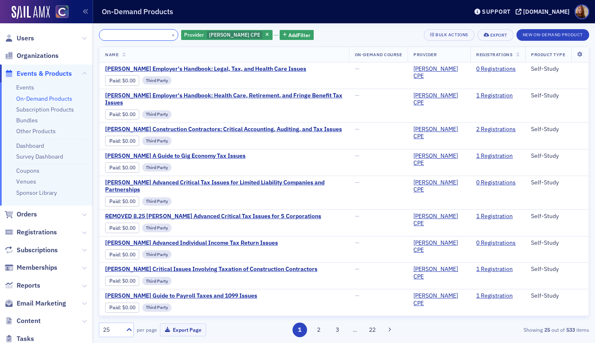
type input "Surgent's Employer's Handbook: Legal, Tax, and Health Care Issues"
click at [252, 71] on span "Surgent's Employer's Handbook: Legal, Tax, and Health Care Issues" at bounding box center [205, 68] width 201 height 7
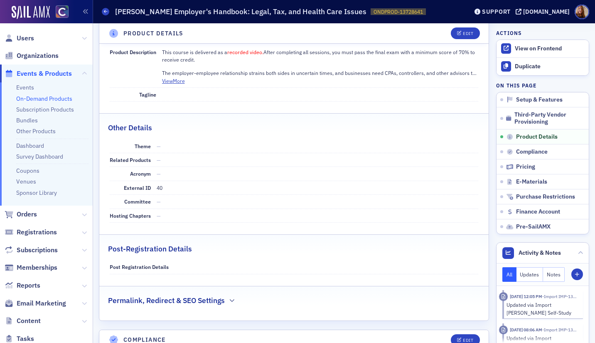
scroll to position [456, 0]
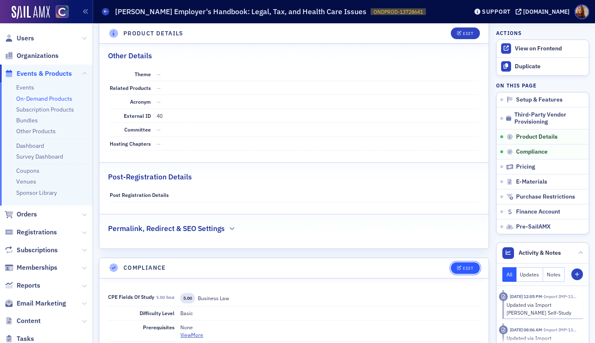
click at [461, 271] on button "Edit" at bounding box center [465, 268] width 29 height 12
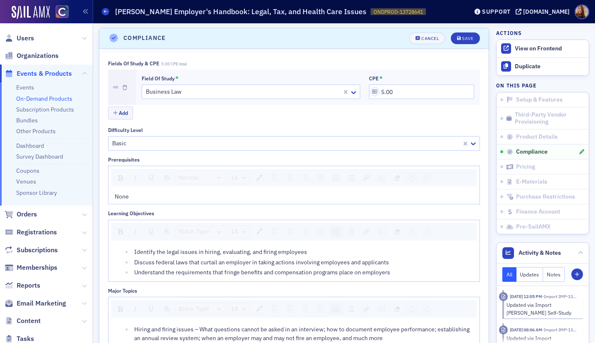
scroll to position [685, 0]
click at [123, 117] on button "Add" at bounding box center [120, 112] width 25 height 13
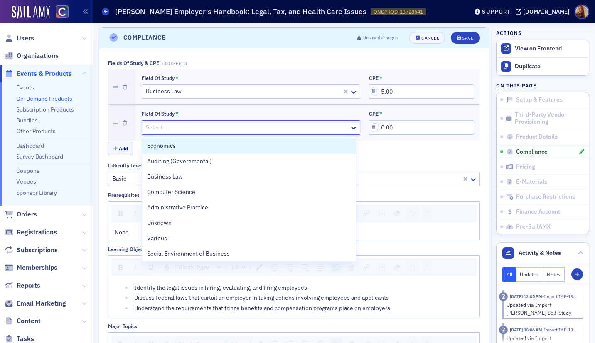
click at [200, 123] on div at bounding box center [247, 127] width 204 height 10
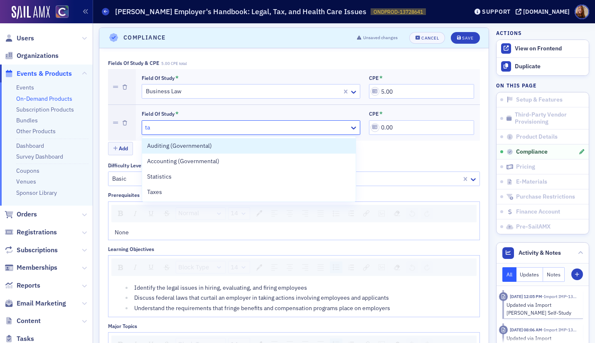
type input "tax"
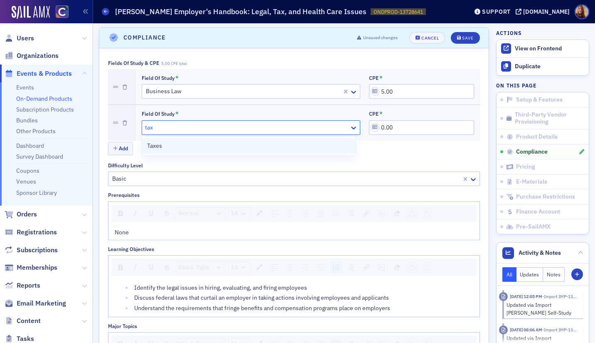
click at [180, 144] on div "Taxes" at bounding box center [249, 145] width 204 height 9
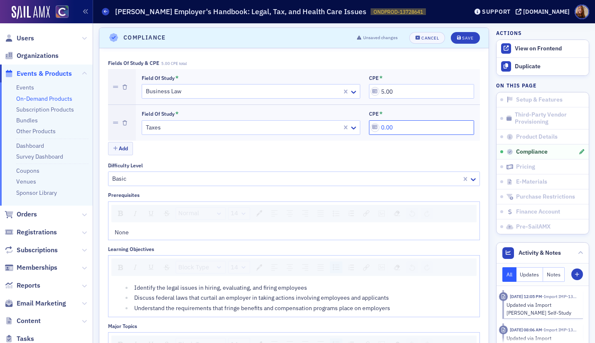
click at [422, 129] on input "0.00" at bounding box center [421, 127] width 105 height 15
type input "3.00"
click at [476, 64] on div "Fields of Study & CPE 8.00 CPE total Field of Study * Business Law CPE * 5.00 F…" at bounding box center [294, 335] width 390 height 575
click at [458, 42] on button "Save" at bounding box center [465, 38] width 29 height 12
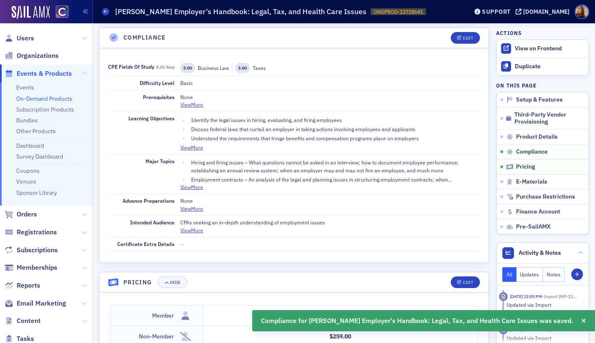
click at [66, 100] on link "On-Demand Products" at bounding box center [44, 98] width 56 height 7
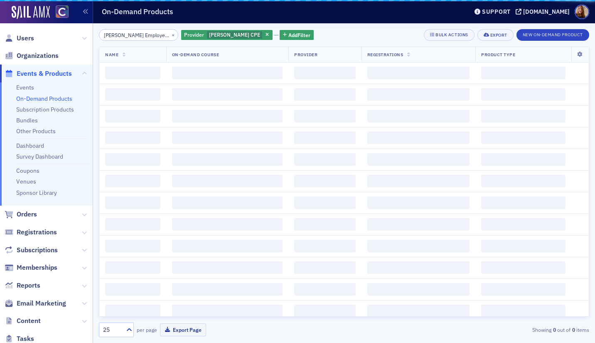
scroll to position [0, 99]
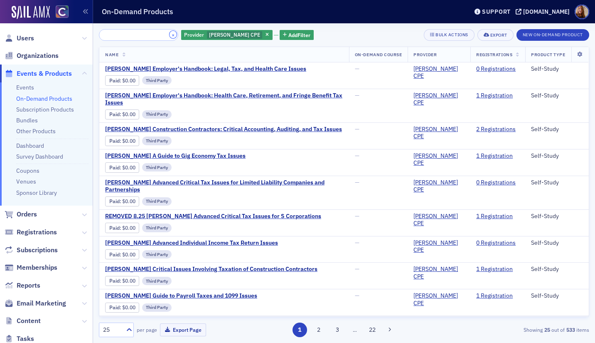
click at [170, 37] on button "×" at bounding box center [173, 34] width 7 height 7
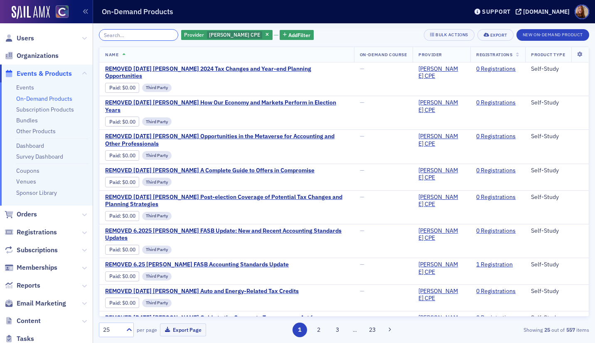
click at [134, 40] on input "search" at bounding box center [138, 35] width 79 height 12
paste input "[PERSON_NAME] Securing a Comfortable Retirement"
type input "[PERSON_NAME] Securing a Comfortable Retirement"
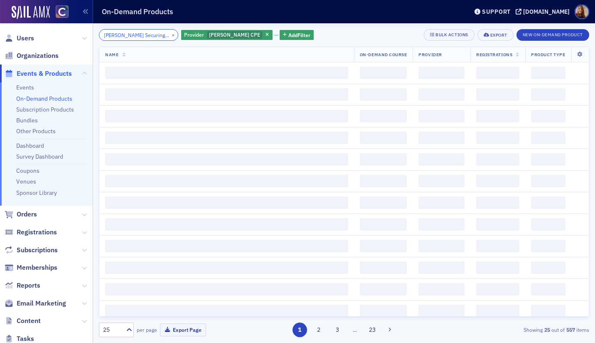
scroll to position [0, 48]
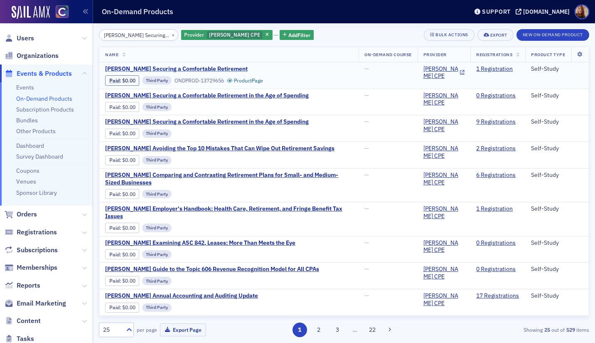
click at [200, 66] on span "[PERSON_NAME] Securing a Comfortable Retirement" at bounding box center [176, 68] width 143 height 7
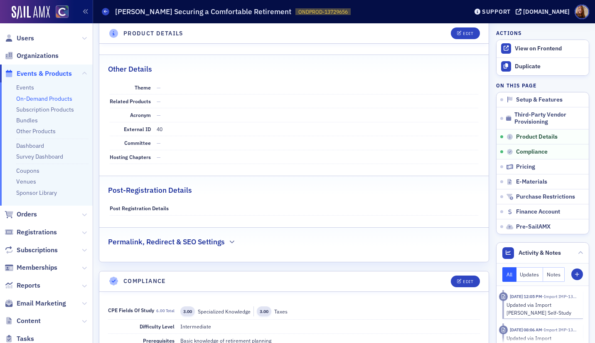
scroll to position [552, 0]
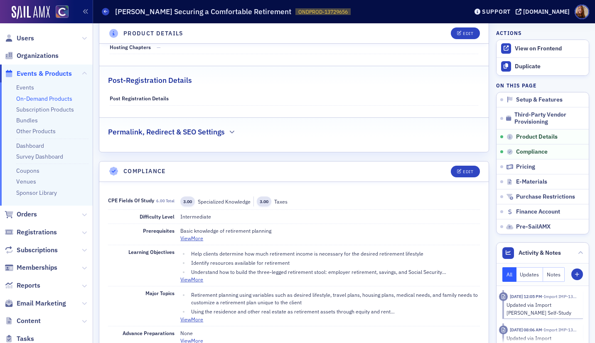
click at [50, 99] on link "On-Demand Products" at bounding box center [44, 98] width 56 height 7
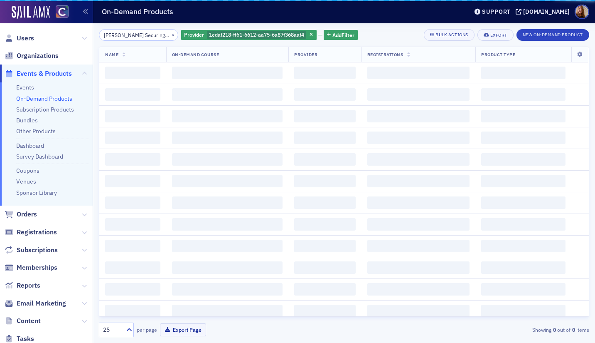
scroll to position [0, 48]
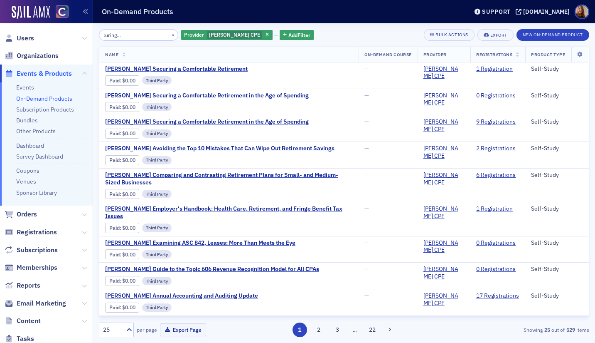
click at [131, 39] on input "[PERSON_NAME] Securing a Comfortable Retirement" at bounding box center [138, 35] width 79 height 12
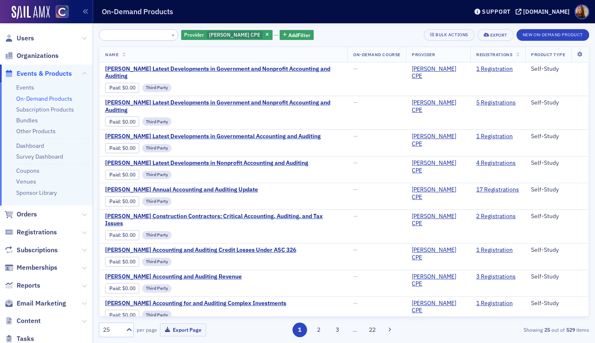
type input "[PERSON_NAME] Latest Developments in Government and Nonprofit Accounting and Au…"
click at [261, 69] on span "[PERSON_NAME] Latest Developments in Government and Nonprofit Accounting and Au…" at bounding box center [223, 72] width 237 height 15
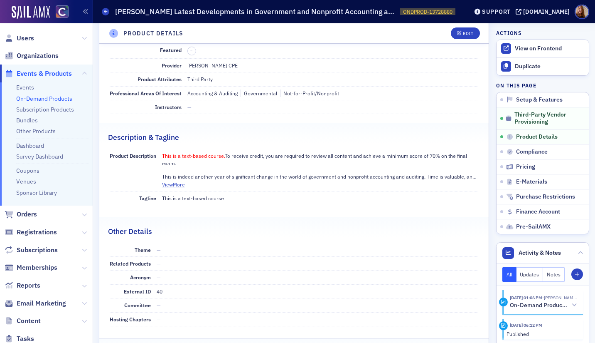
scroll to position [571, 0]
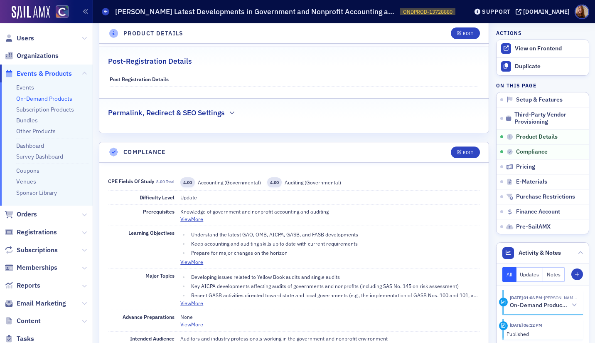
click at [37, 96] on link "On-Demand Products" at bounding box center [44, 98] width 56 height 7
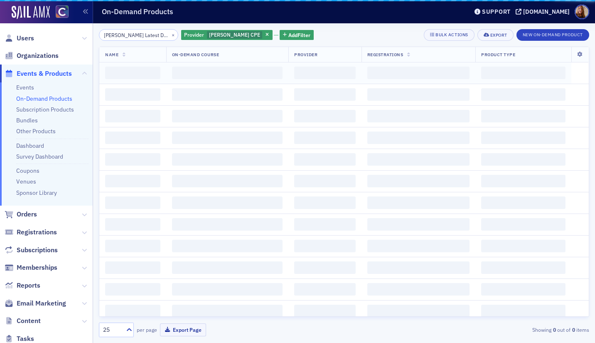
scroll to position [0, 141]
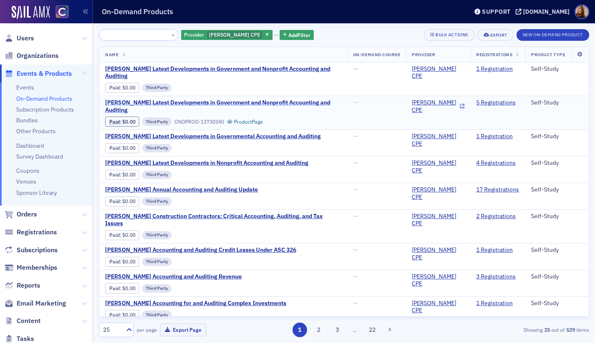
click at [165, 99] on span "[PERSON_NAME] Latest Developments in Government and Nonprofit Accounting and Au…" at bounding box center [223, 106] width 237 height 15
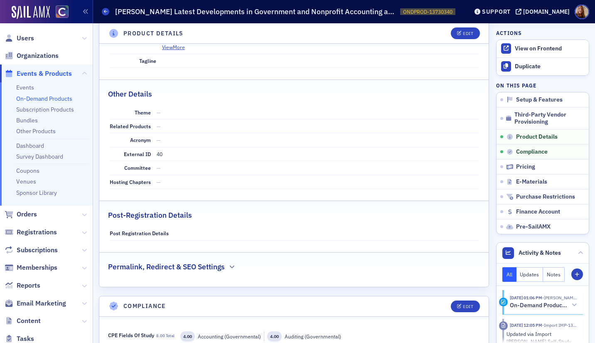
scroll to position [417, 0]
click at [55, 99] on link "On-Demand Products" at bounding box center [44, 98] width 56 height 7
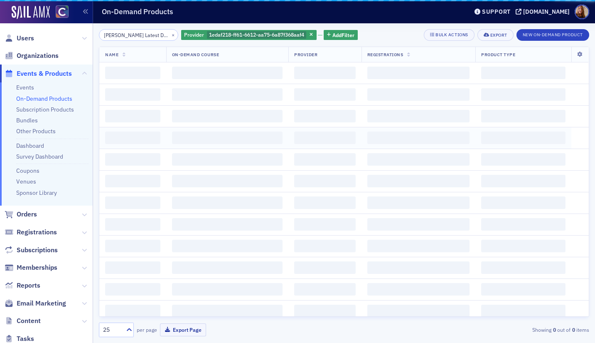
scroll to position [0, 141]
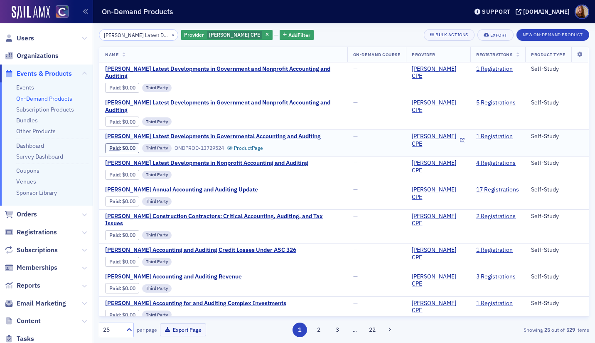
click at [261, 133] on span "[PERSON_NAME] Latest Developments in Governmental Accounting and Auditing" at bounding box center [213, 136] width 216 height 7
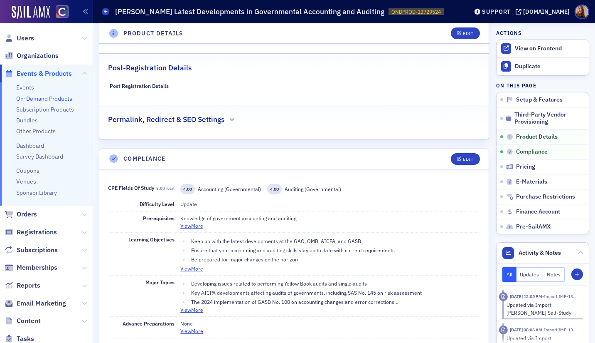
scroll to position [565, 0]
click at [41, 96] on link "On-Demand Products" at bounding box center [44, 98] width 56 height 7
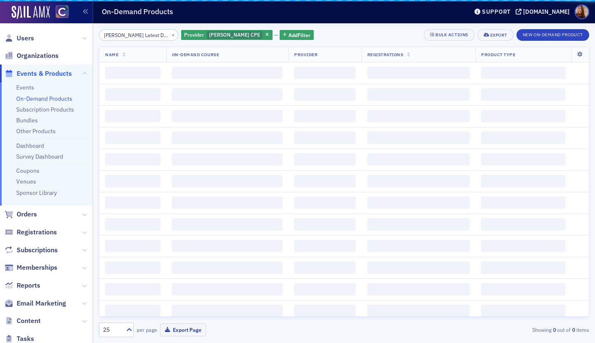
scroll to position [0, 141]
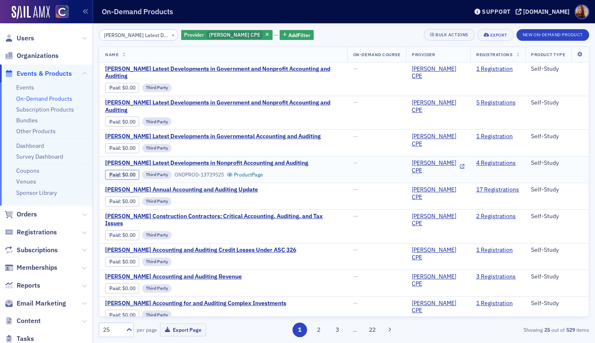
click at [245, 159] on span "[PERSON_NAME] Latest Developments in Nonprofit Accounting and Auditing" at bounding box center [206, 162] width 203 height 7
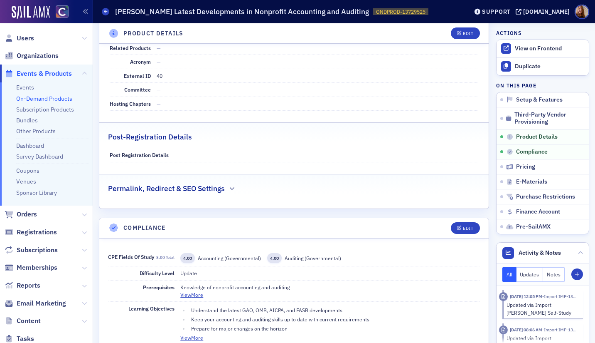
scroll to position [550, 0]
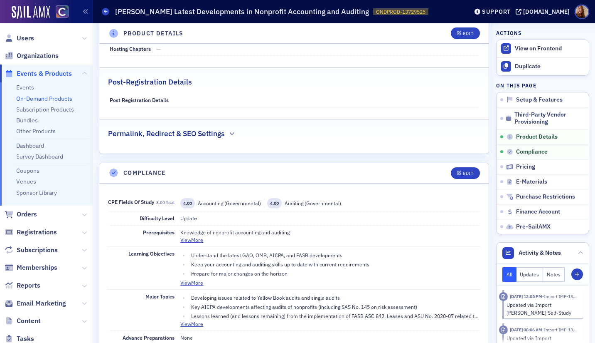
click at [61, 94] on ul "Events On-Demand Products Subscription Products Bundles Other Products Dashboar…" at bounding box center [46, 143] width 93 height 123
click at [47, 96] on link "On-Demand Products" at bounding box center [44, 98] width 56 height 7
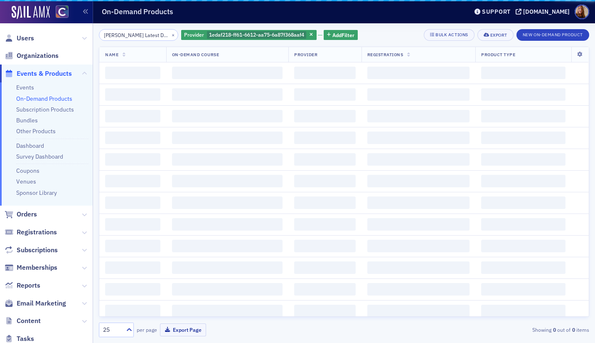
scroll to position [0, 141]
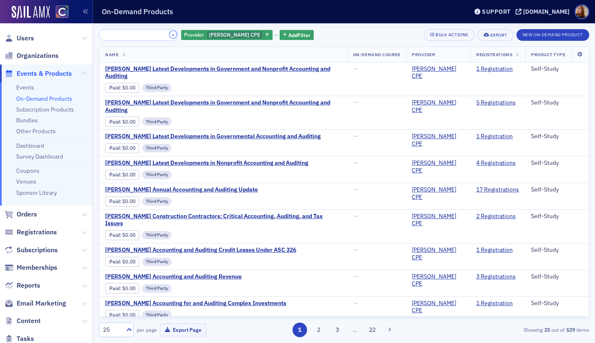
click at [170, 35] on button "×" at bounding box center [173, 34] width 7 height 7
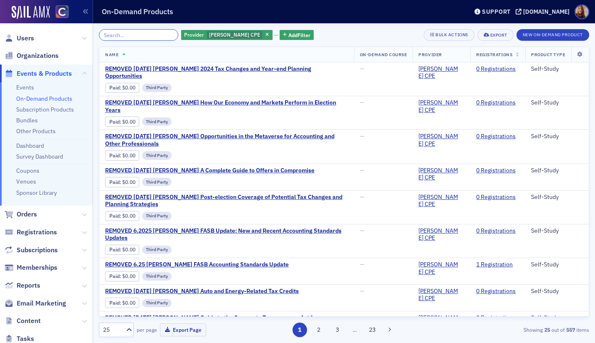
click at [139, 37] on input "search" at bounding box center [138, 35] width 79 height 12
paste input "[PERSON_NAME] Annual Accounting and Auditing Update"
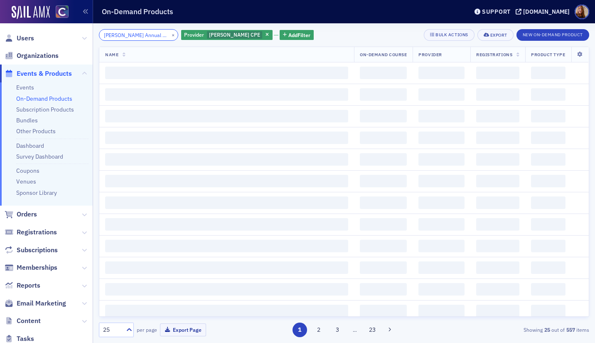
scroll to position [0, 59]
type input "[PERSON_NAME] Annual Accounting and Auditing Update"
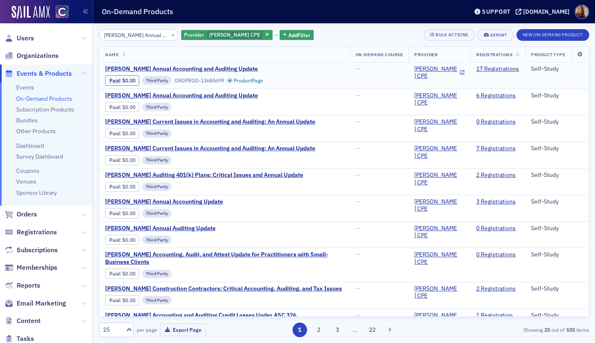
click at [228, 67] on span "[PERSON_NAME] Annual Accounting and Auditing Update" at bounding box center [181, 68] width 153 height 7
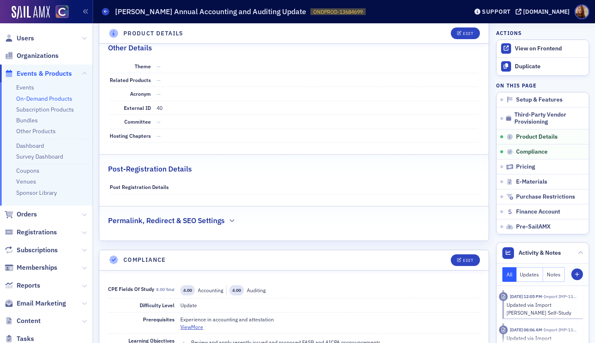
scroll to position [463, 0]
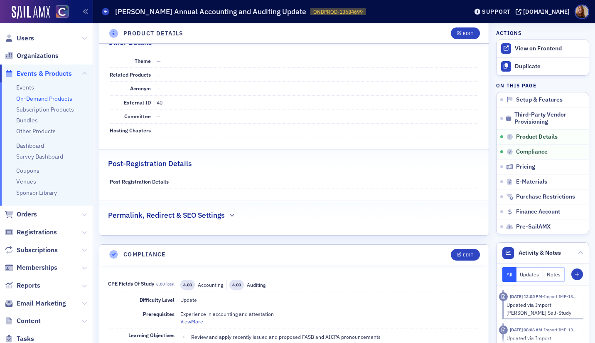
click at [39, 97] on link "On-Demand Products" at bounding box center [44, 98] width 56 height 7
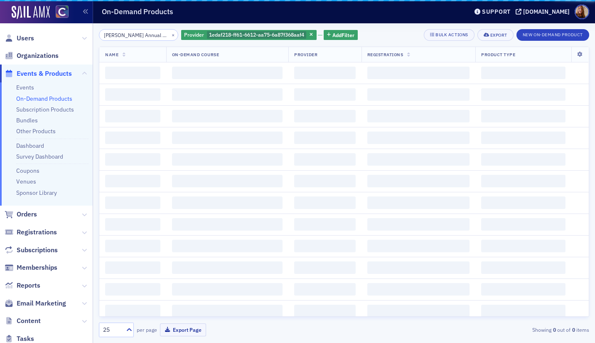
scroll to position [0, 59]
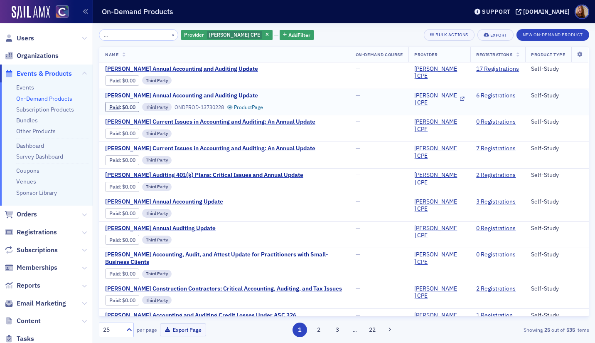
click at [193, 101] on div "Paid : $0.00 Third Party ONDPROD-13730228 Product Page" at bounding box center [184, 107] width 158 height 12
click at [196, 98] on span "[PERSON_NAME] Annual Accounting and Auditing Update" at bounding box center [181, 95] width 153 height 7
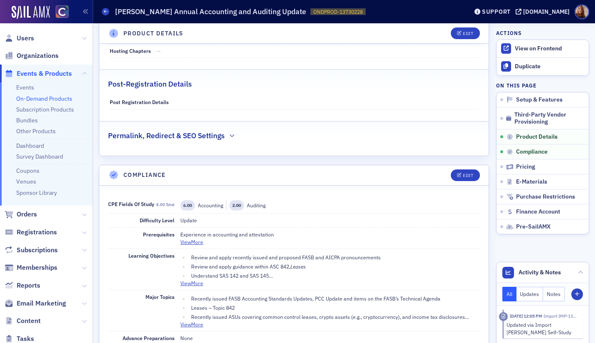
scroll to position [368, 0]
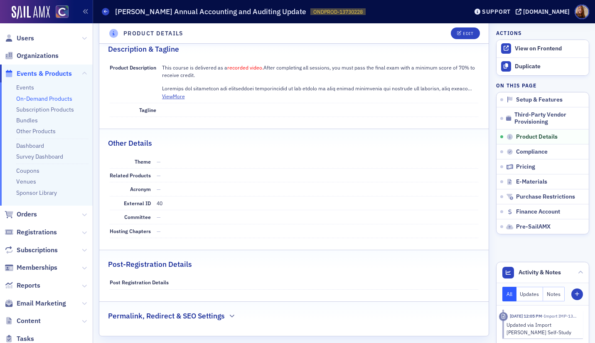
click at [35, 97] on link "On-Demand Products" at bounding box center [44, 98] width 56 height 7
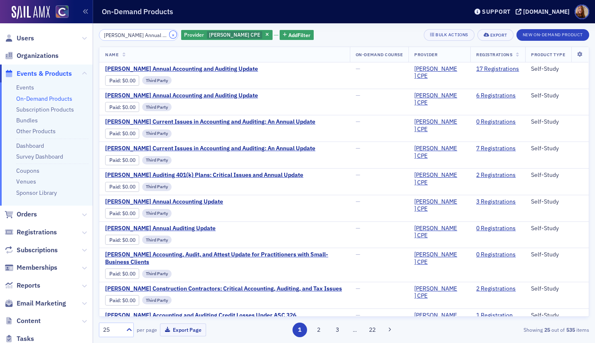
click at [170, 36] on button "×" at bounding box center [173, 34] width 7 height 7
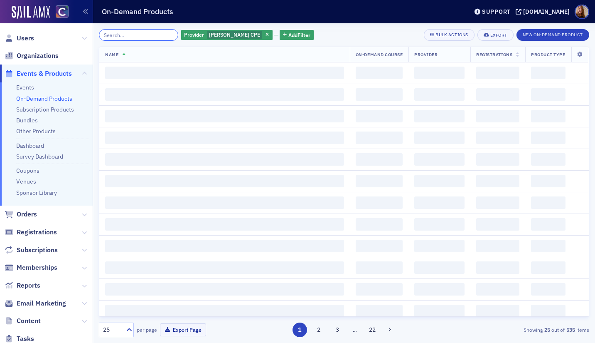
click at [135, 36] on input "search" at bounding box center [138, 35] width 79 height 12
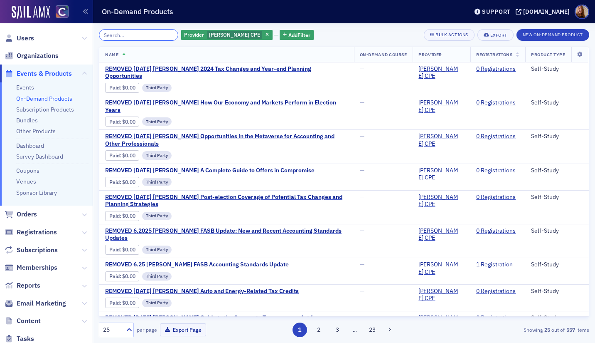
paste input "[PERSON_NAME] Securing a Comfortable Retirement in the Age of Spending"
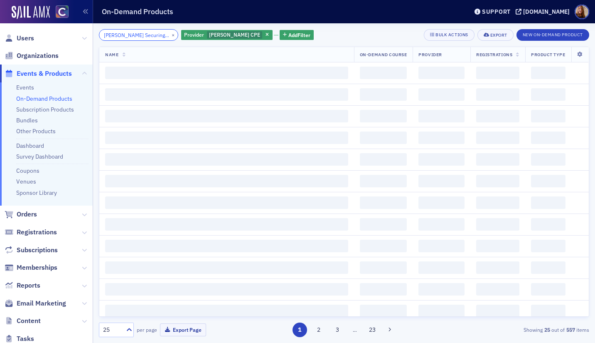
scroll to position [0, 100]
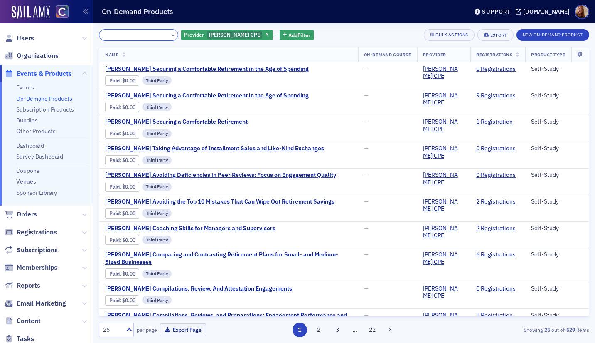
type input "[PERSON_NAME] Securing a Comfortable Retirement in the Age of Spending"
click at [202, 66] on span "[PERSON_NAME] Securing a Comfortable Retirement in the Age of Spending" at bounding box center [207, 68] width 204 height 7
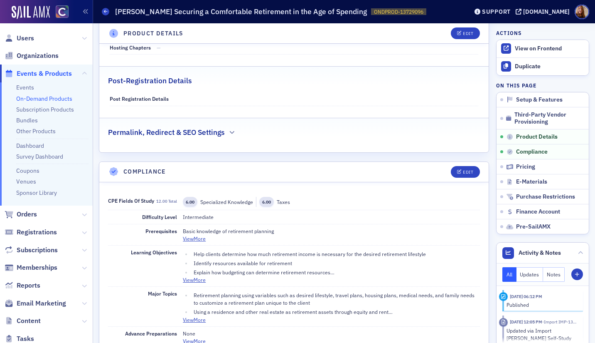
scroll to position [558, 0]
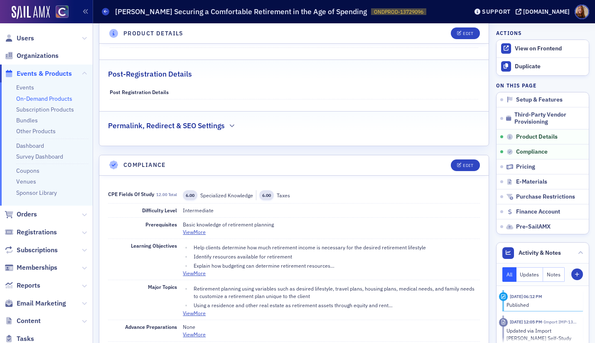
click at [49, 96] on link "On-Demand Products" at bounding box center [44, 98] width 56 height 7
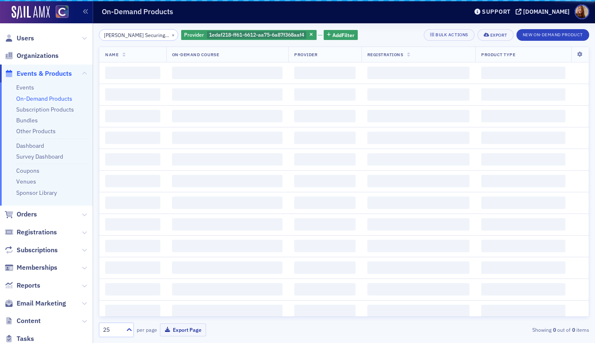
scroll to position [0, 100]
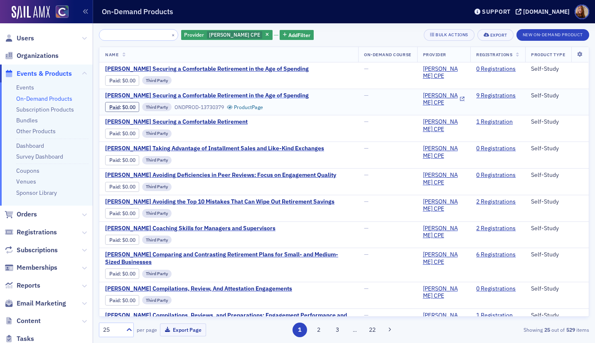
click at [211, 93] on span "[PERSON_NAME] Securing a Comfortable Retirement in the Age of Spending" at bounding box center [207, 95] width 204 height 7
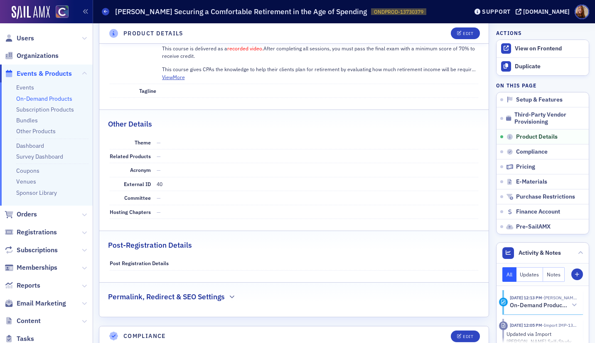
scroll to position [534, 0]
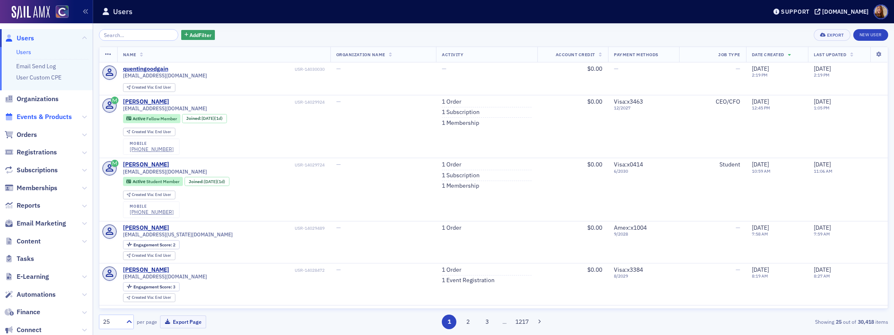
click at [32, 115] on span "Events & Products" at bounding box center [44, 116] width 55 height 9
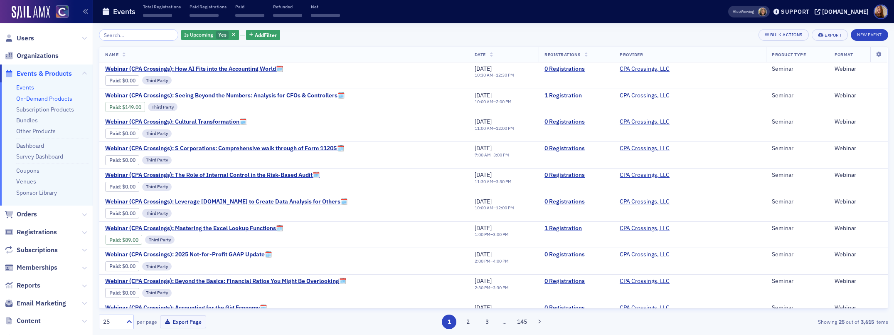
click at [42, 99] on link "On-Demand Products" at bounding box center [44, 98] width 56 height 7
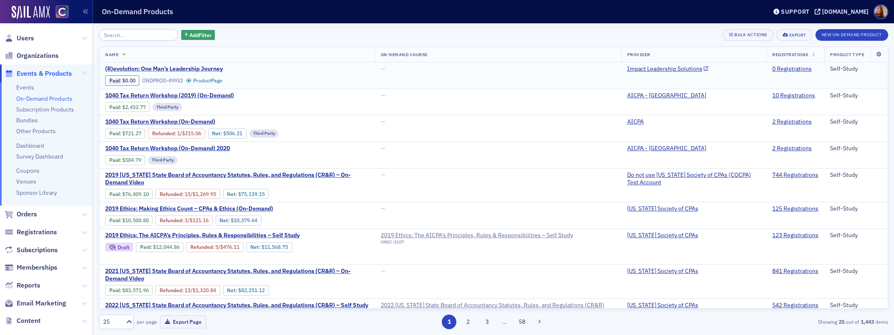
click at [182, 69] on span "(R)evolution: One Man’s Leadership Journey" at bounding box center [175, 68] width 140 height 7
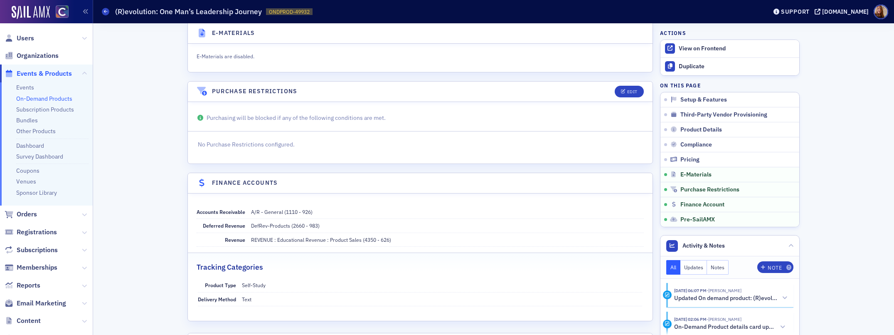
scroll to position [963, 0]
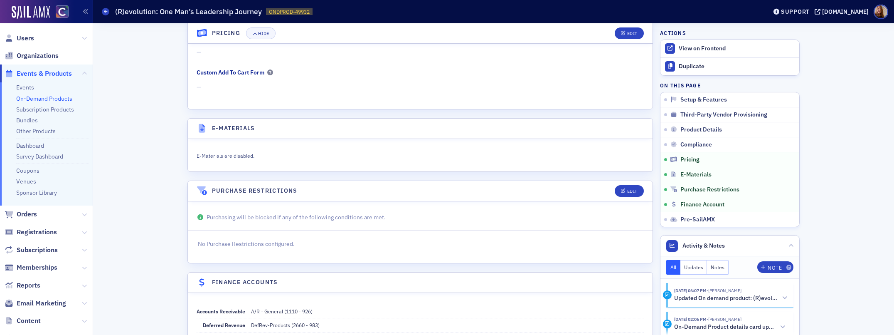
click at [54, 97] on link "On-Demand Products" at bounding box center [44, 98] width 56 height 7
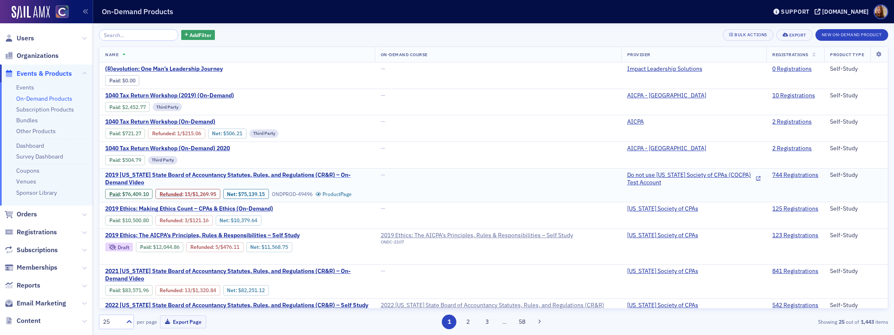
click at [214, 176] on span "2019 Colorado State Board of Accountancy Statutes, Rules, and Regulations (CR&R…" at bounding box center [237, 178] width 264 height 15
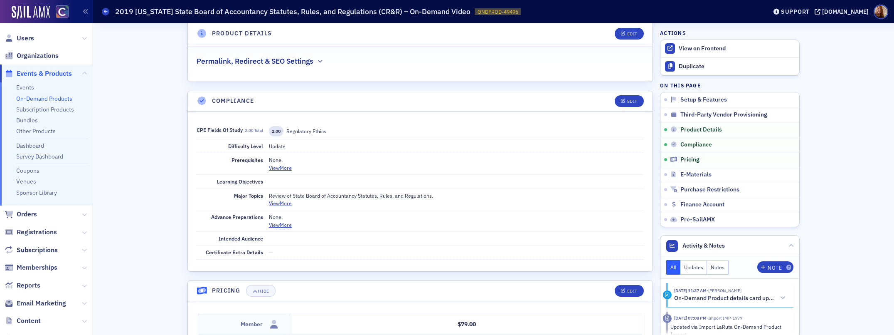
scroll to position [629, 0]
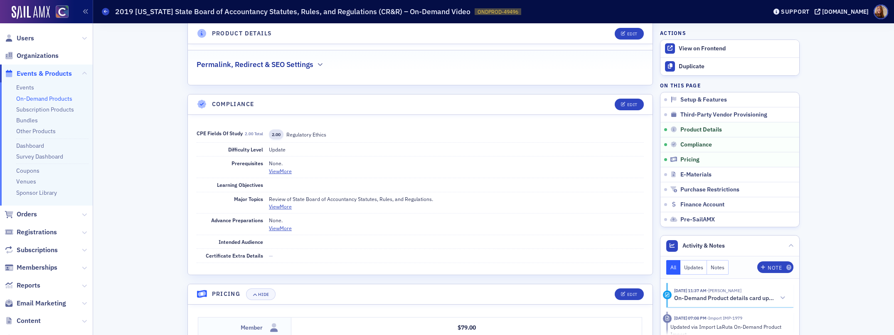
click at [51, 99] on link "On-Demand Products" at bounding box center [44, 98] width 56 height 7
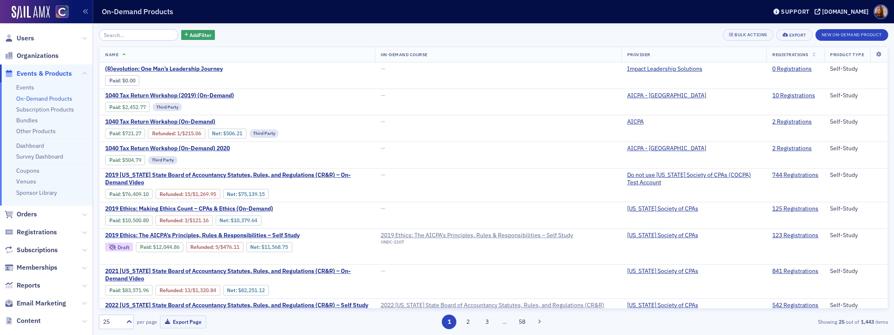
click at [140, 38] on input "search" at bounding box center [138, 35] width 79 height 12
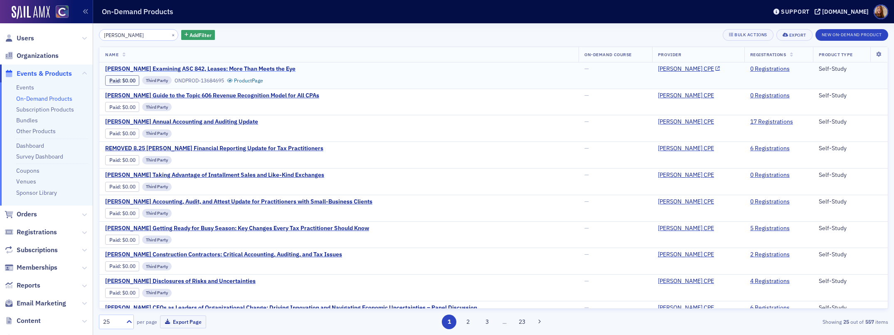
type input "surgent"
click at [201, 69] on span "[PERSON_NAME] Examining ASC 842, Leases: More Than Meets the Eye" at bounding box center [200, 68] width 190 height 7
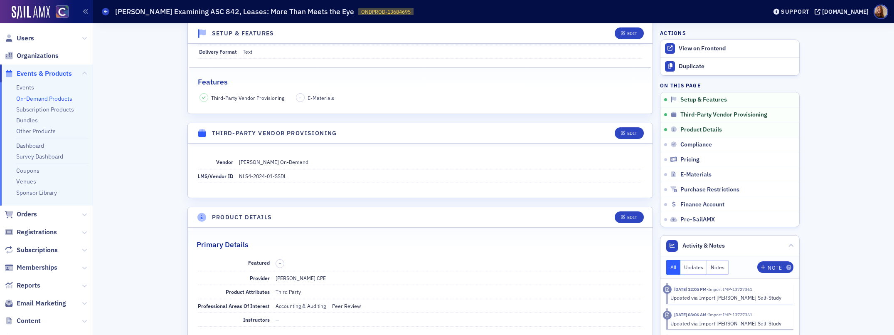
scroll to position [195, 0]
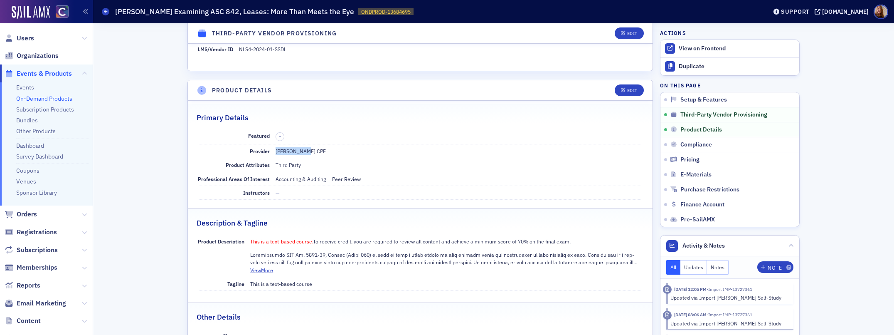
click at [466, 148] on dd "[PERSON_NAME] CPE" at bounding box center [459, 150] width 367 height 13
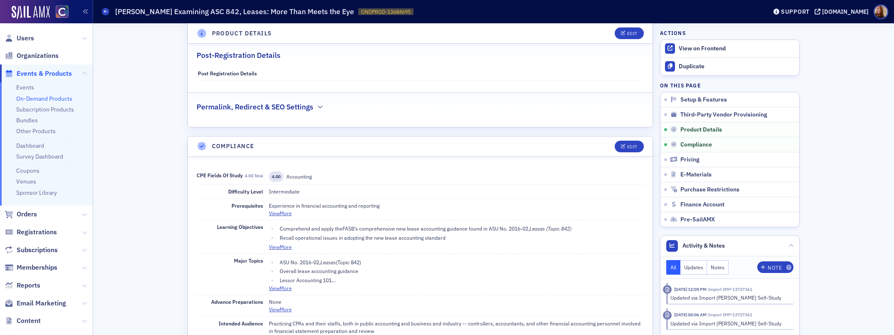
scroll to position [584, 0]
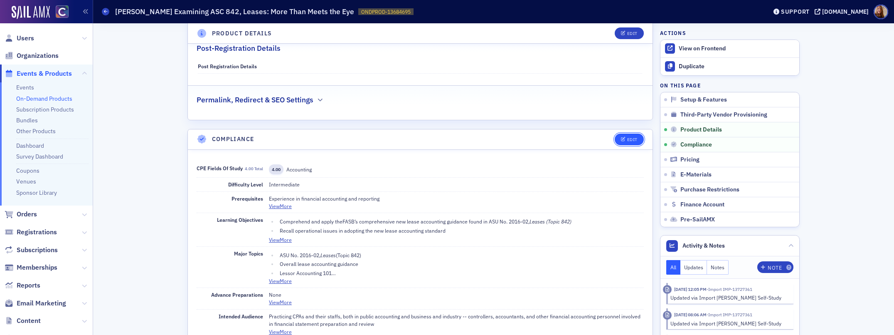
click at [631, 141] on div "Edit" at bounding box center [632, 139] width 10 height 5
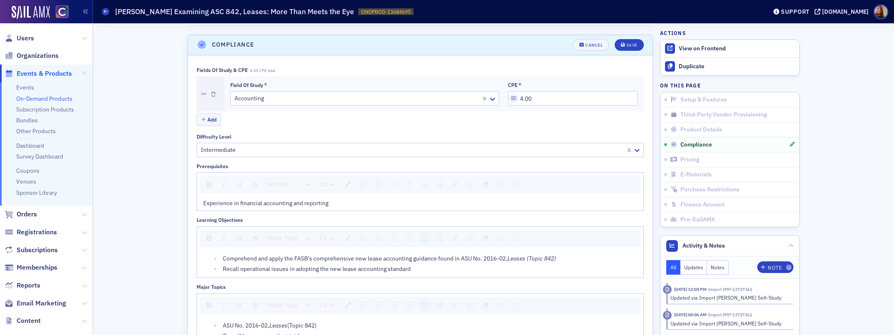
scroll to position [685, 0]
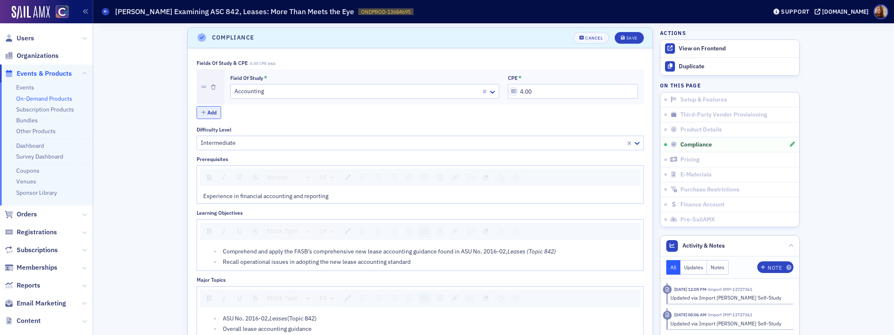
click at [214, 112] on button "Add" at bounding box center [209, 112] width 25 height 13
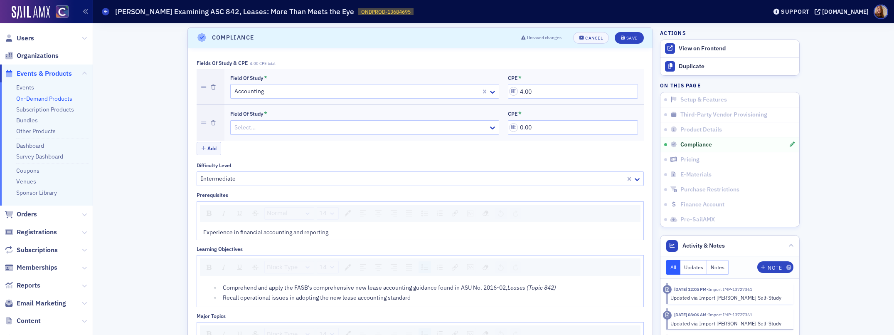
click at [251, 126] on div at bounding box center [361, 127] width 254 height 10
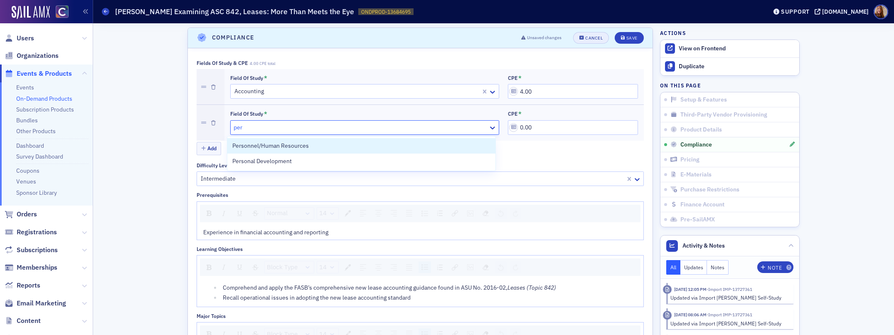
type input "per"
click at [585, 38] on div "Cancel" at bounding box center [593, 38] width 17 height 5
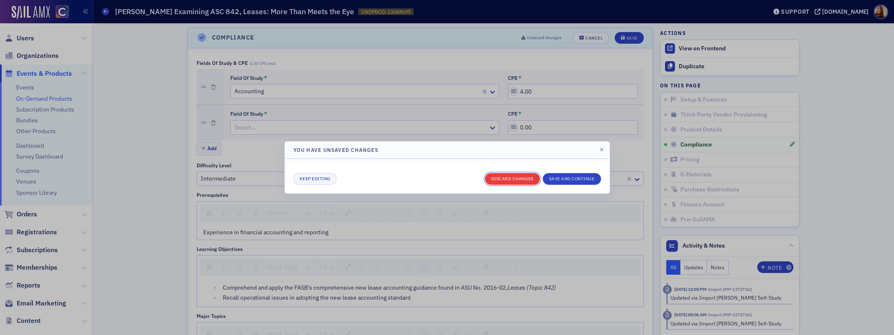
click at [507, 180] on button "Discard changes" at bounding box center [512, 179] width 55 height 12
